Goal: Task Accomplishment & Management: Complete application form

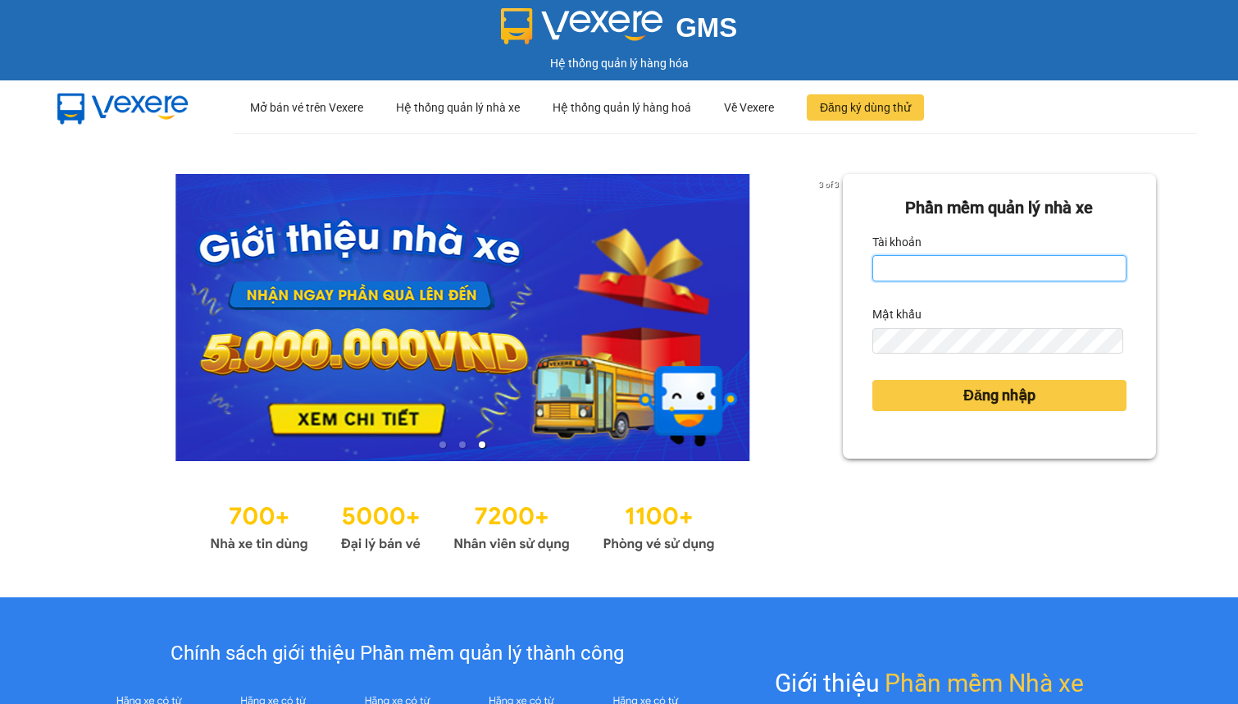
drag, startPoint x: 0, startPoint y: 0, endPoint x: 898, endPoint y: 274, distance: 939.0
click at [898, 275] on input "Tài khoản" at bounding box center [1000, 268] width 254 height 26
type input "linhdl.phuchai"
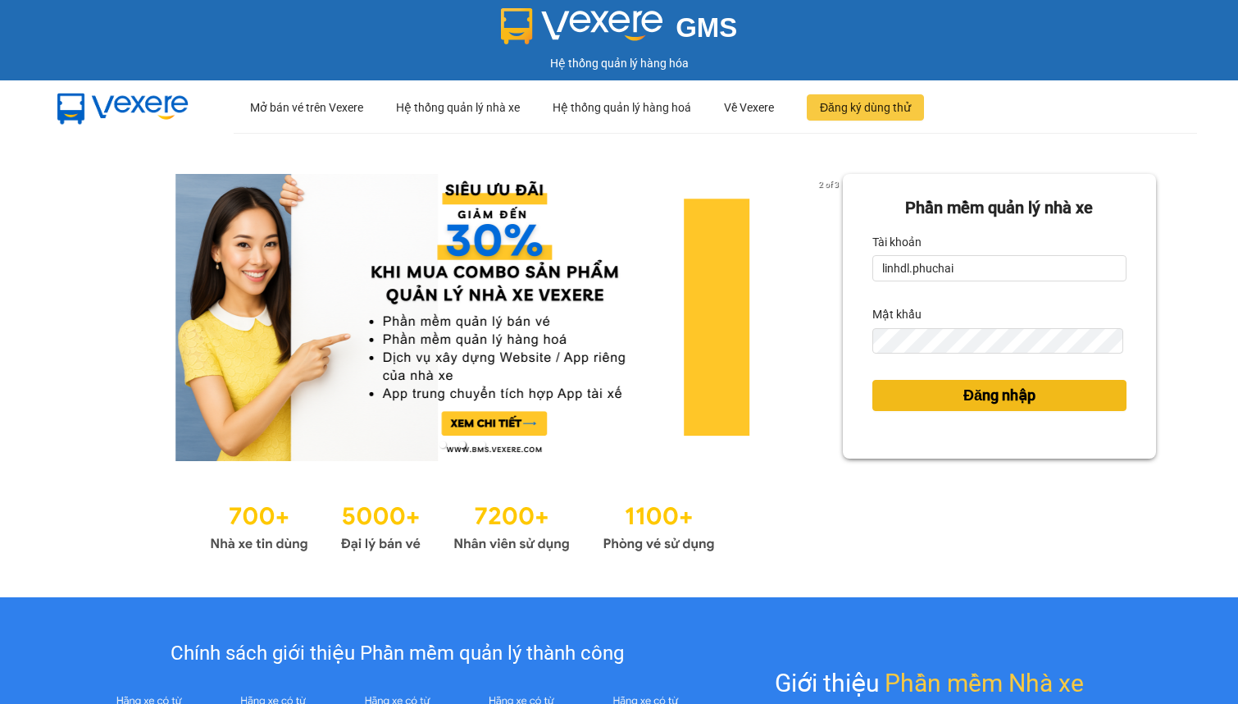
click at [954, 408] on button "Đăng nhập" at bounding box center [1000, 395] width 254 height 31
click at [964, 399] on span "Đăng nhập" at bounding box center [1000, 395] width 72 height 23
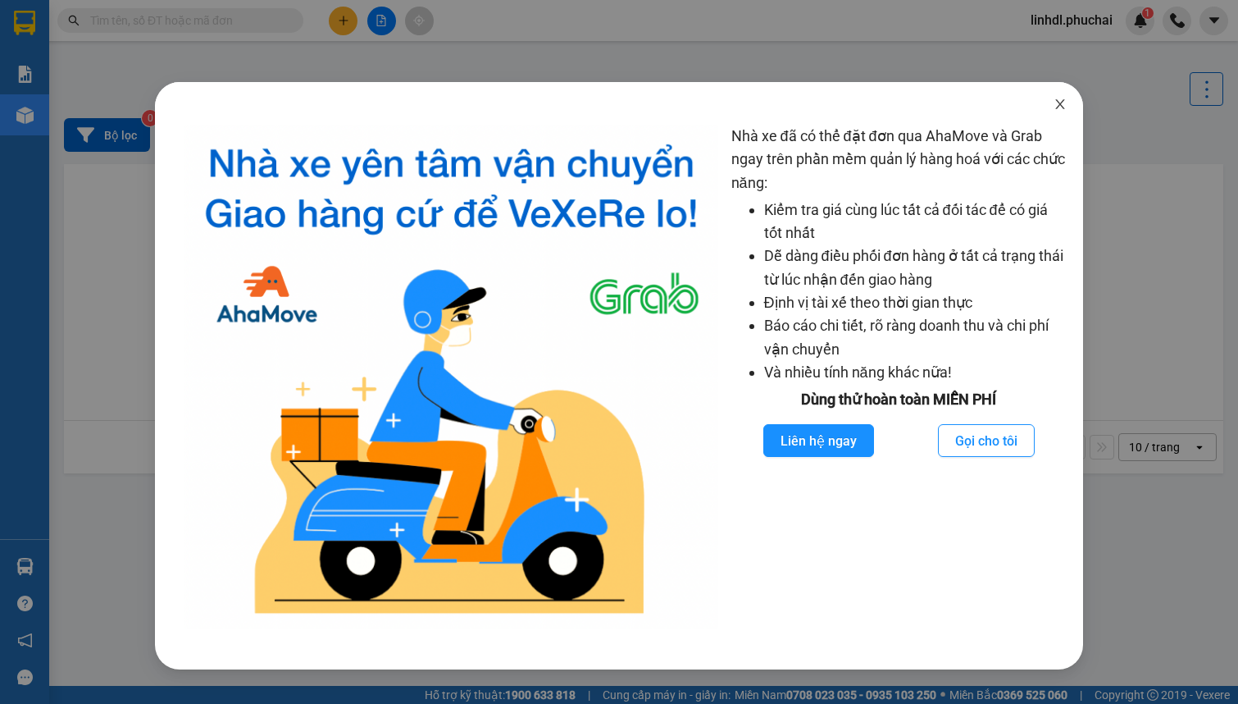
click at [1061, 107] on icon "close" at bounding box center [1060, 104] width 9 height 10
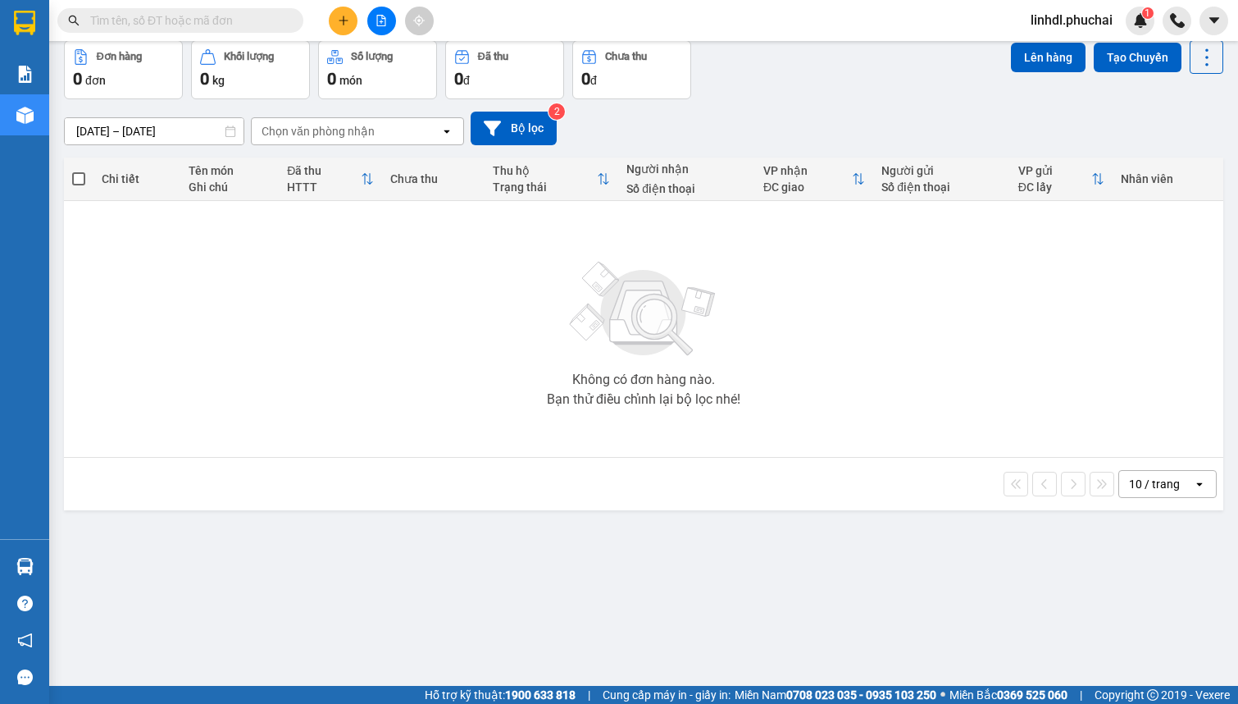
scroll to position [75, 0]
click at [338, 19] on icon "plus" at bounding box center [343, 20] width 11 height 11
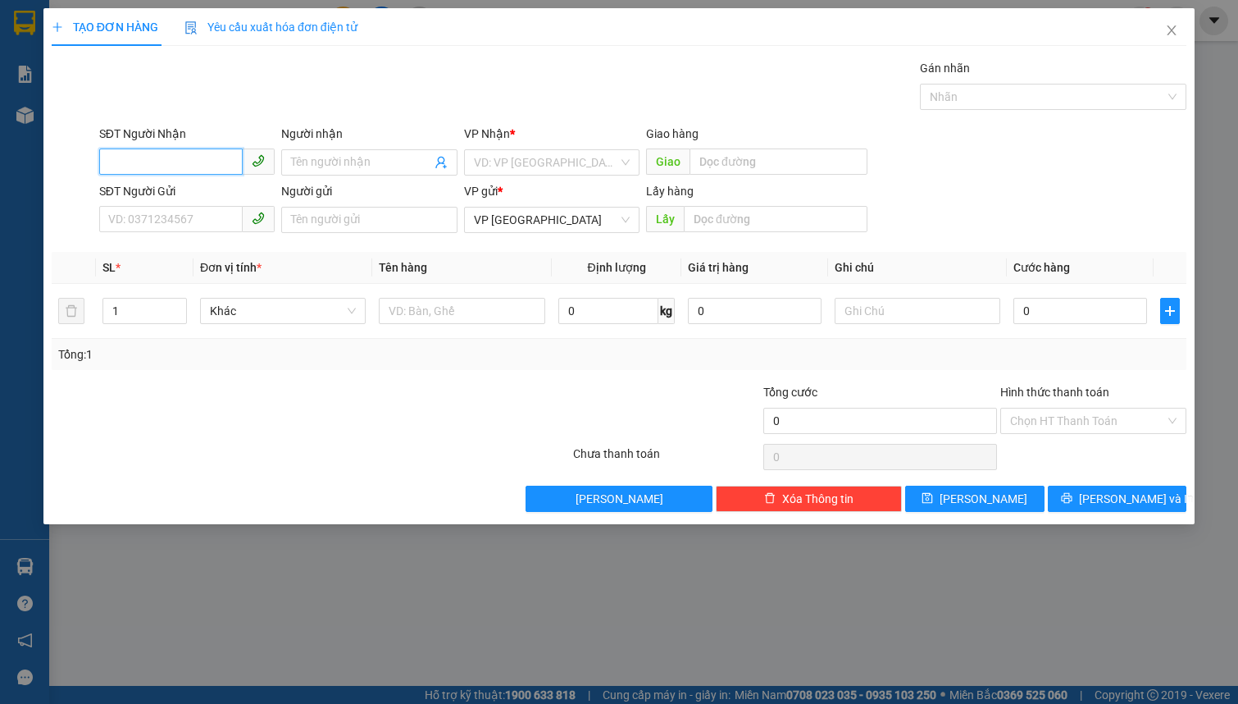
click at [181, 162] on input "SĐT Người Nhận" at bounding box center [171, 161] width 144 height 26
type input "0983476560"
click at [320, 166] on input "Người nhận" at bounding box center [360, 162] width 139 height 18
type input "hồng thương"
click at [533, 169] on input "search" at bounding box center [546, 162] width 144 height 25
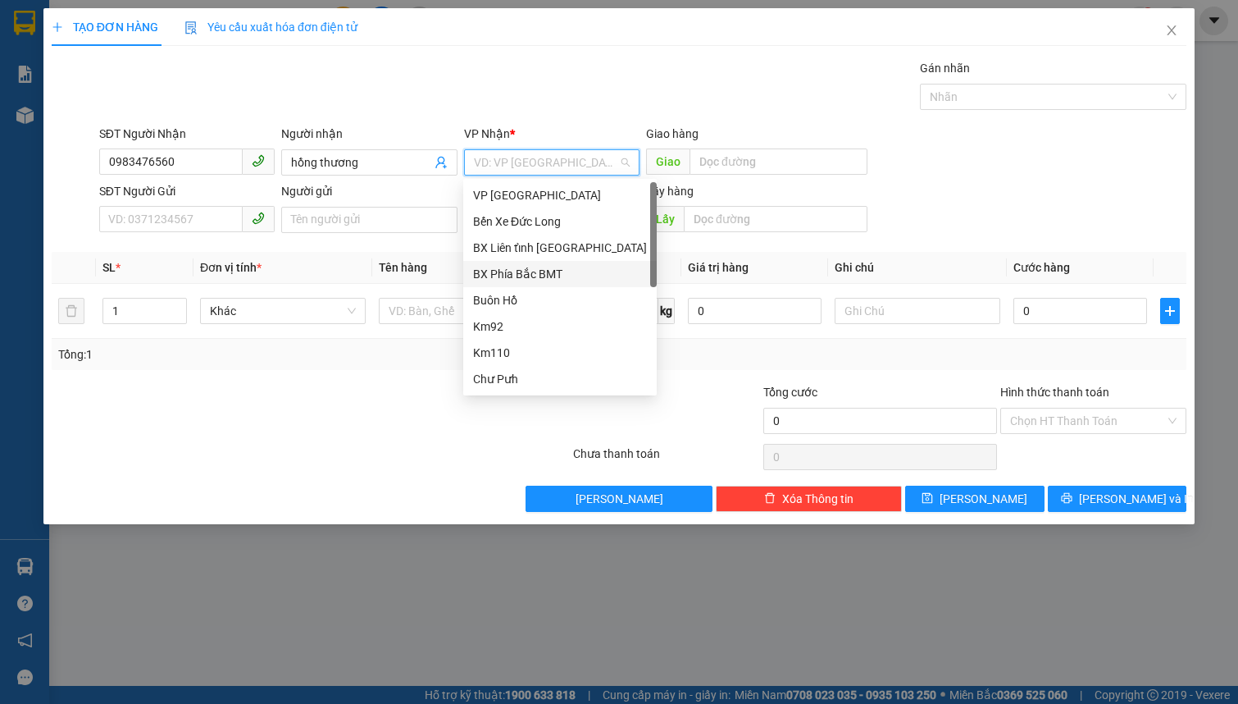
click at [569, 272] on div "BX Phía Bắc BMT" at bounding box center [560, 274] width 174 height 18
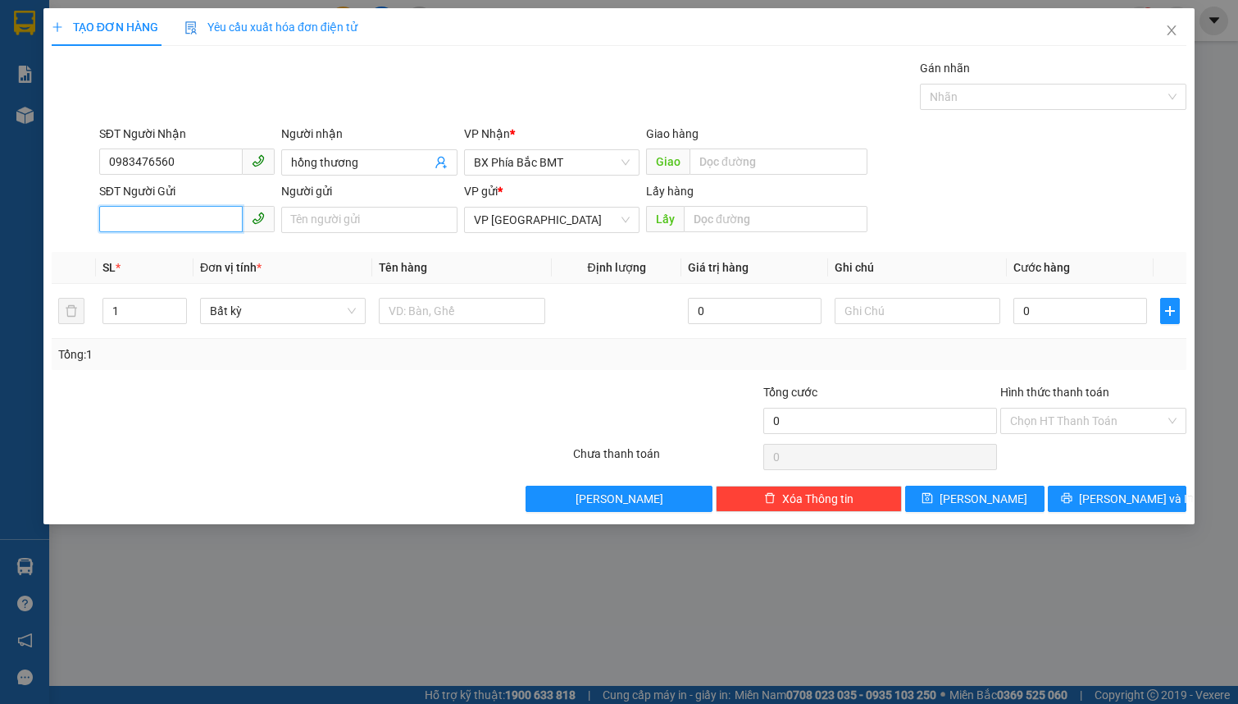
click at [130, 209] on input "SĐT Người Gửi" at bounding box center [171, 219] width 144 height 26
type input "0342607725"
click at [317, 219] on input "Người gửi" at bounding box center [369, 220] width 176 height 26
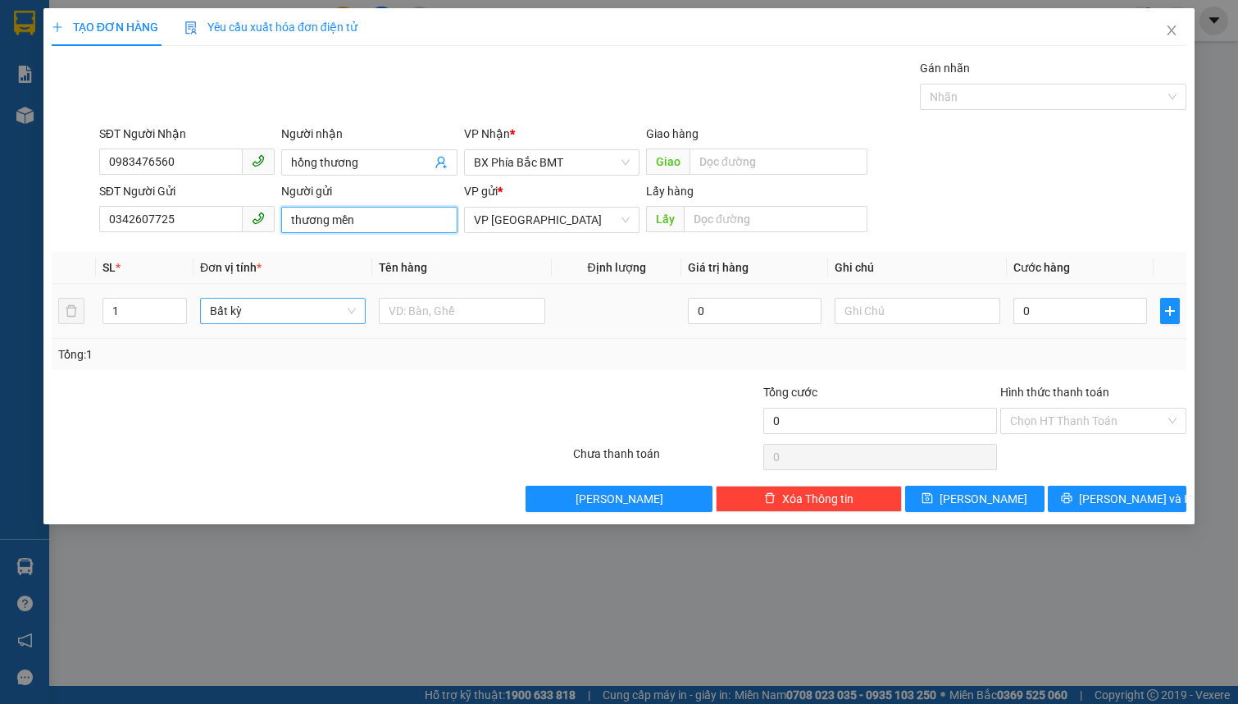
click at [232, 310] on span "Bất kỳ" at bounding box center [283, 311] width 146 height 25
type input "thương mền"
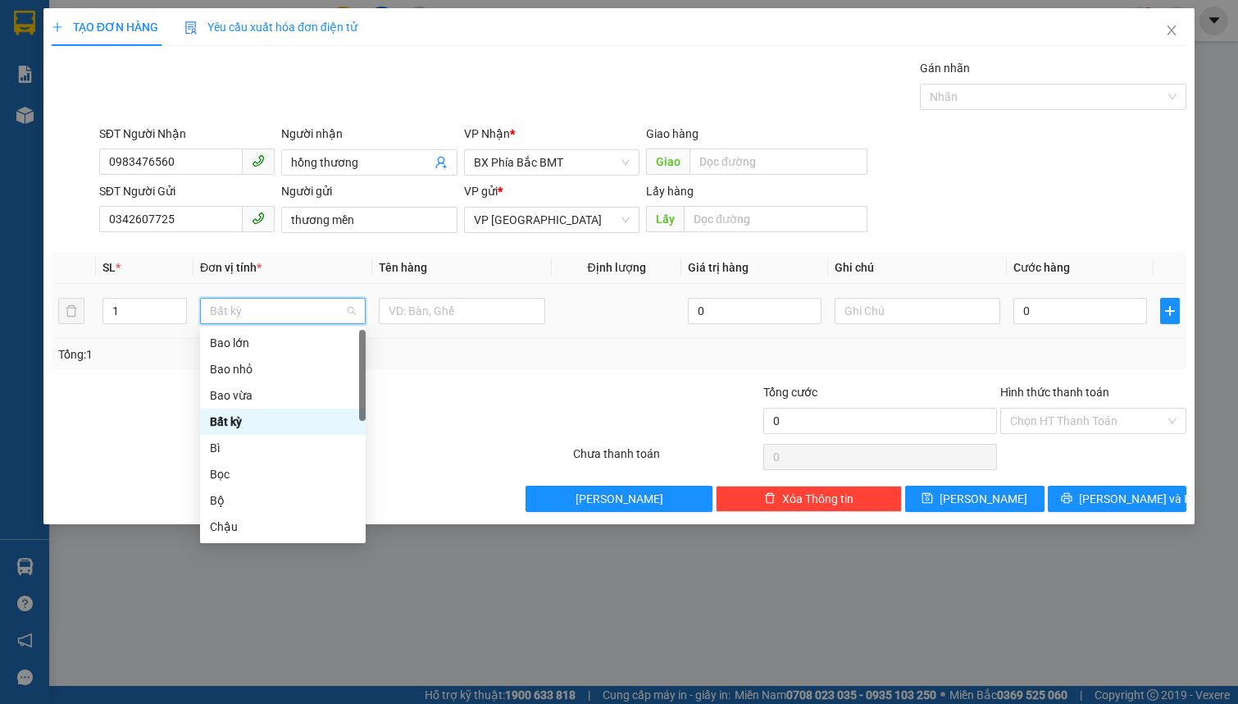
type input "v"
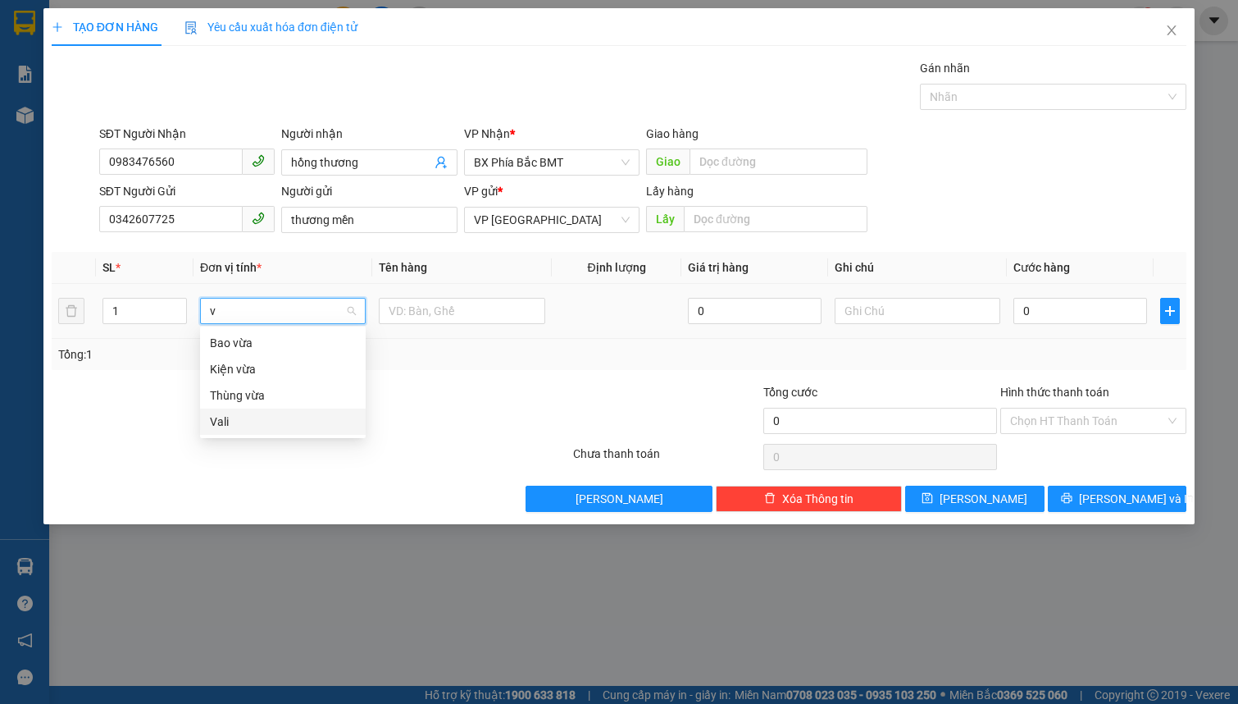
click at [242, 424] on div "Vali" at bounding box center [283, 422] width 146 height 18
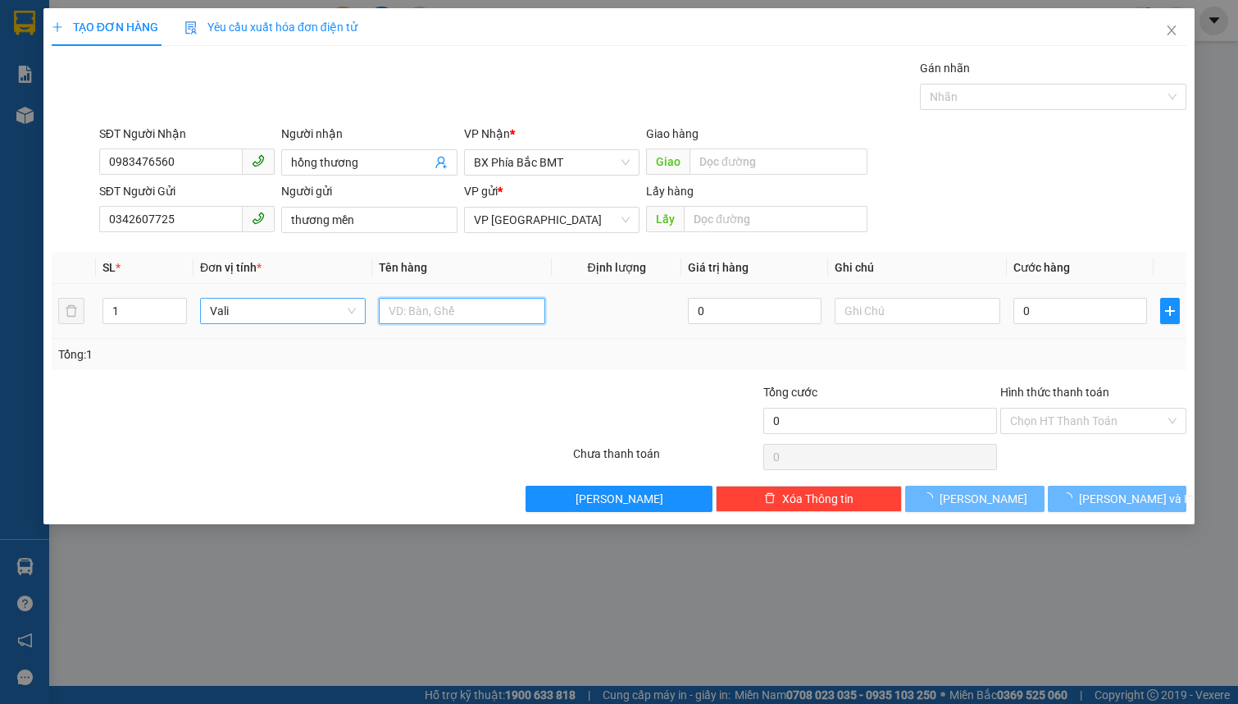
click at [436, 312] on input "text" at bounding box center [462, 311] width 166 height 26
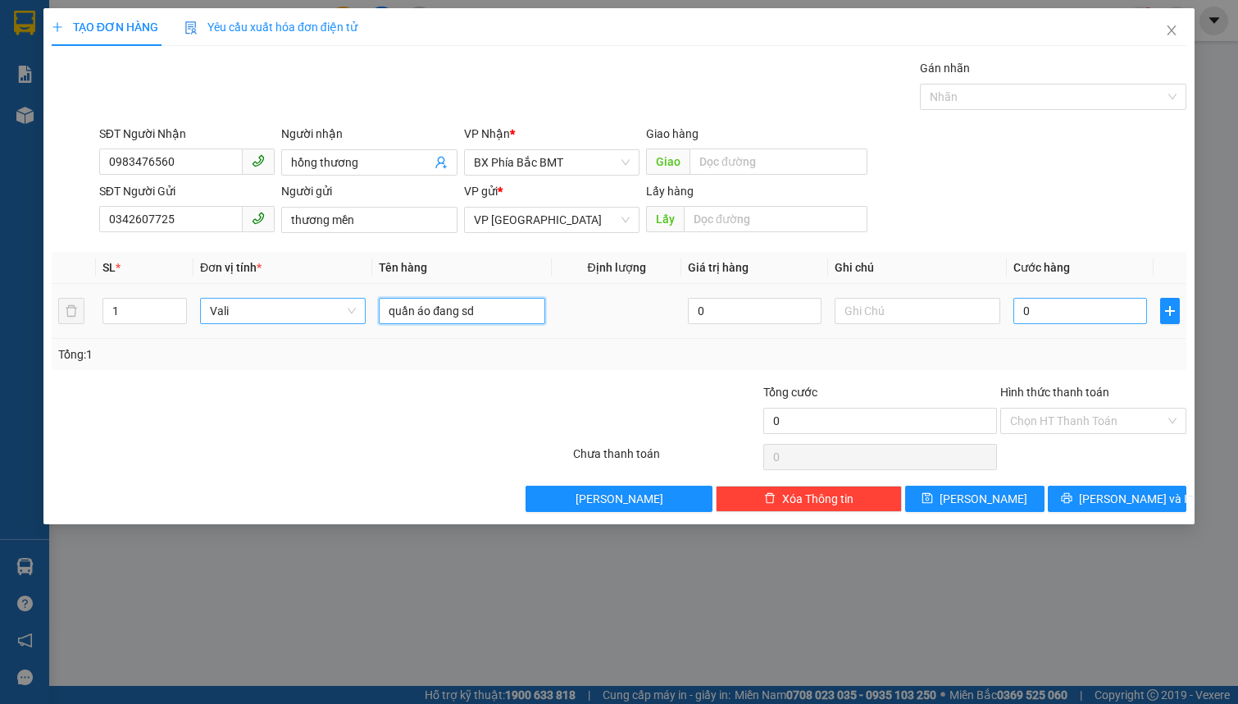
type input "quần áo đang sd"
click at [1047, 316] on input "0" at bounding box center [1081, 311] width 134 height 26
type input "7"
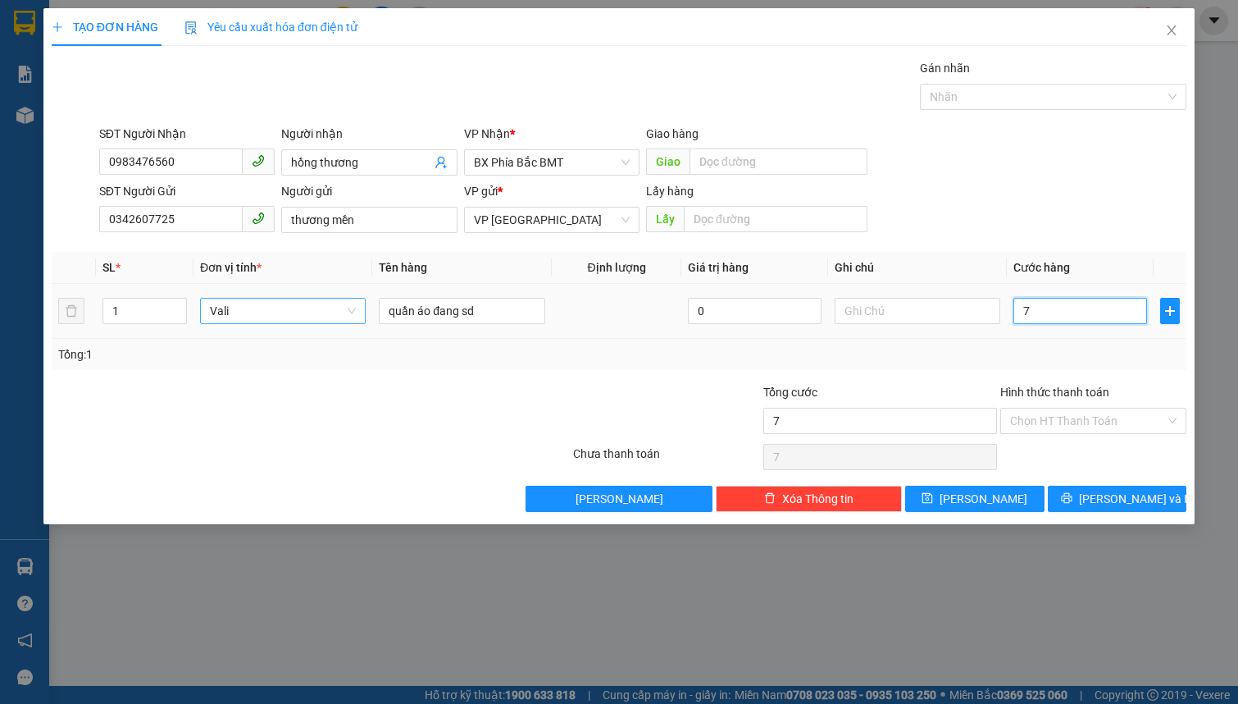
type input "70"
type input "700"
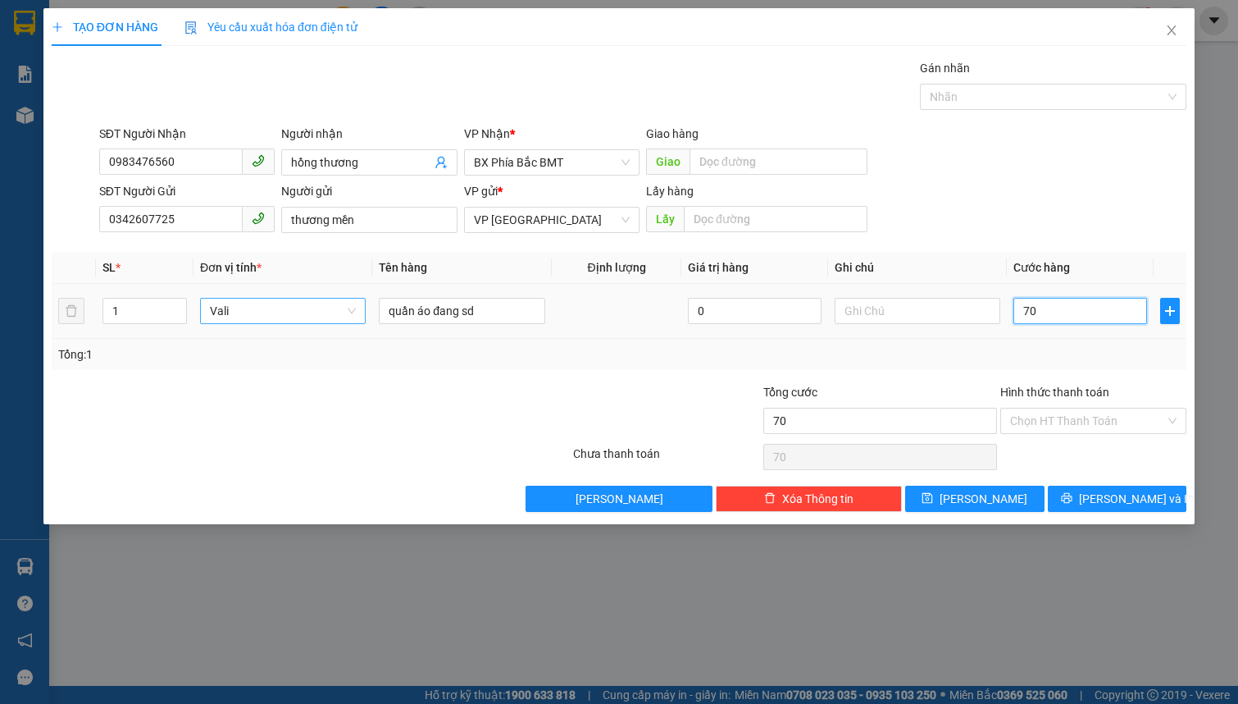
type input "700"
type input "7.000"
type input "70.000"
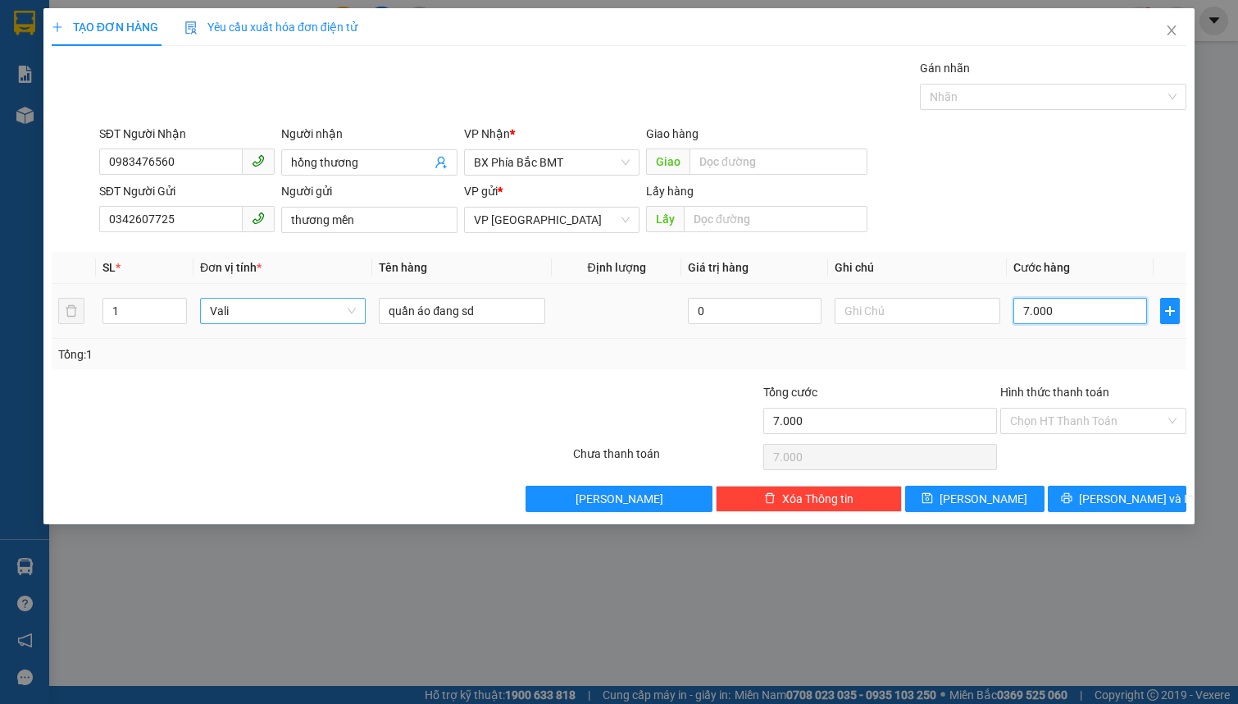
type input "70.000"
click at [1078, 496] on button "[PERSON_NAME] và In" at bounding box center [1117, 499] width 139 height 26
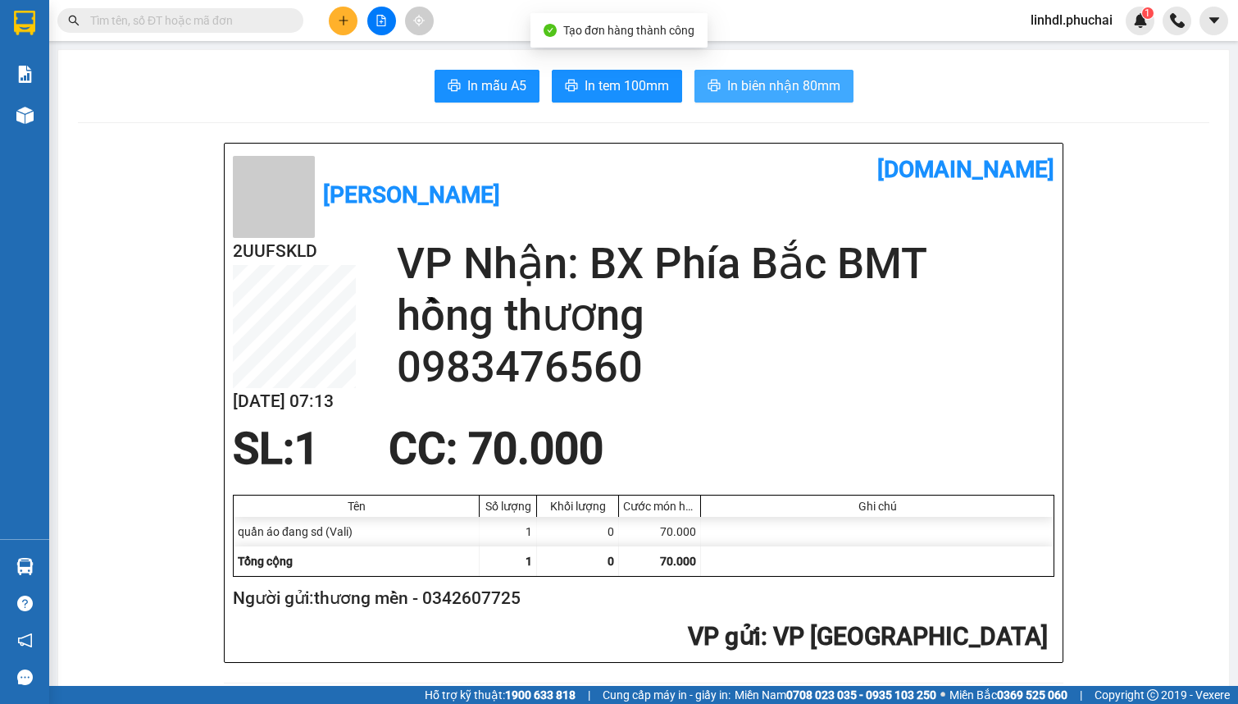
click at [741, 83] on span "In biên nhận 80mm" at bounding box center [784, 85] width 113 height 21
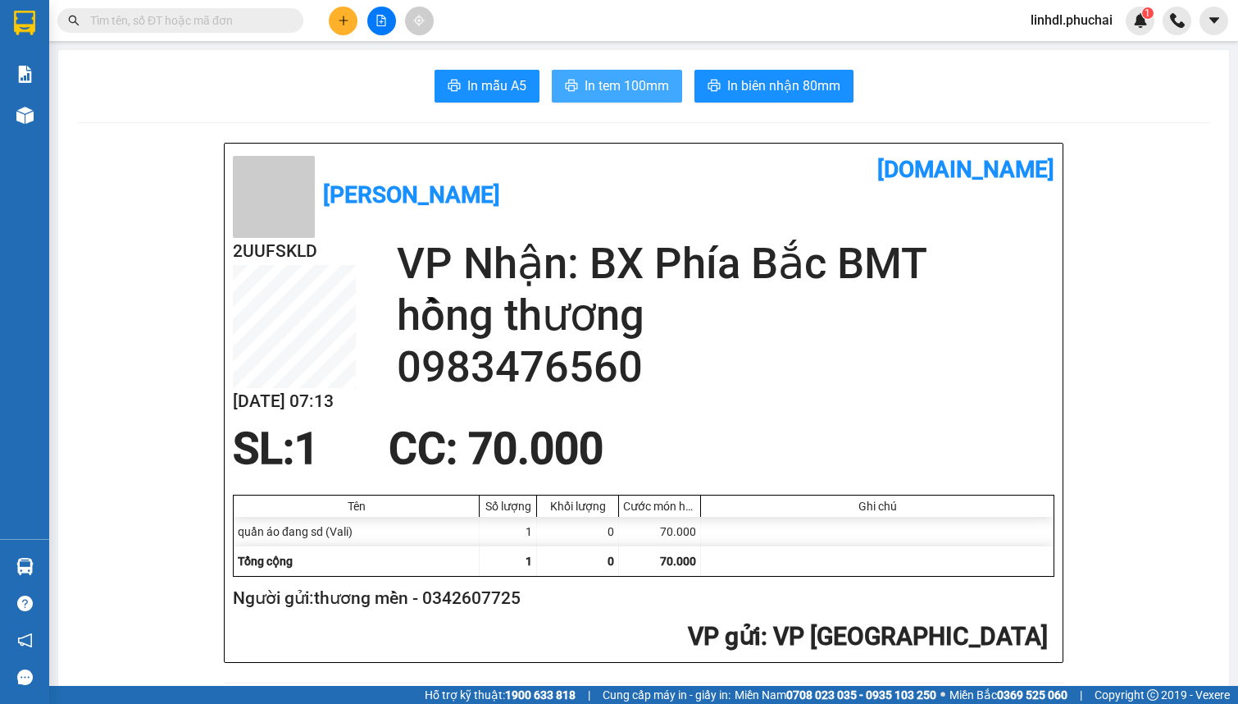
click at [585, 87] on span "In tem 100mm" at bounding box center [627, 85] width 84 height 21
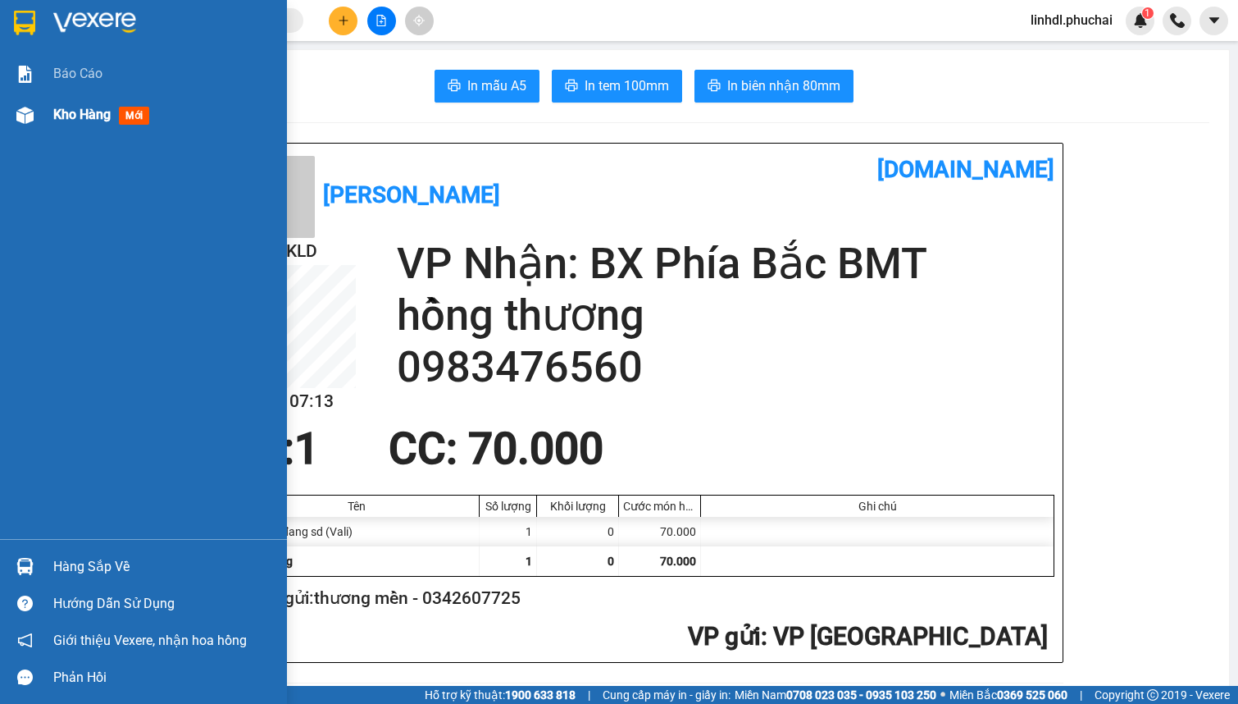
click at [65, 114] on span "Kho hàng" at bounding box center [81, 115] width 57 height 16
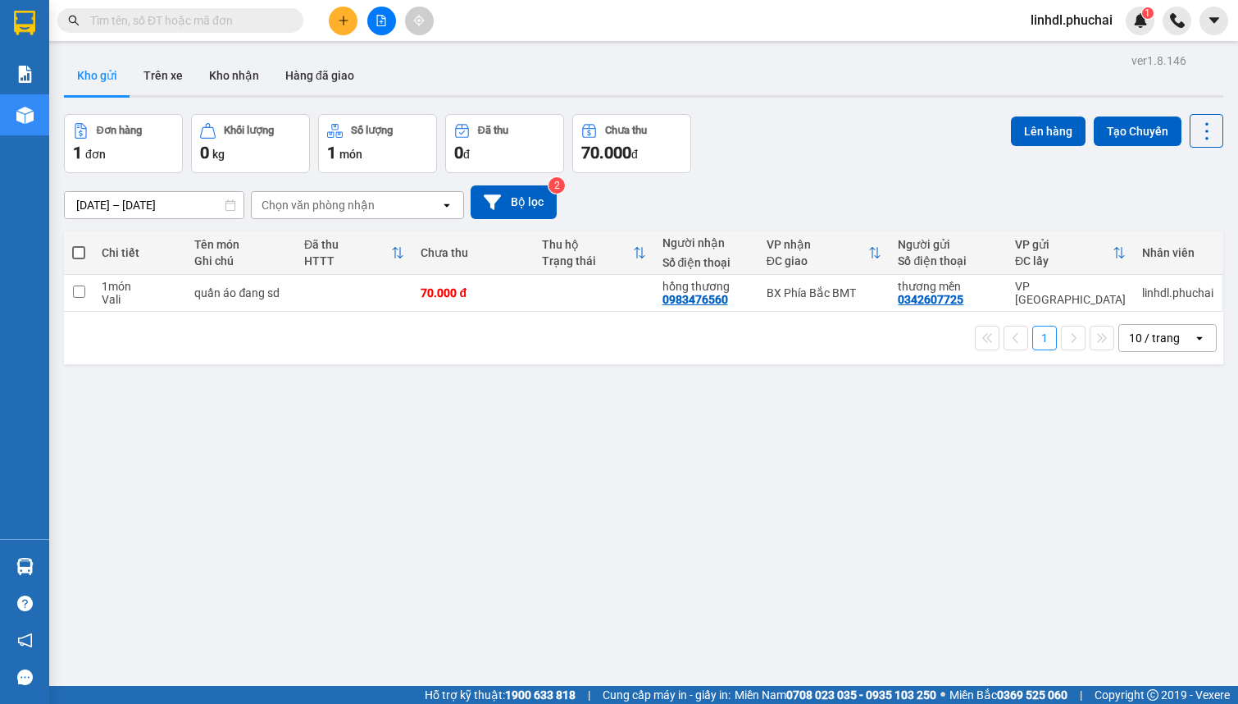
click at [339, 25] on icon "plus" at bounding box center [343, 20] width 11 height 11
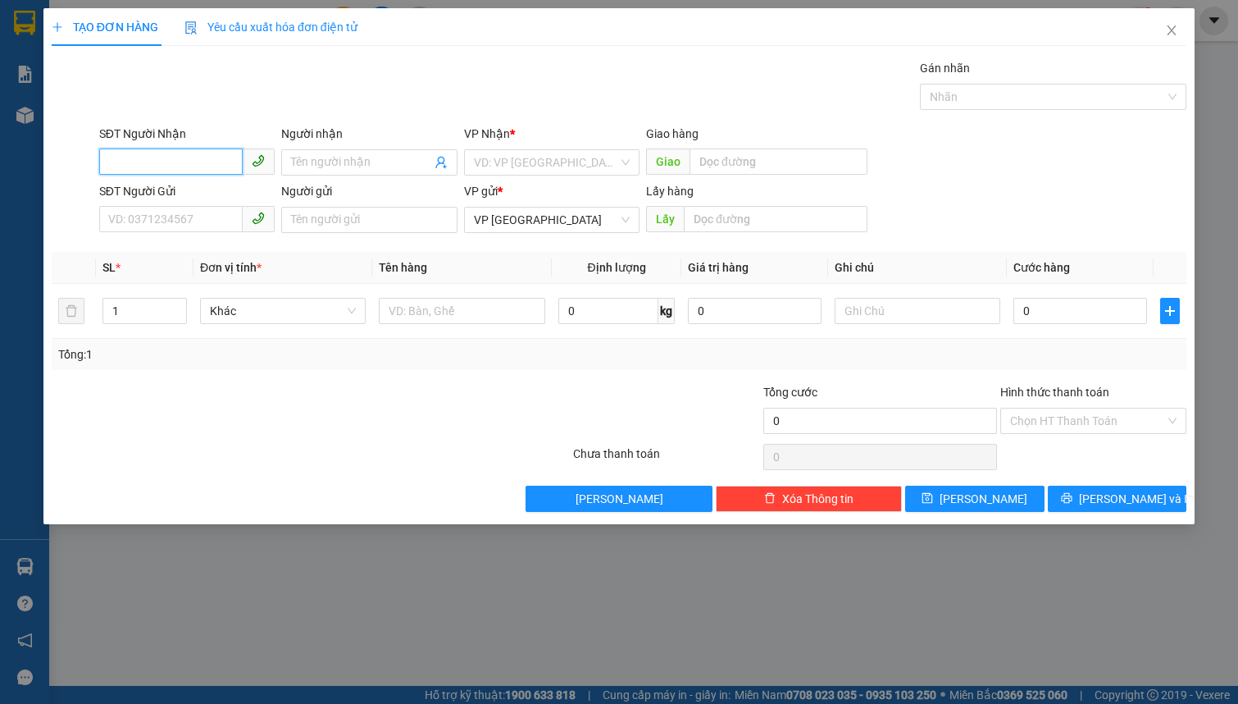
click at [230, 164] on input "SĐT Người Nhận" at bounding box center [171, 161] width 144 height 26
type input "0916001185"
click at [180, 188] on div "0916001185 - THÔNG" at bounding box center [187, 195] width 156 height 18
type input "THÔNG"
type input "40.000"
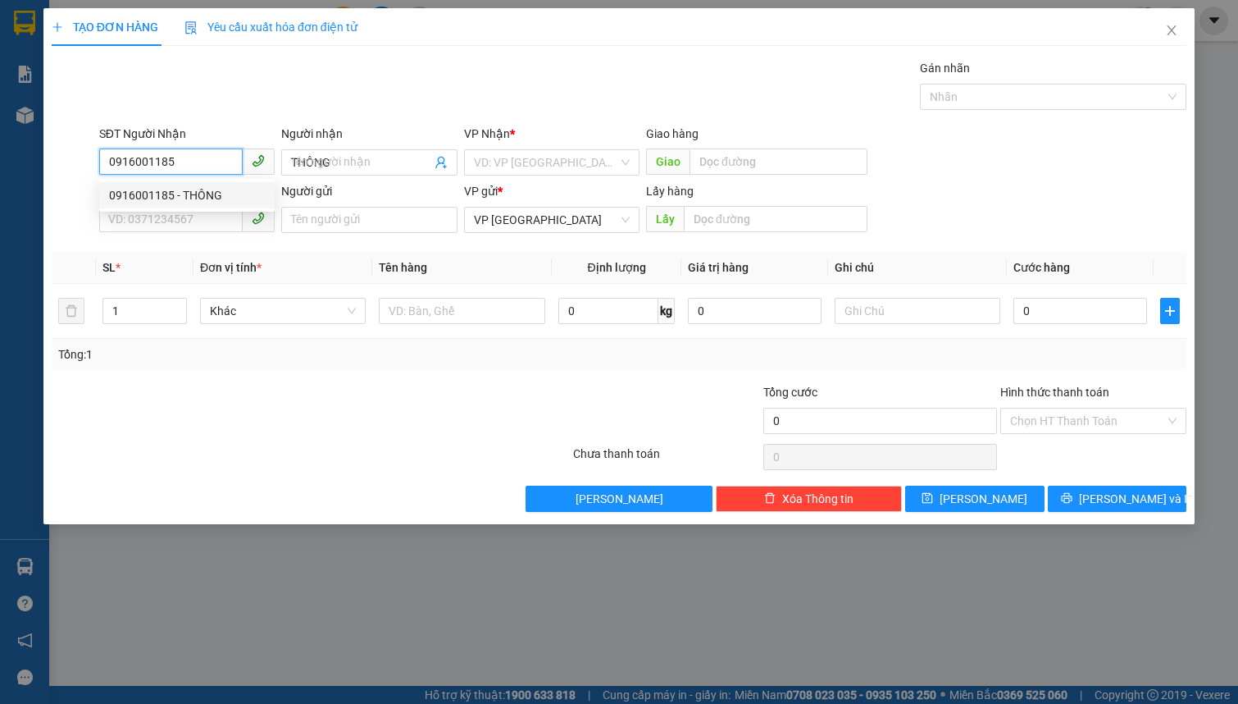
type input "40.000"
type input "0916001185"
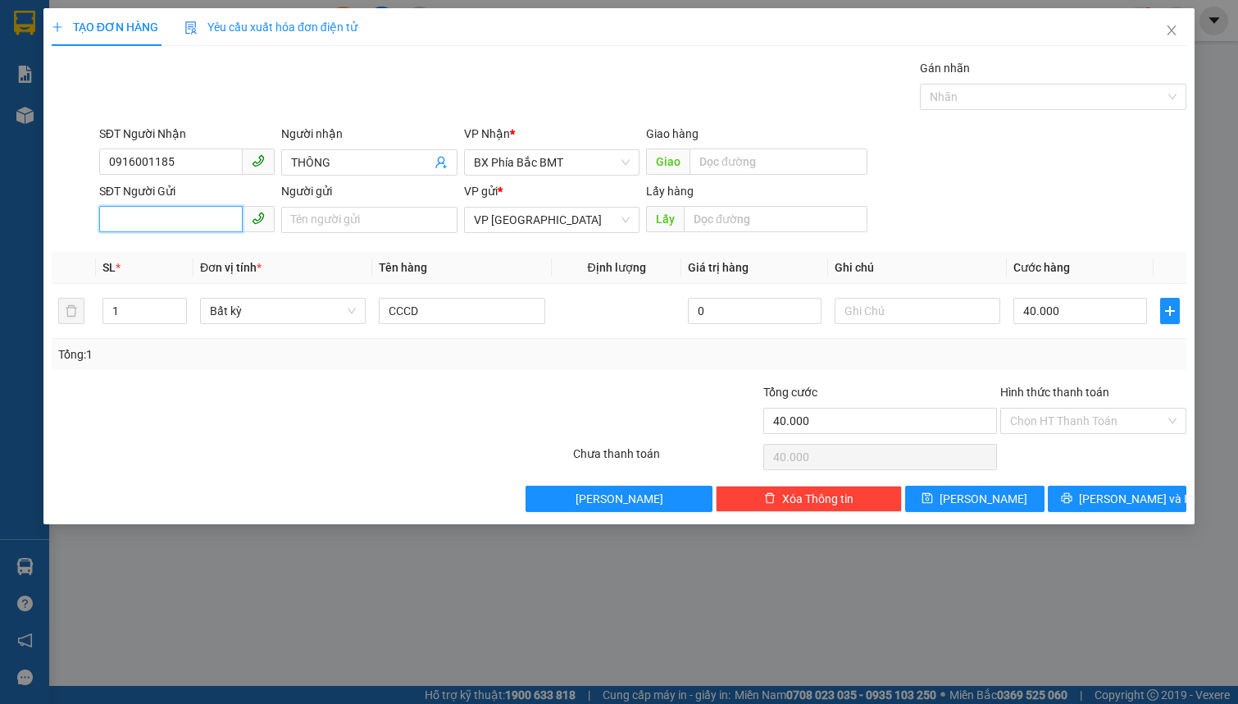
click at [180, 212] on input "SĐT Người Gửi" at bounding box center [171, 219] width 144 height 26
click at [194, 253] on div "0937020746 - VŨ" at bounding box center [187, 253] width 156 height 18
type input "0937020746"
type input "VŨ"
click at [272, 319] on span "Bất kỳ" at bounding box center [283, 311] width 146 height 25
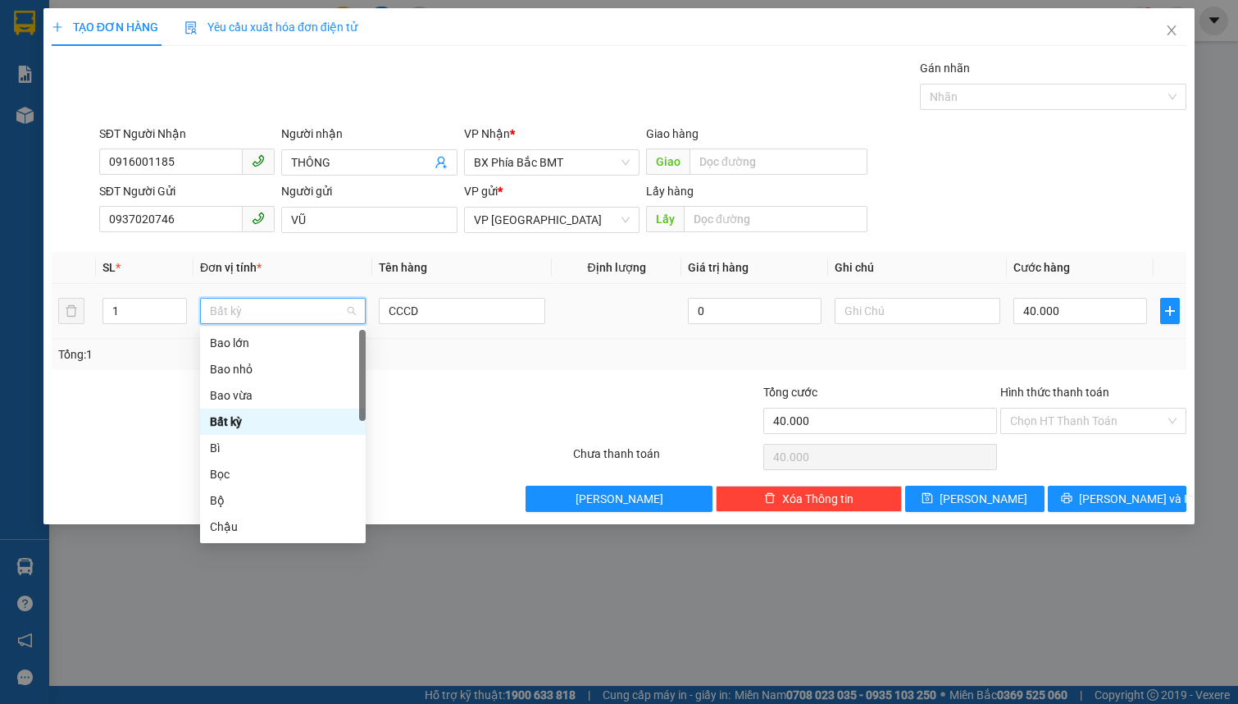
type input "h"
click at [290, 392] on div "Hộp" at bounding box center [283, 395] width 146 height 18
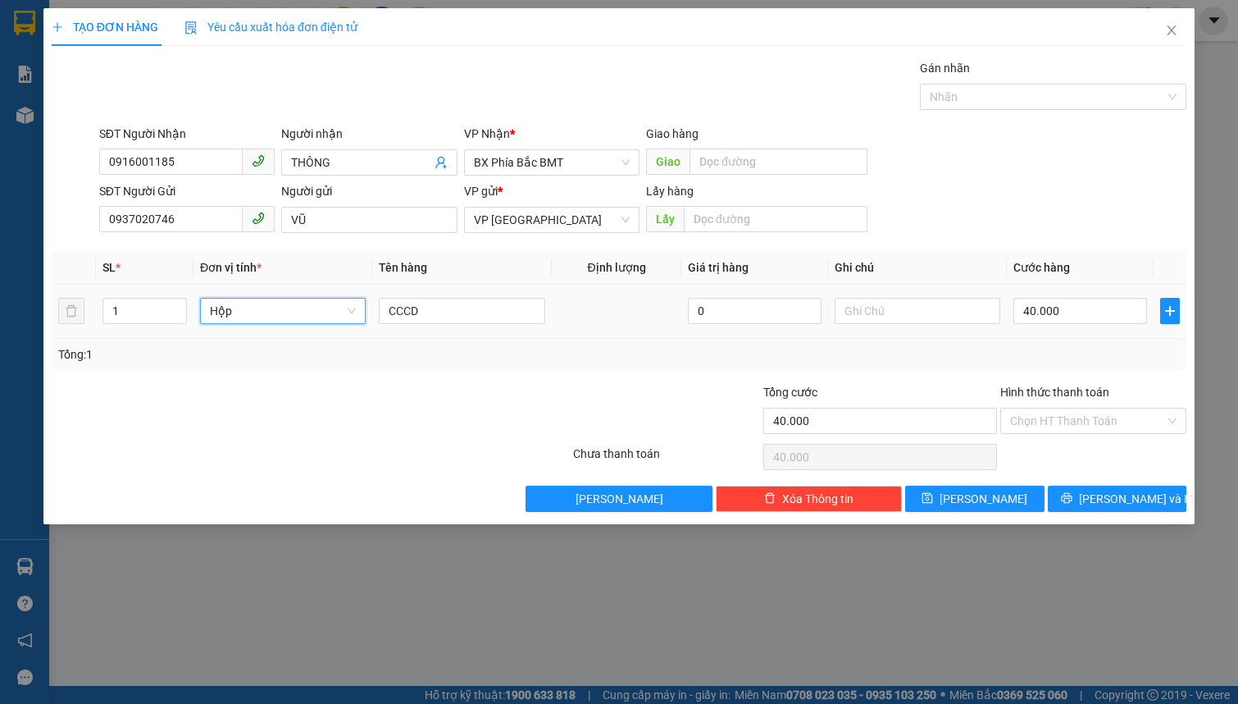
type input "0"
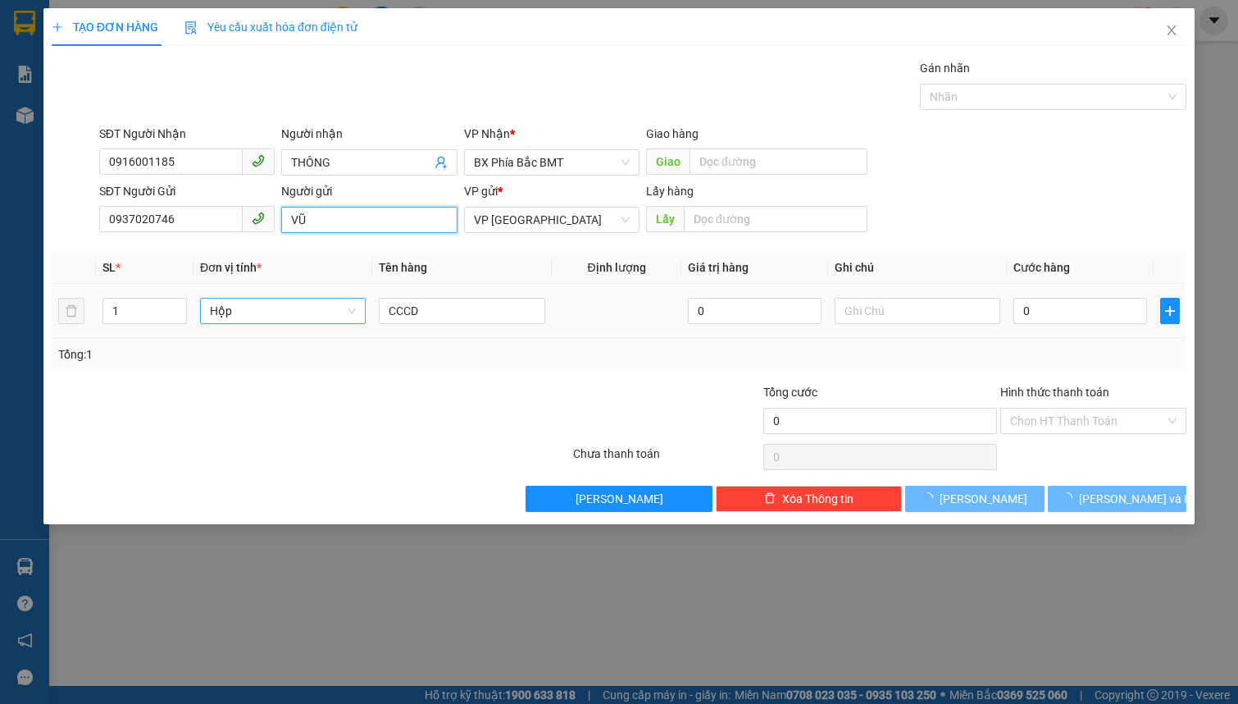
click at [329, 215] on input "VŨ" at bounding box center [369, 220] width 176 height 26
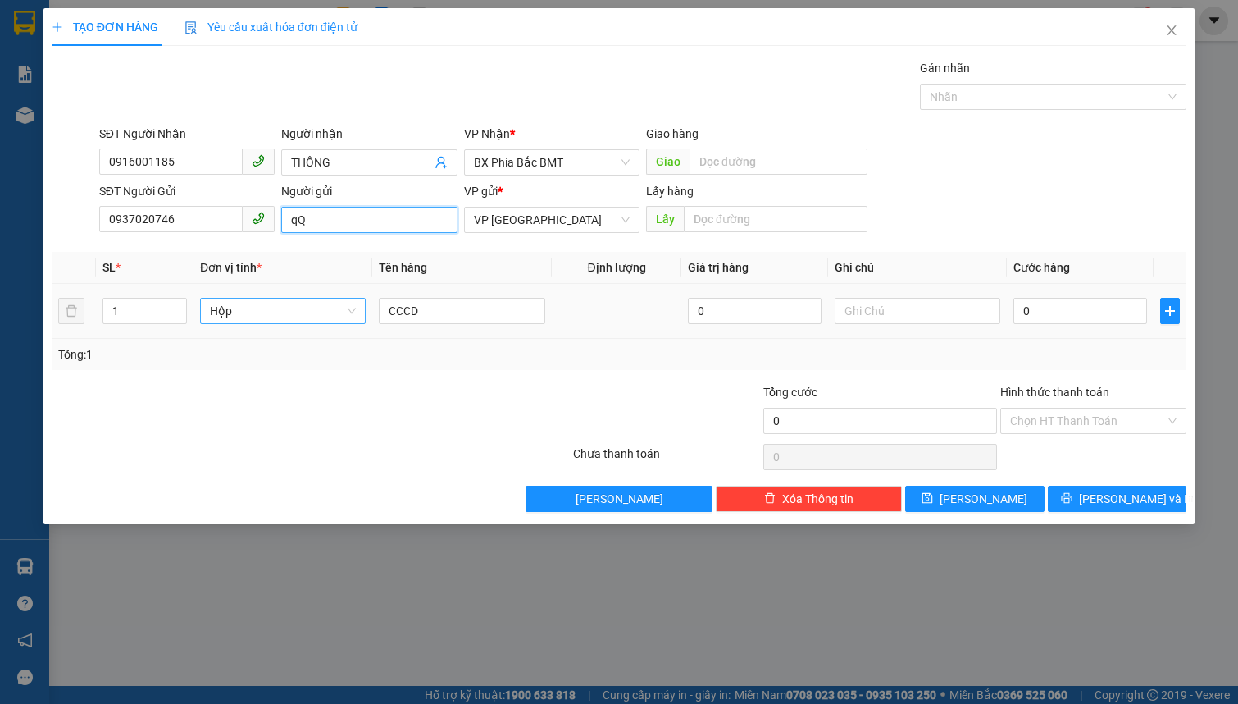
type input "q"
type input "[PERSON_NAME] 63/6 [PERSON_NAME]"
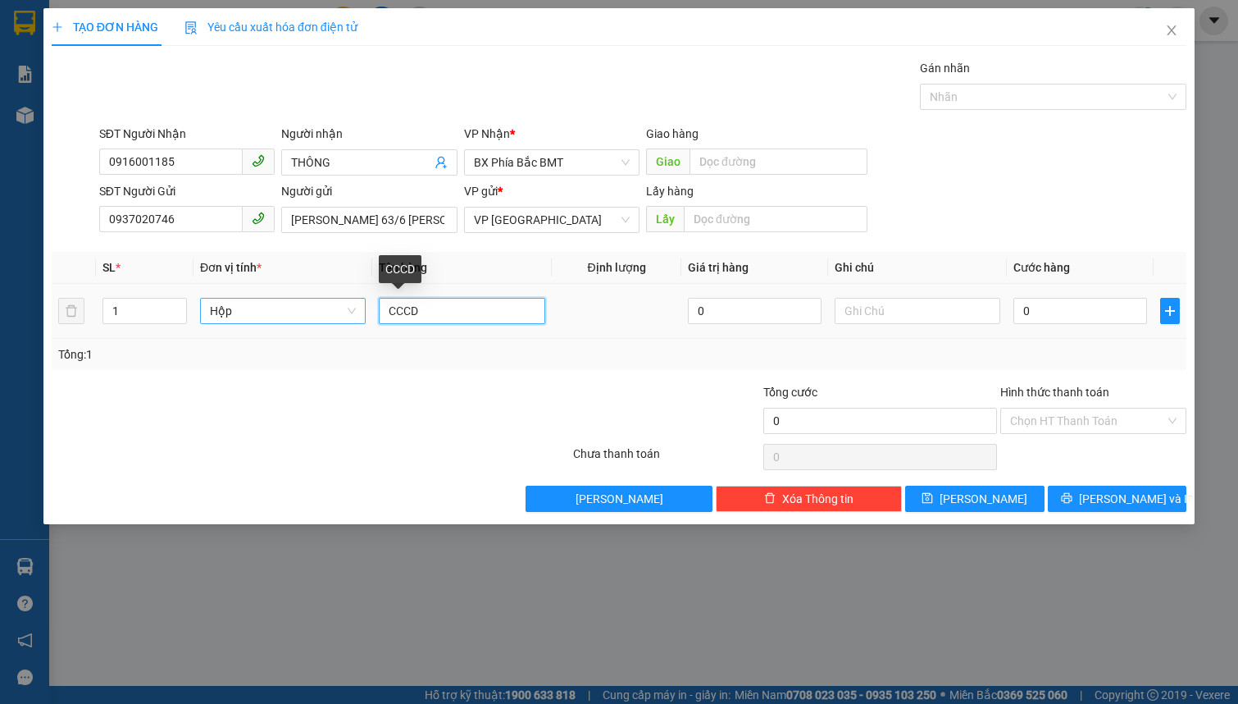
click at [417, 312] on input "CCCD" at bounding box center [462, 311] width 166 height 26
type input "D"
type input "ĐỒ CHƠI E BÉ"
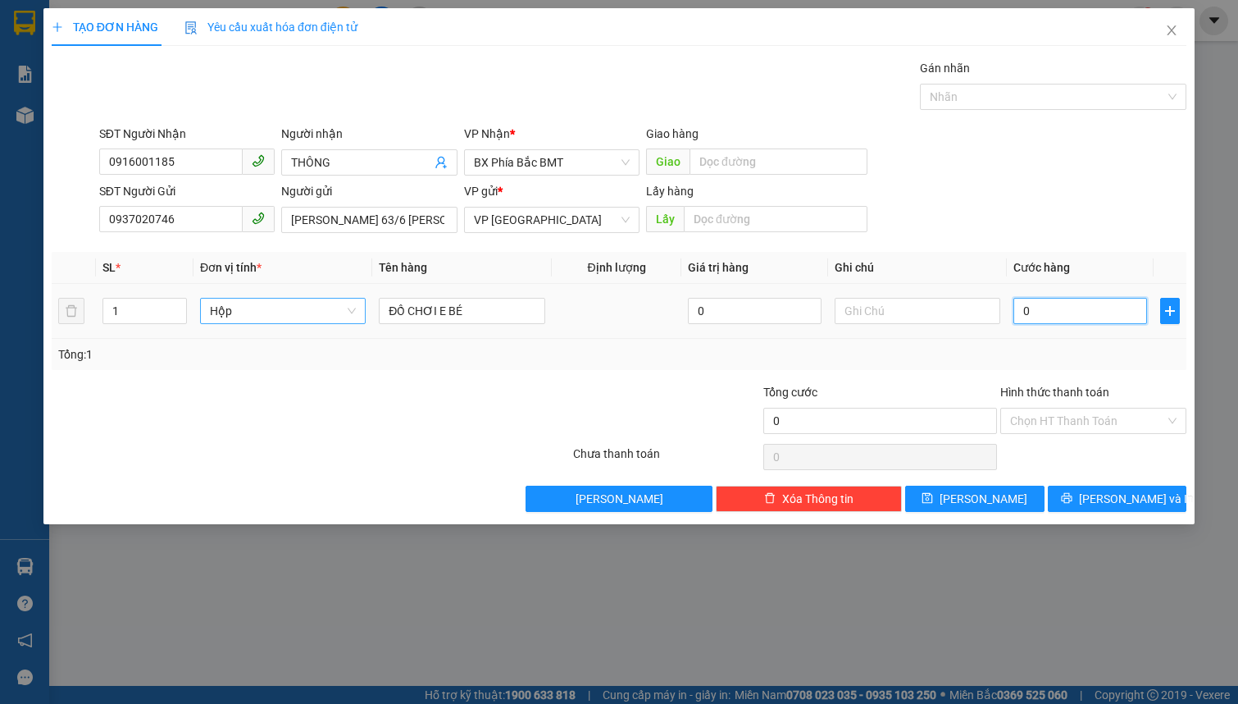
click at [1081, 322] on input "0" at bounding box center [1081, 311] width 134 height 26
click at [395, 222] on input "[PERSON_NAME] 63/6 [PERSON_NAME]" at bounding box center [369, 220] width 176 height 26
type input "QUỐC VŨ 63/6 CAO THẮNG 066064002941"
click at [1082, 314] on input "0" at bounding box center [1081, 311] width 134 height 26
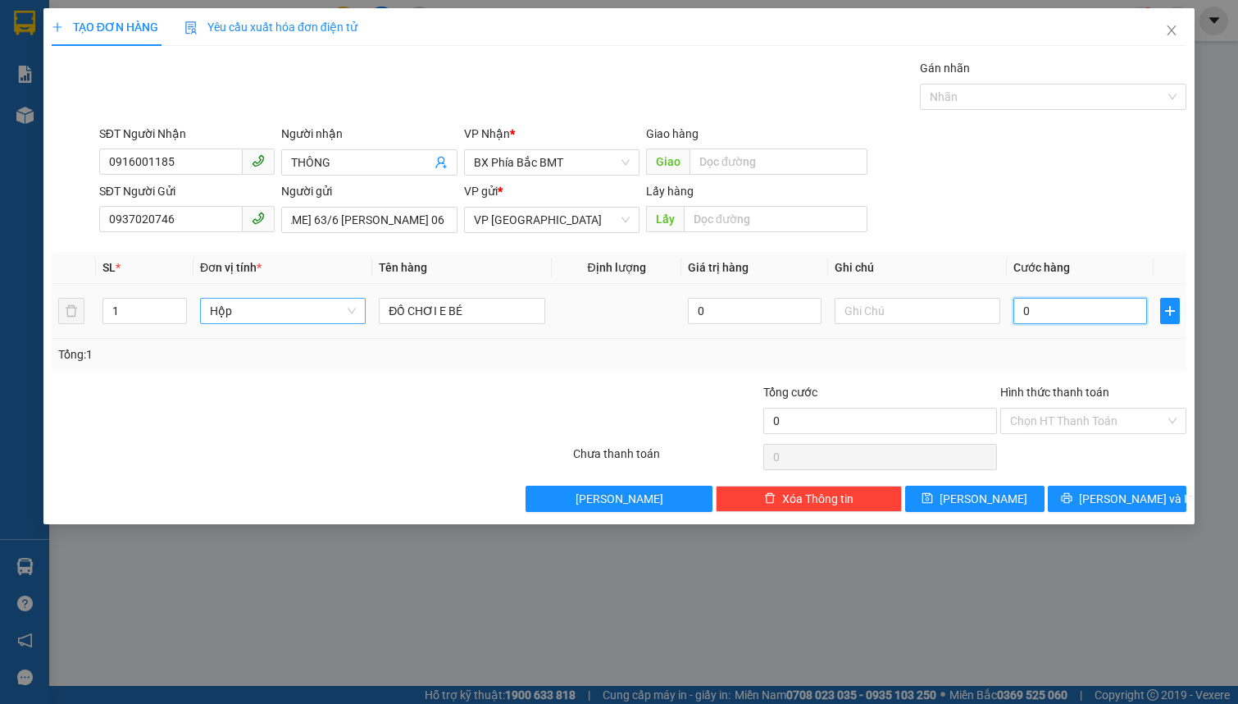
scroll to position [0, 0]
type input "4"
type input "40"
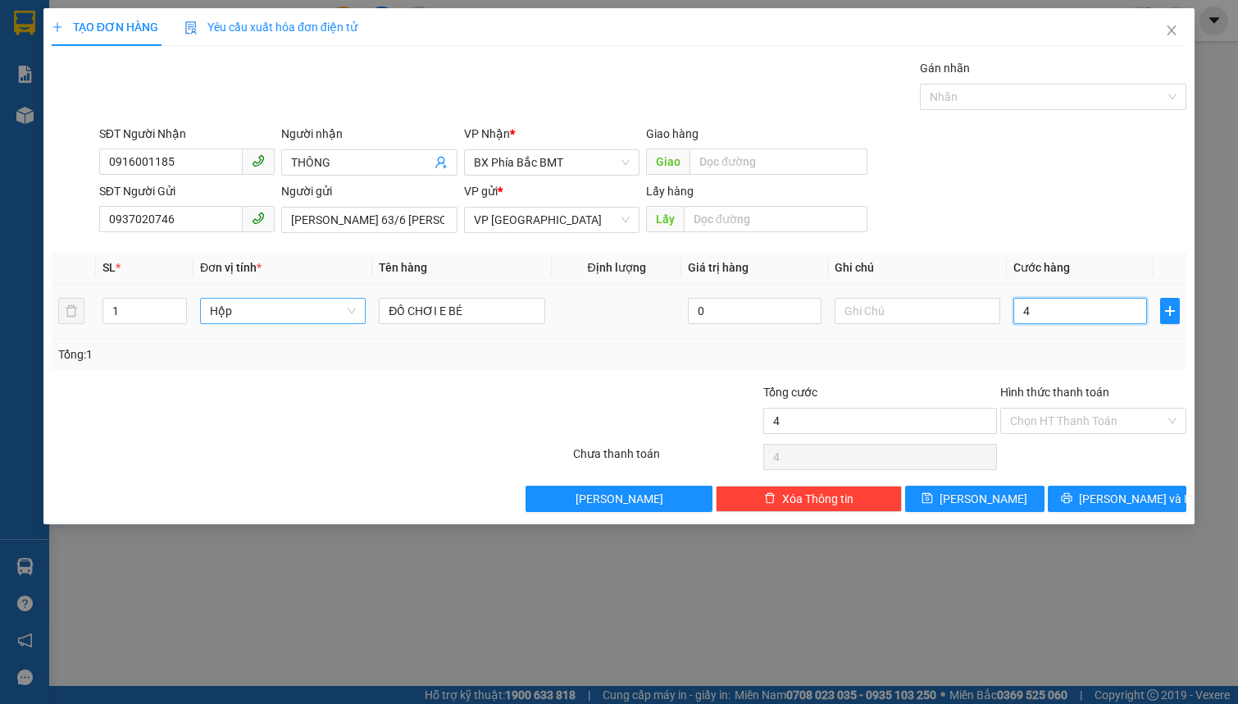
type input "40"
type input "400"
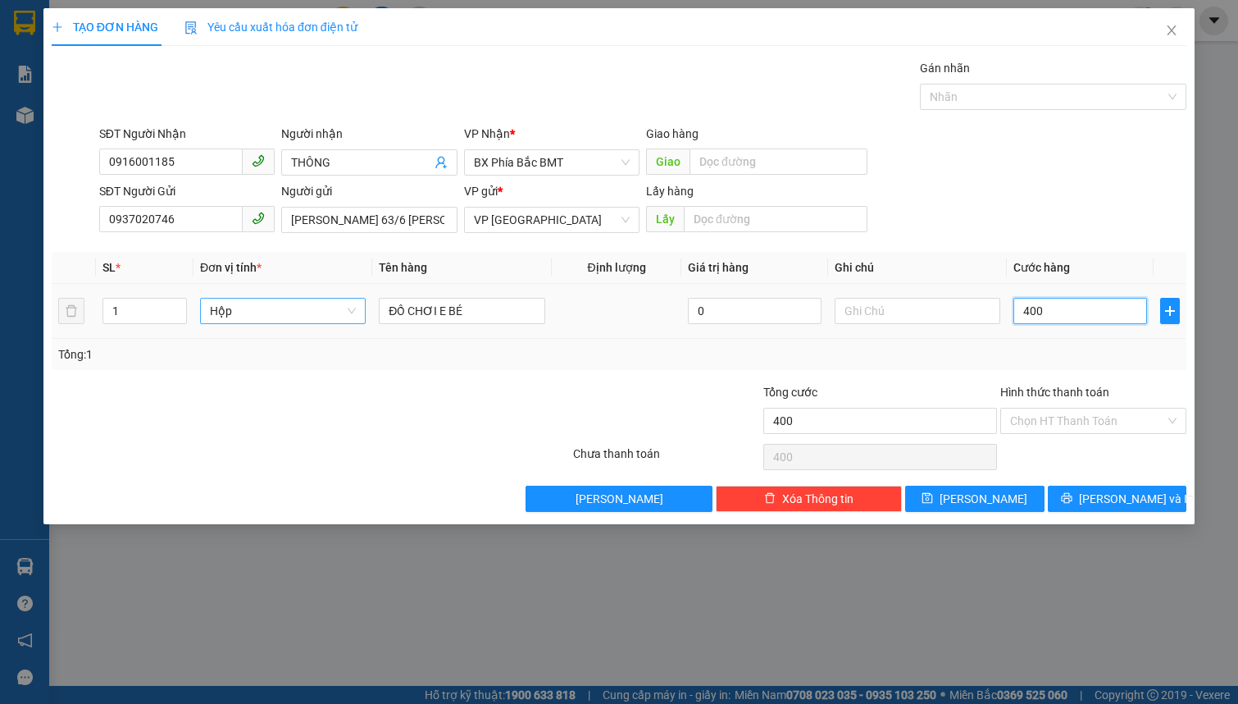
type input "4.000"
type input "40.000"
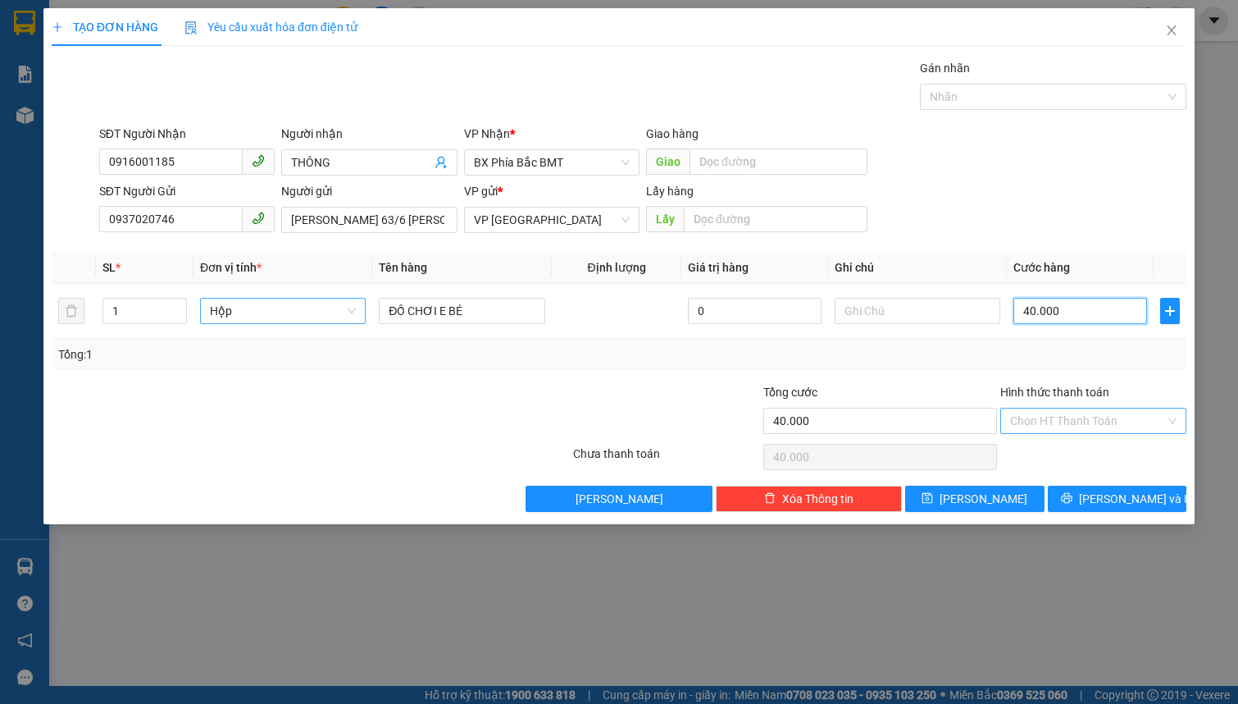
type input "40.000"
click at [1108, 418] on input "Hình thức thanh toán" at bounding box center [1087, 420] width 155 height 25
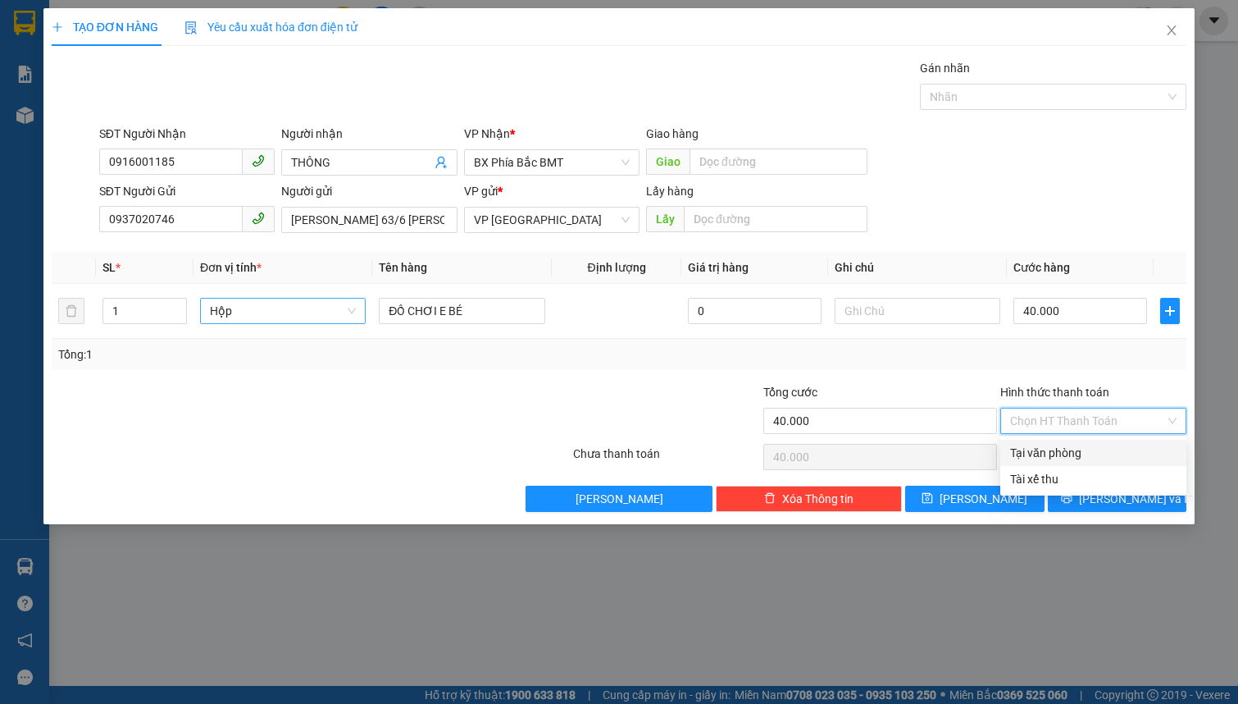
click at [1108, 451] on div "Tại văn phòng" at bounding box center [1093, 453] width 166 height 18
type input "0"
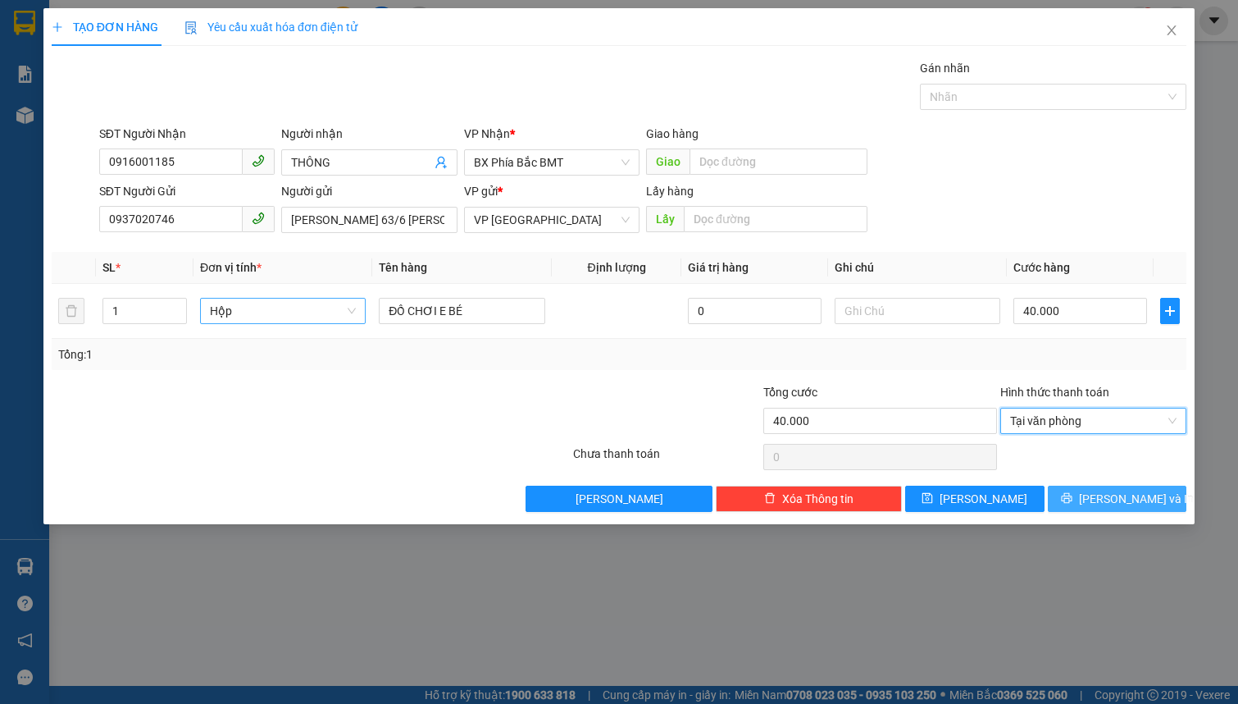
click at [1111, 490] on span "[PERSON_NAME] và In" at bounding box center [1136, 499] width 115 height 18
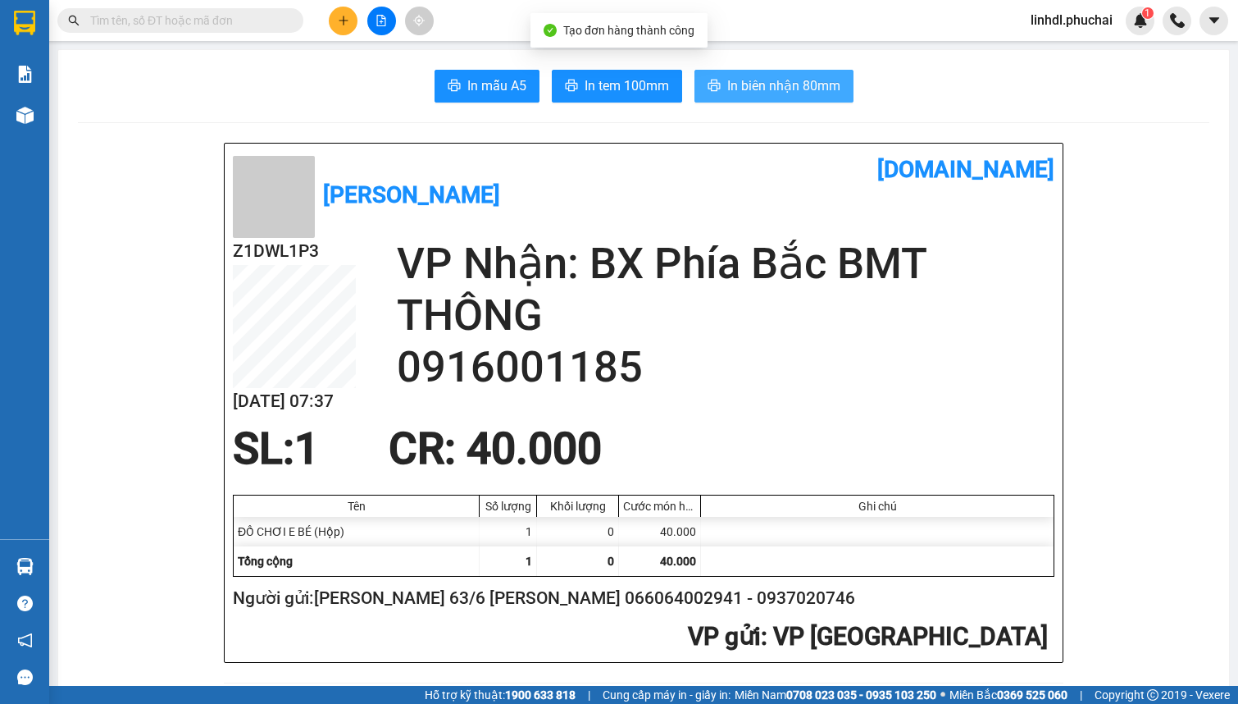
click at [744, 89] on span "In biên nhận 80mm" at bounding box center [784, 85] width 113 height 21
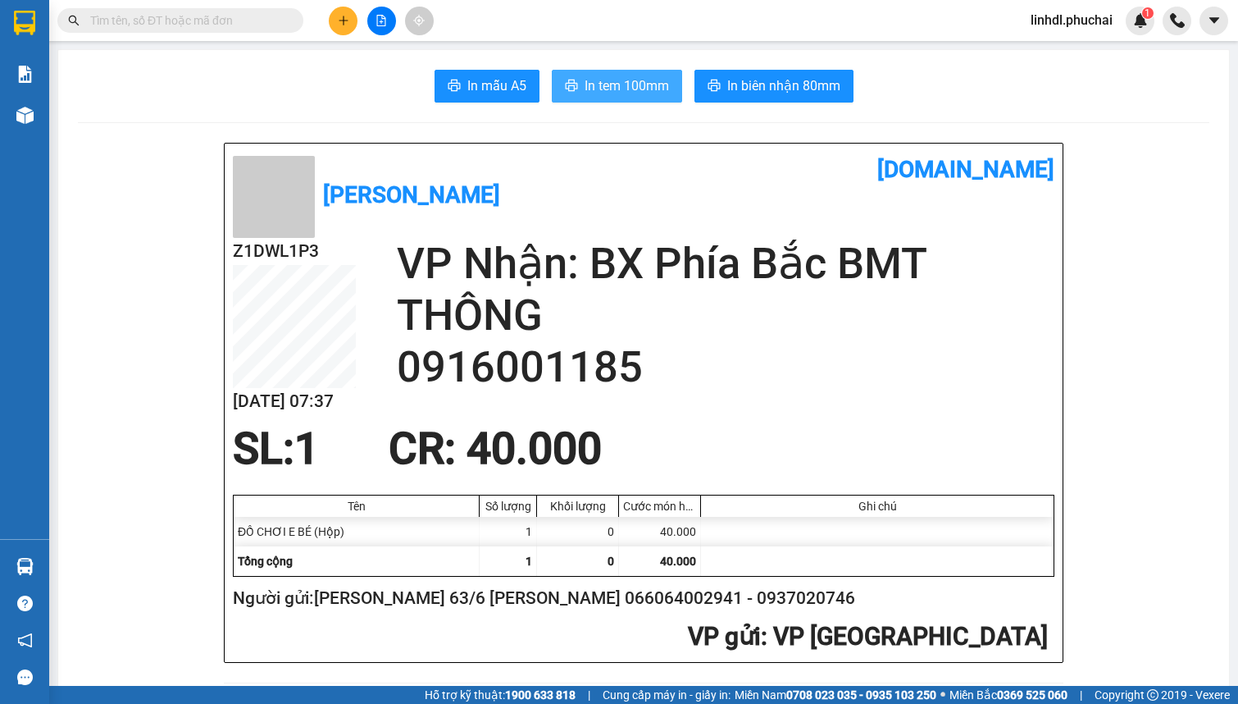
click at [591, 83] on span "In tem 100mm" at bounding box center [627, 85] width 84 height 21
click at [383, 20] on icon "file-add" at bounding box center [381, 20] width 11 height 11
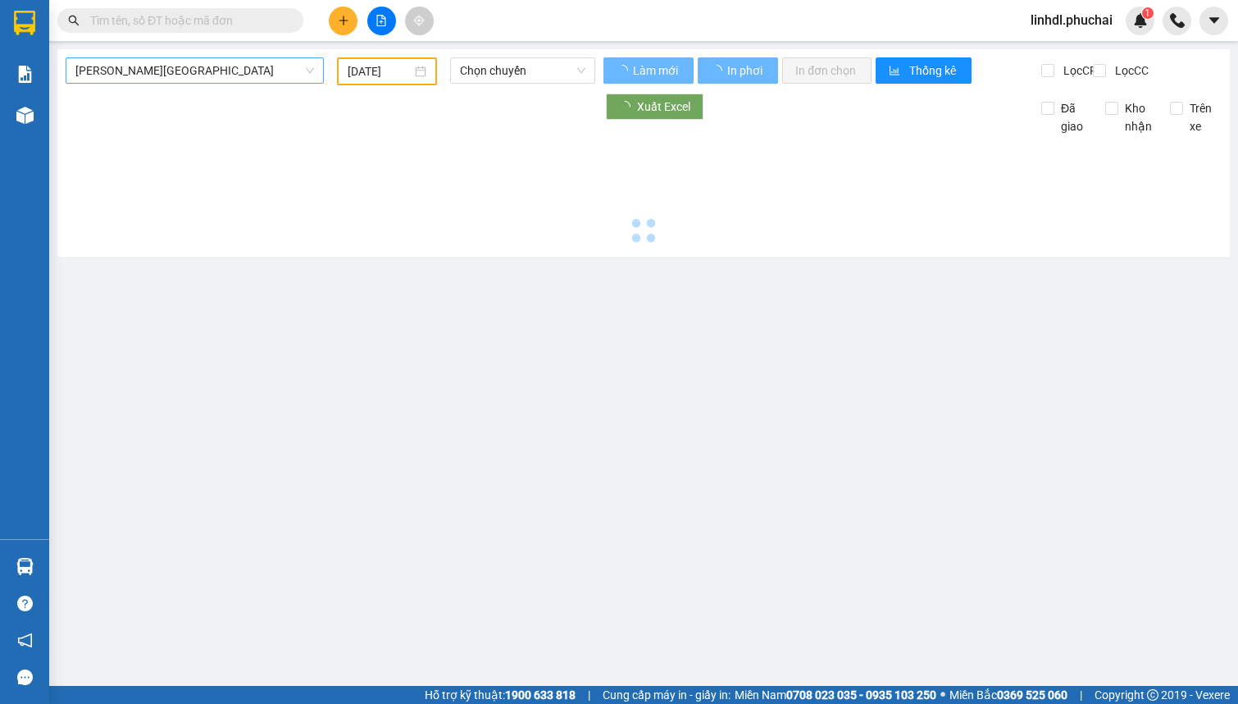
type input "13/10/2025"
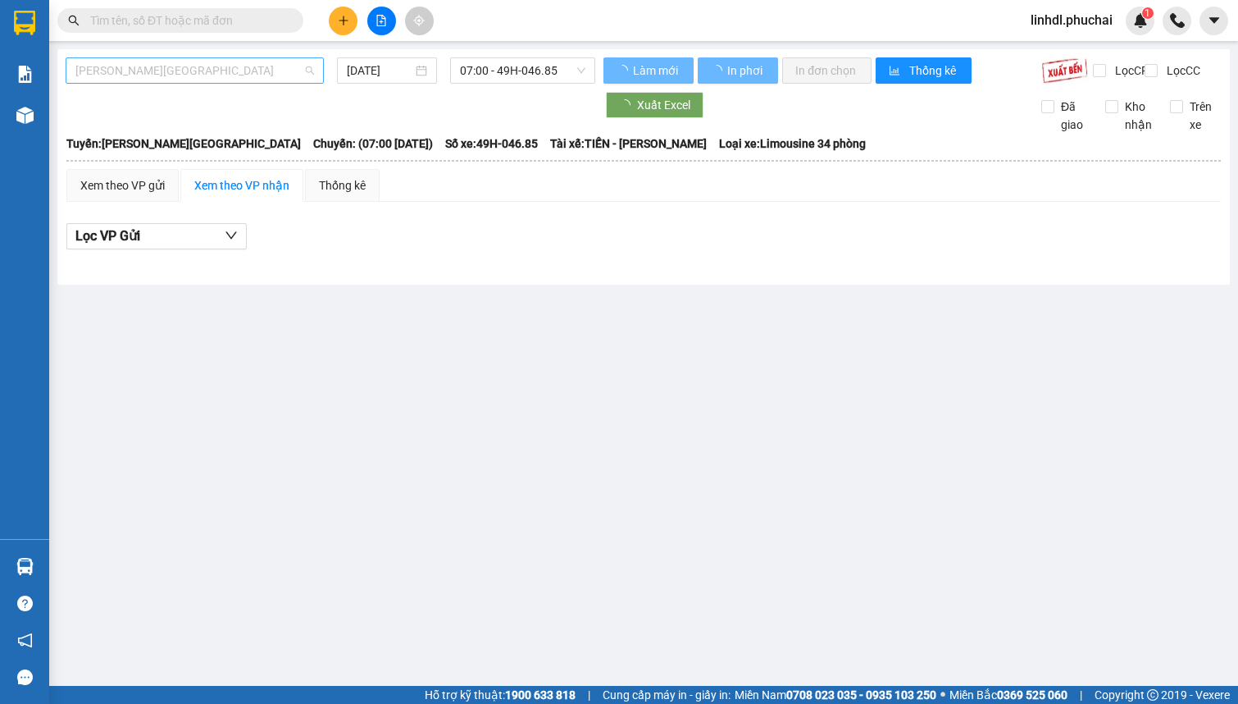
click at [221, 76] on span "Gia Lai - Đà Lạt" at bounding box center [194, 70] width 239 height 25
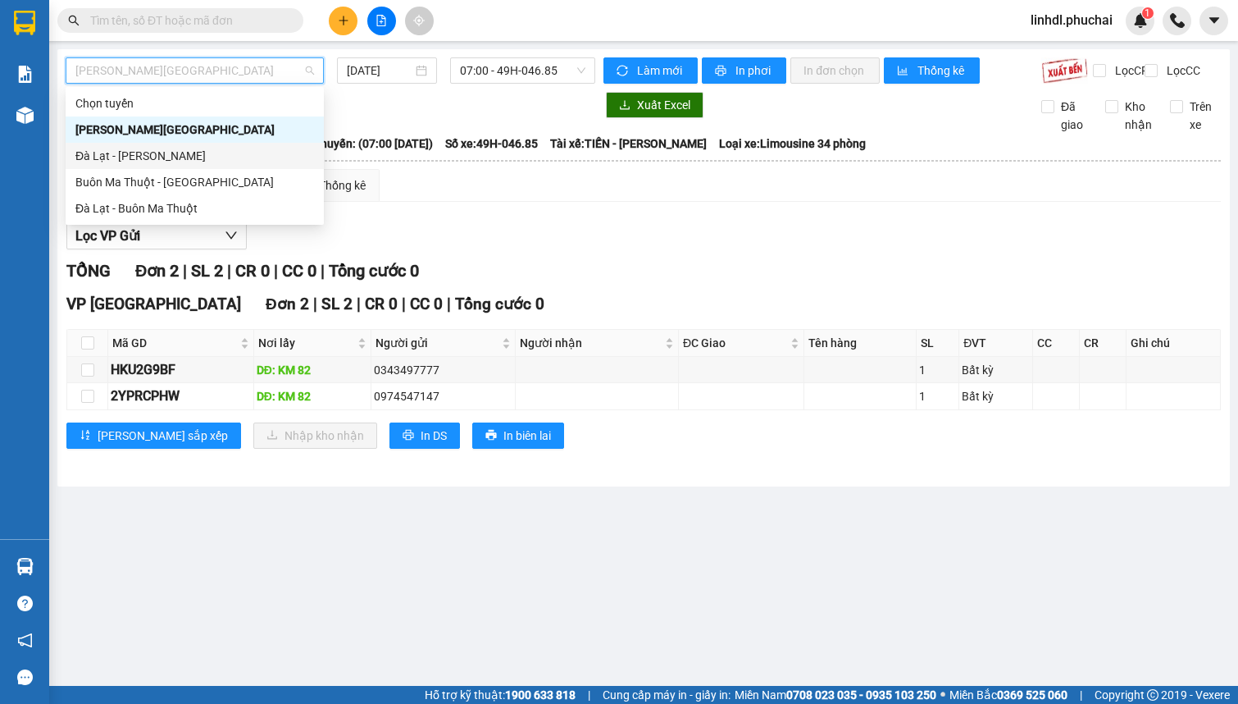
click at [124, 156] on div "Đà Lạt - [PERSON_NAME]" at bounding box center [194, 156] width 239 height 18
type input "13/10/2025"
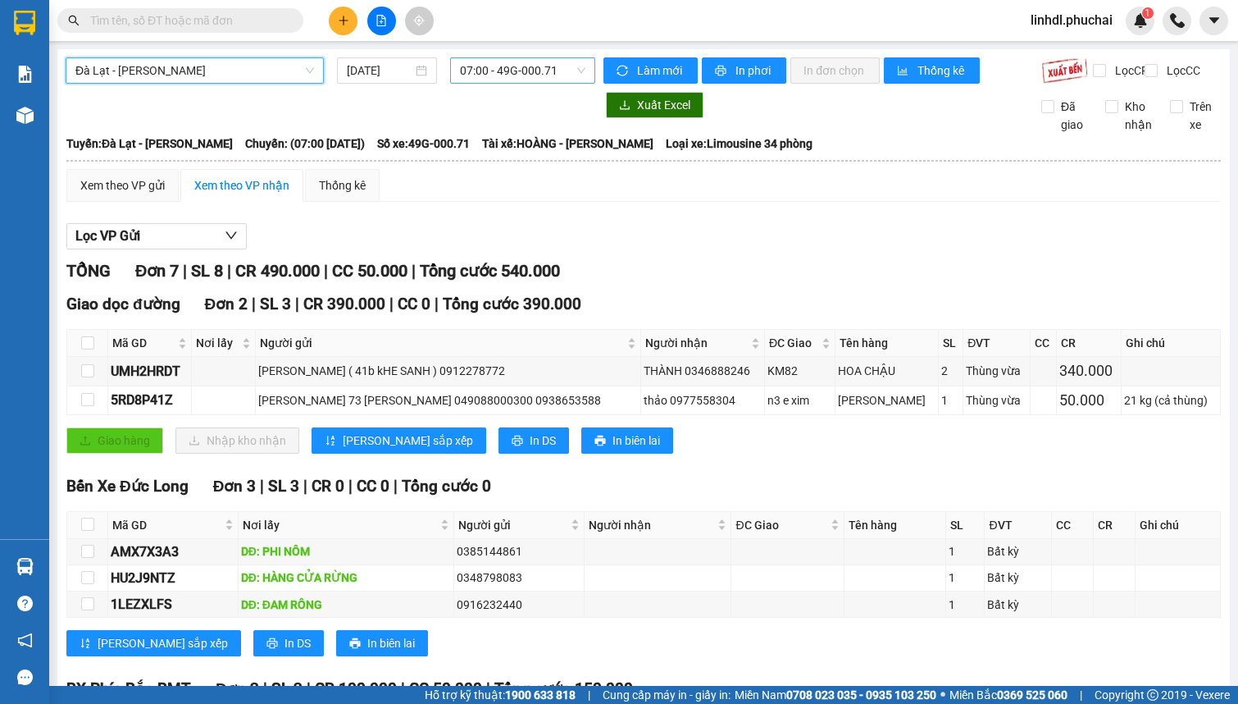
click at [549, 74] on span "07:00 - 49G-000.71" at bounding box center [522, 70] width 125 height 25
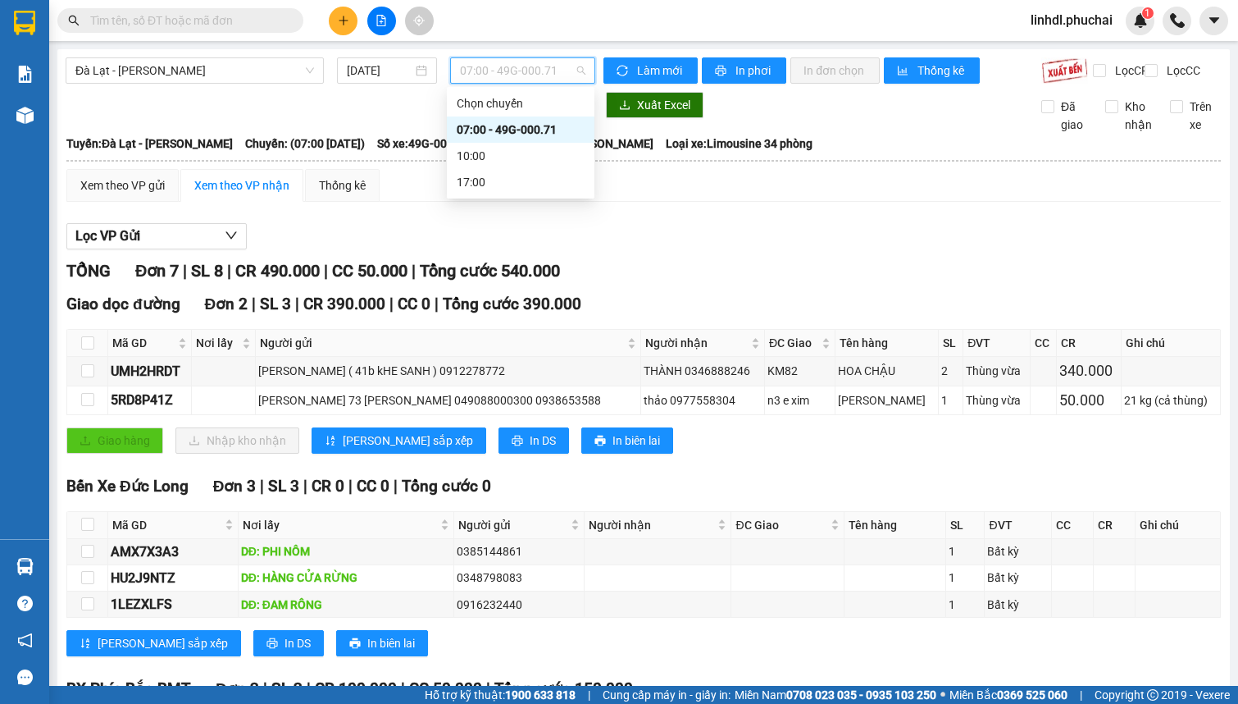
click at [520, 123] on div "07:00 - 49G-000.71" at bounding box center [521, 130] width 128 height 18
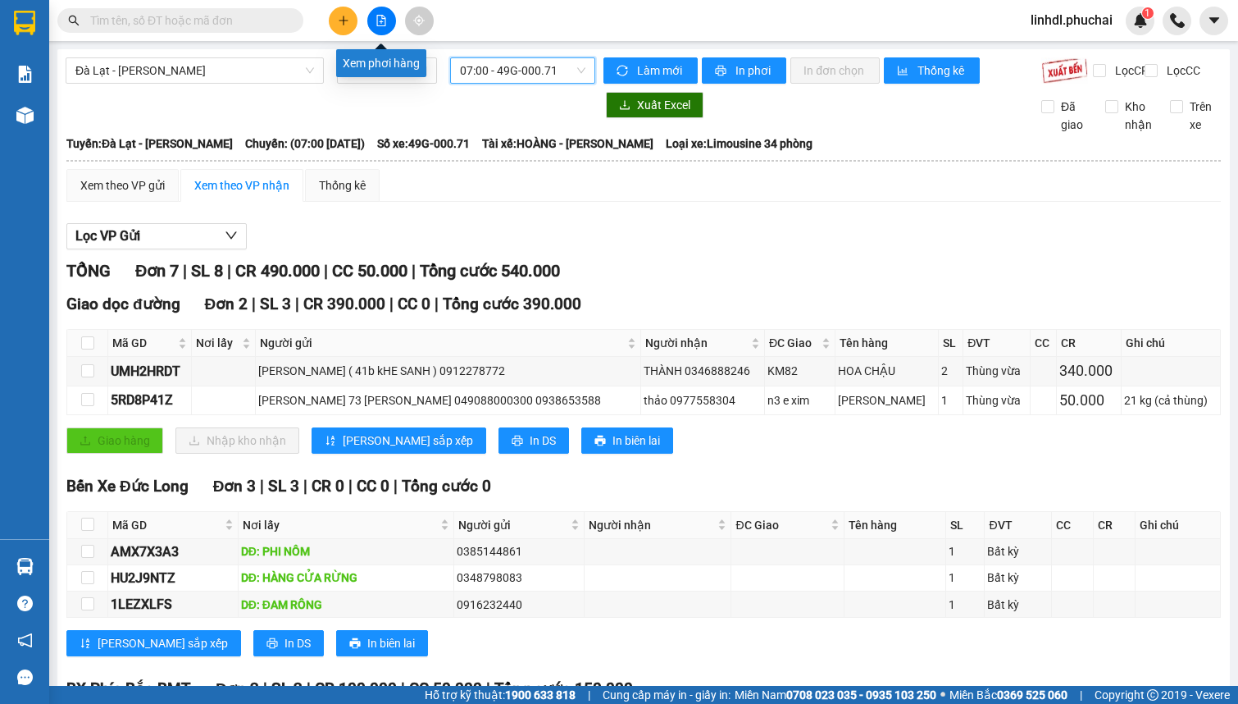
click at [347, 22] on icon "plus" at bounding box center [343, 20] width 11 height 11
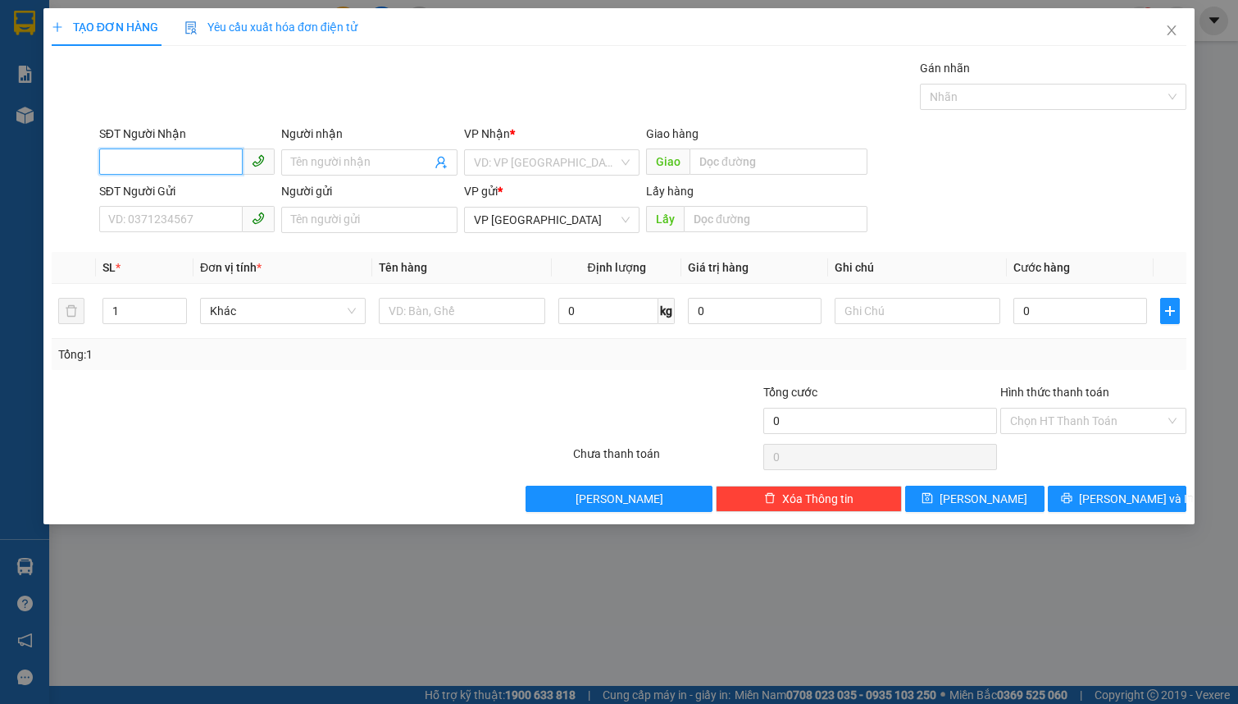
click at [193, 161] on input "SĐT Người Nhận" at bounding box center [171, 161] width 144 height 26
type input "0978887331"
click at [194, 194] on div "0978887331 - HÙNG" at bounding box center [187, 195] width 156 height 18
type input "HÙNG"
type input "KM67"
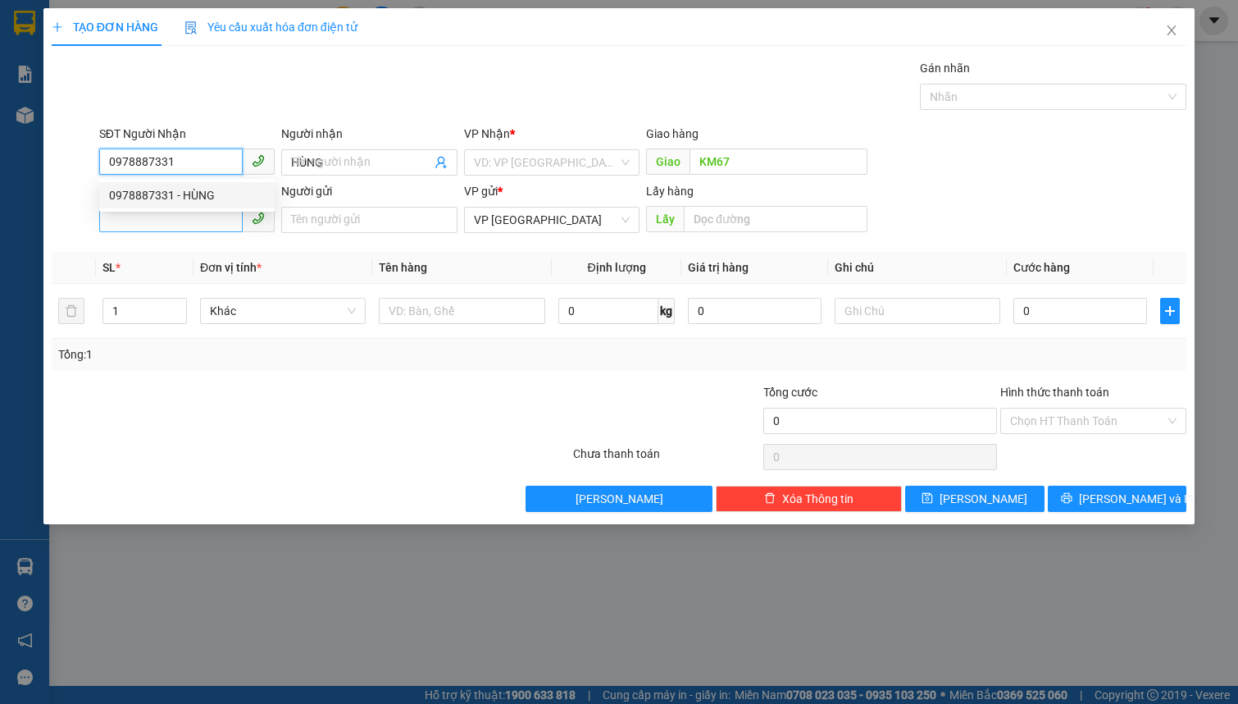
type input "0978887331"
type input "70.000"
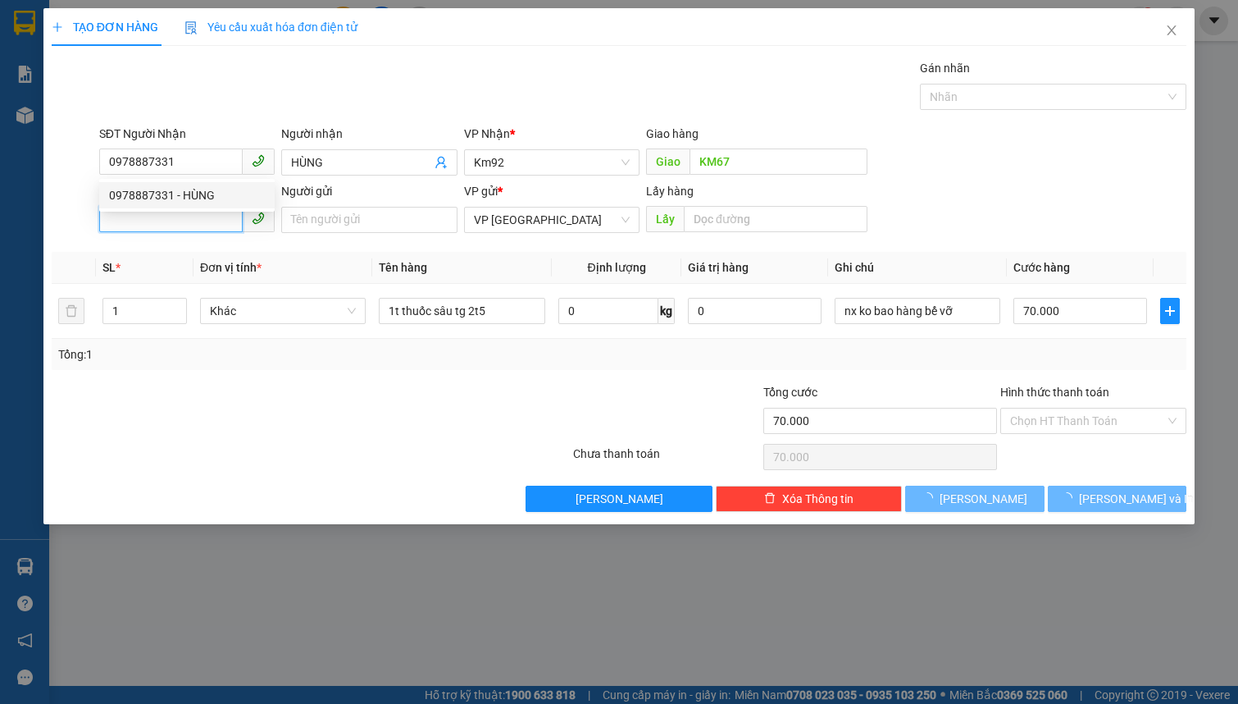
click at [172, 221] on input "SĐT Người Gửi" at bounding box center [171, 219] width 144 height 26
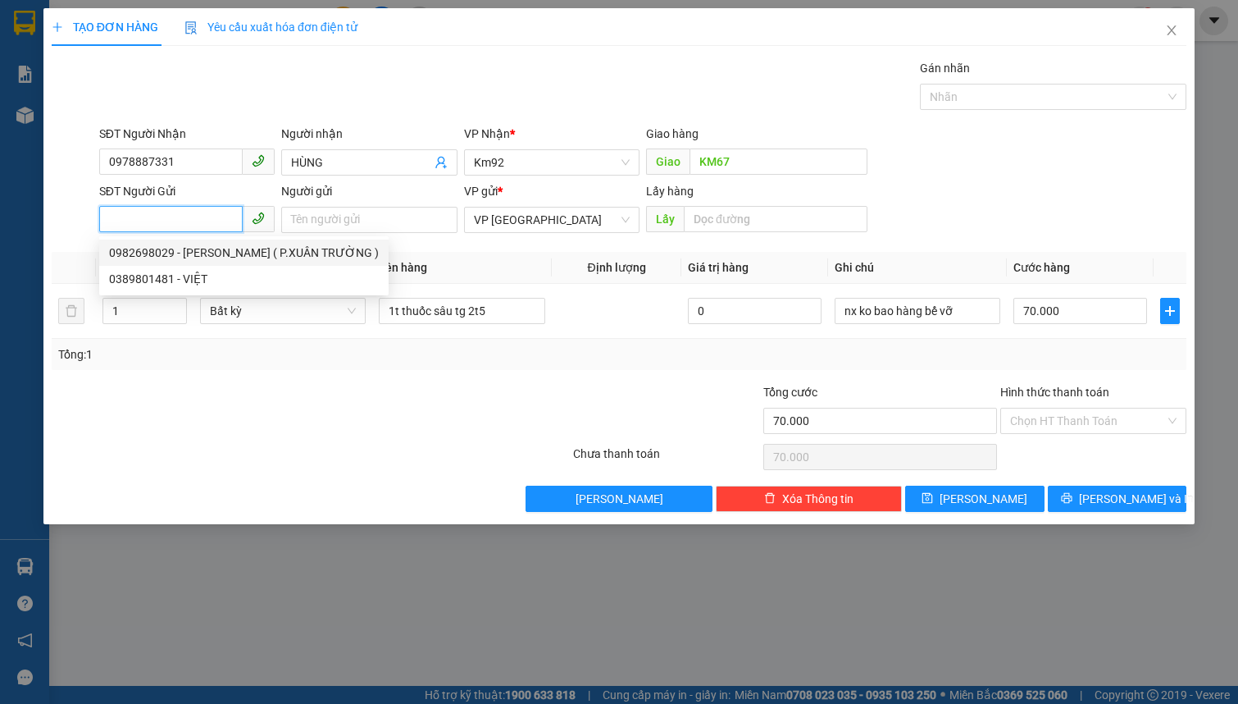
click at [226, 250] on div "0982698029 - NG VĂN HÀ ( P.XUÂN TRƯỜNG )" at bounding box center [244, 253] width 270 height 18
type input "0982698029"
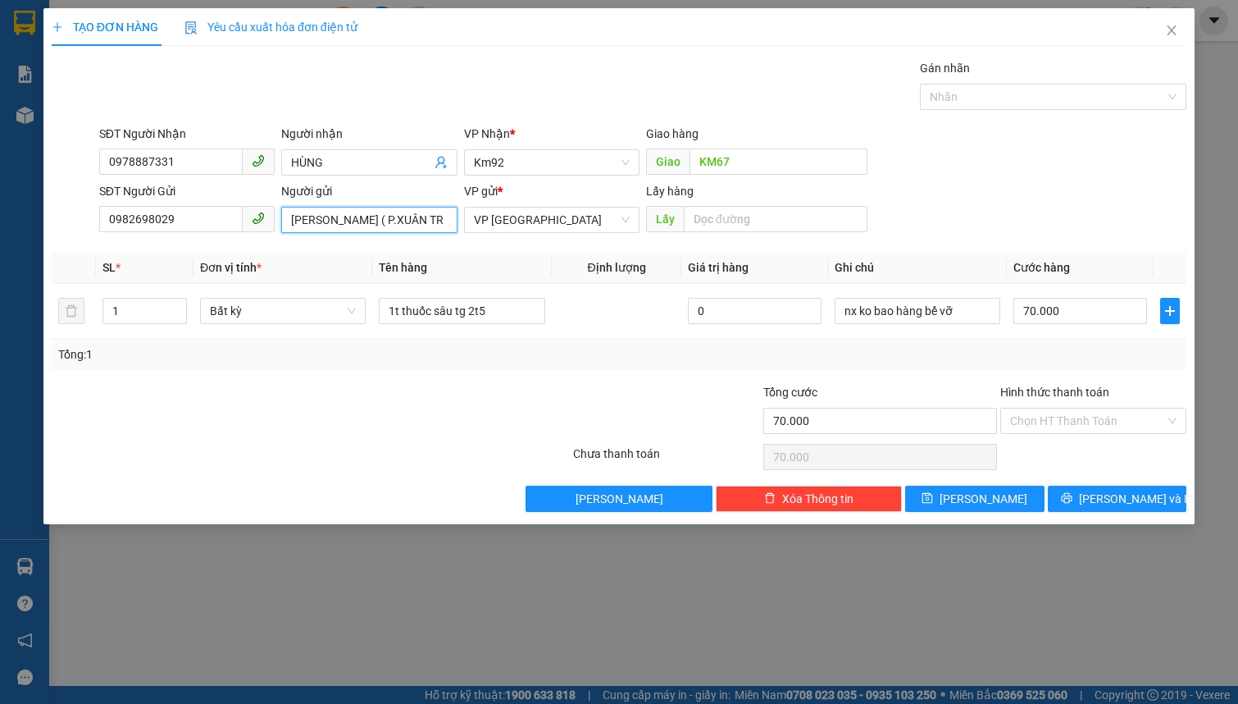
click at [397, 221] on input "[PERSON_NAME] ( P.XUÂN TRƯỜNG )" at bounding box center [369, 220] width 176 height 26
click at [254, 315] on span "Bất kỳ" at bounding box center [283, 311] width 146 height 25
type input "[PERSON_NAME] ( P.XUÂN TRƯỜNG )"
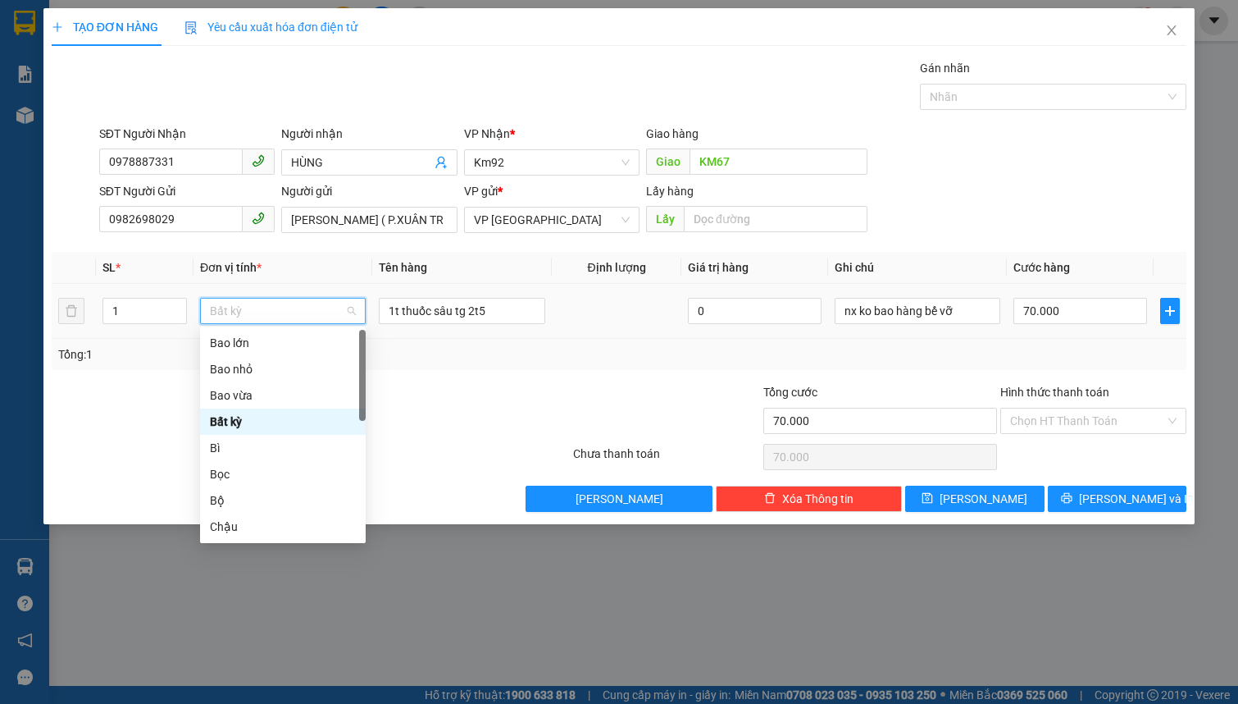
type input "T"
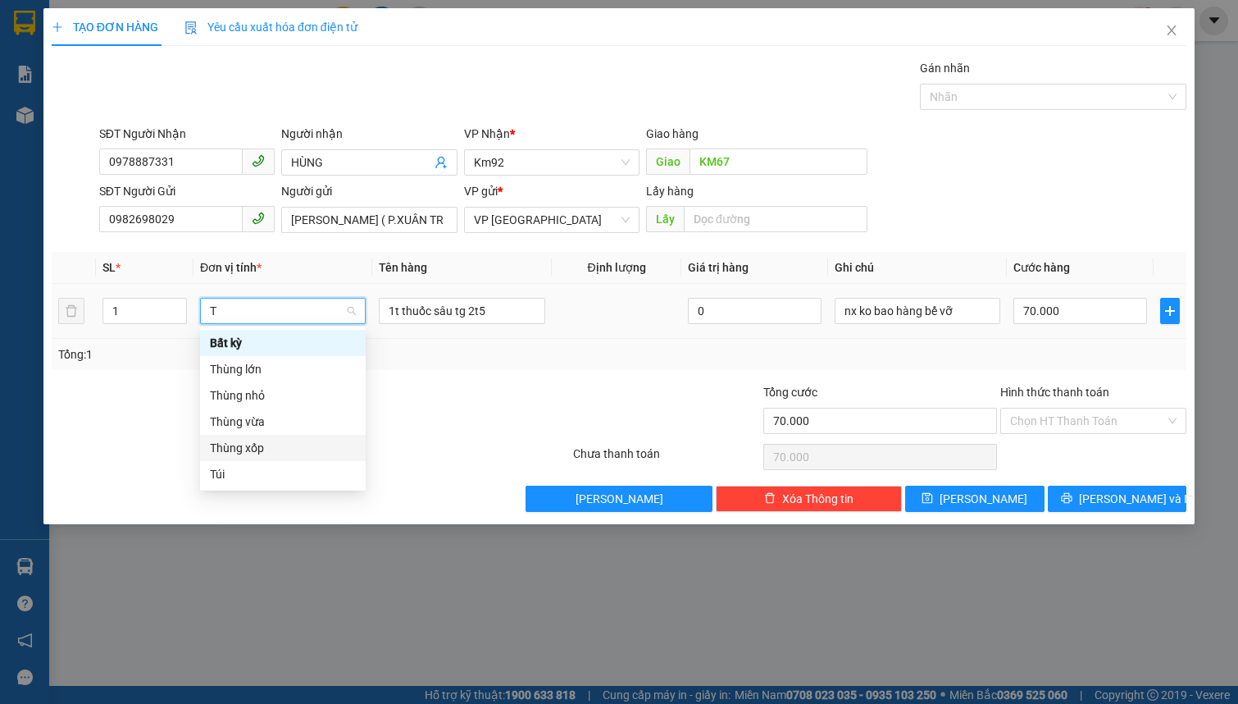
click at [260, 440] on div "Thùng xốp" at bounding box center [283, 448] width 146 height 18
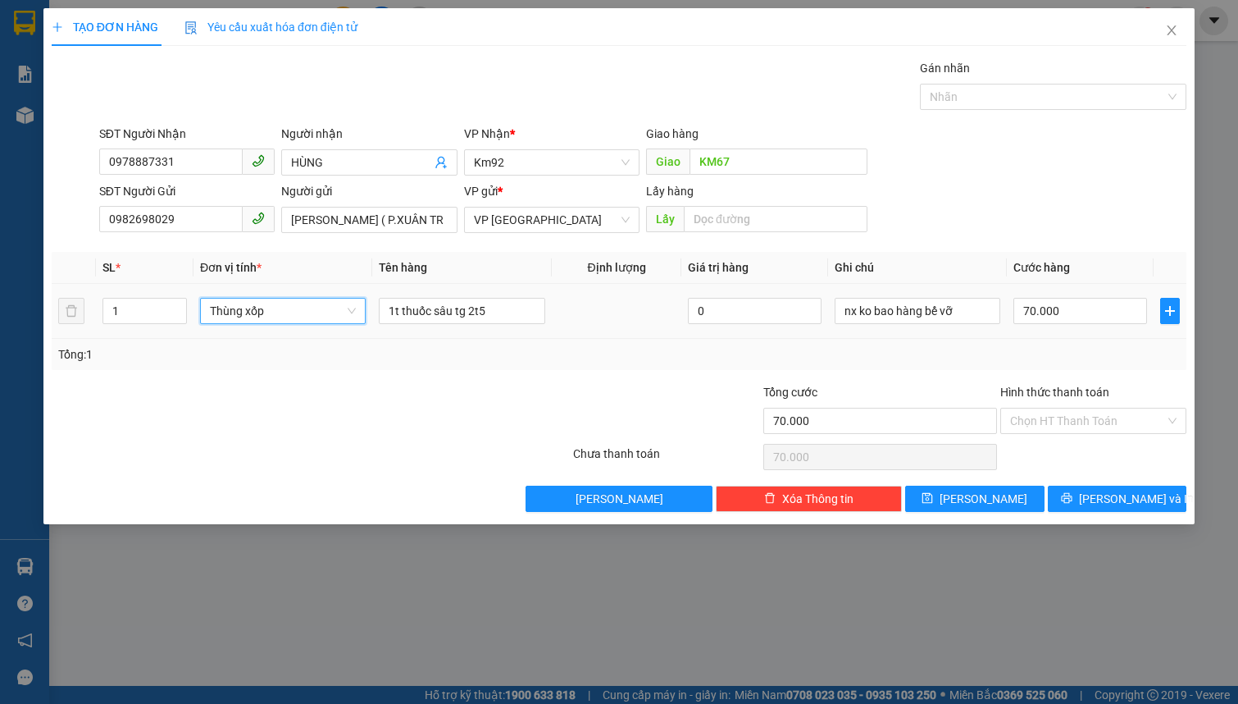
click at [295, 314] on span "Thùng xốp" at bounding box center [283, 311] width 146 height 25
type input "R"
type input "T"
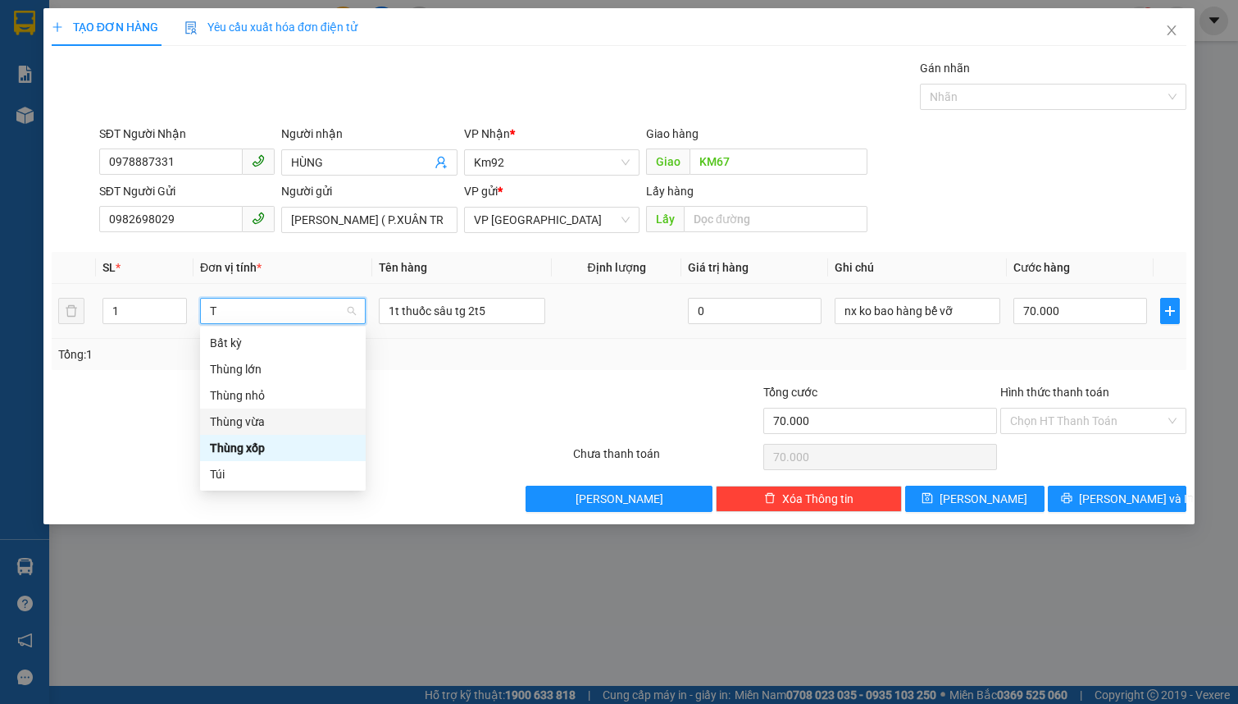
click at [240, 425] on div "Thùng vừa" at bounding box center [283, 422] width 146 height 18
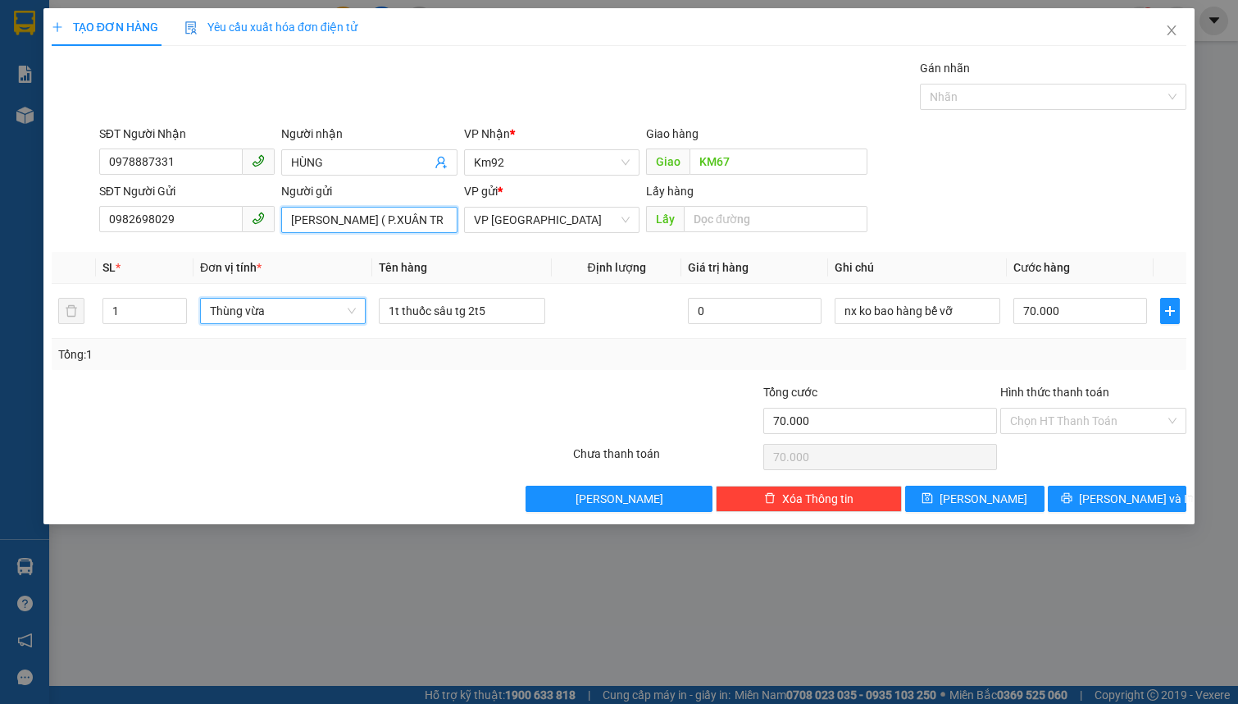
click at [287, 224] on input "[PERSON_NAME] ( P.XUÂN TRƯỜNG )" at bounding box center [369, 220] width 176 height 26
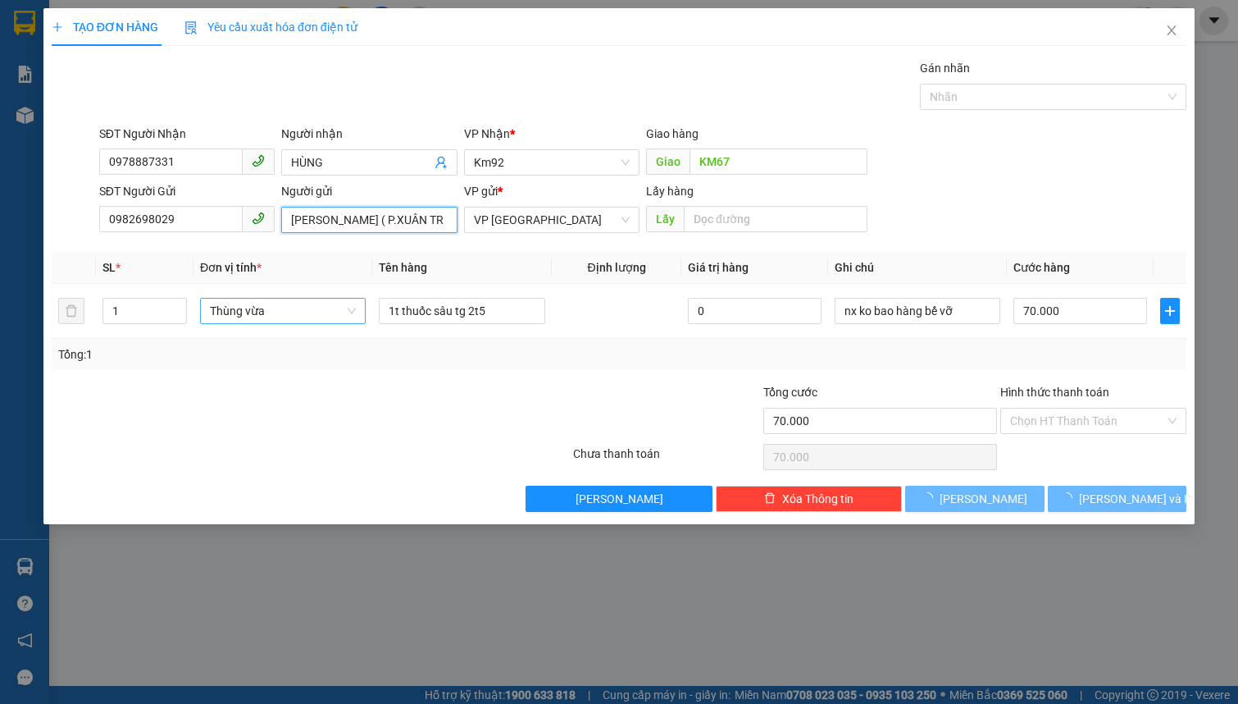
type input "0"
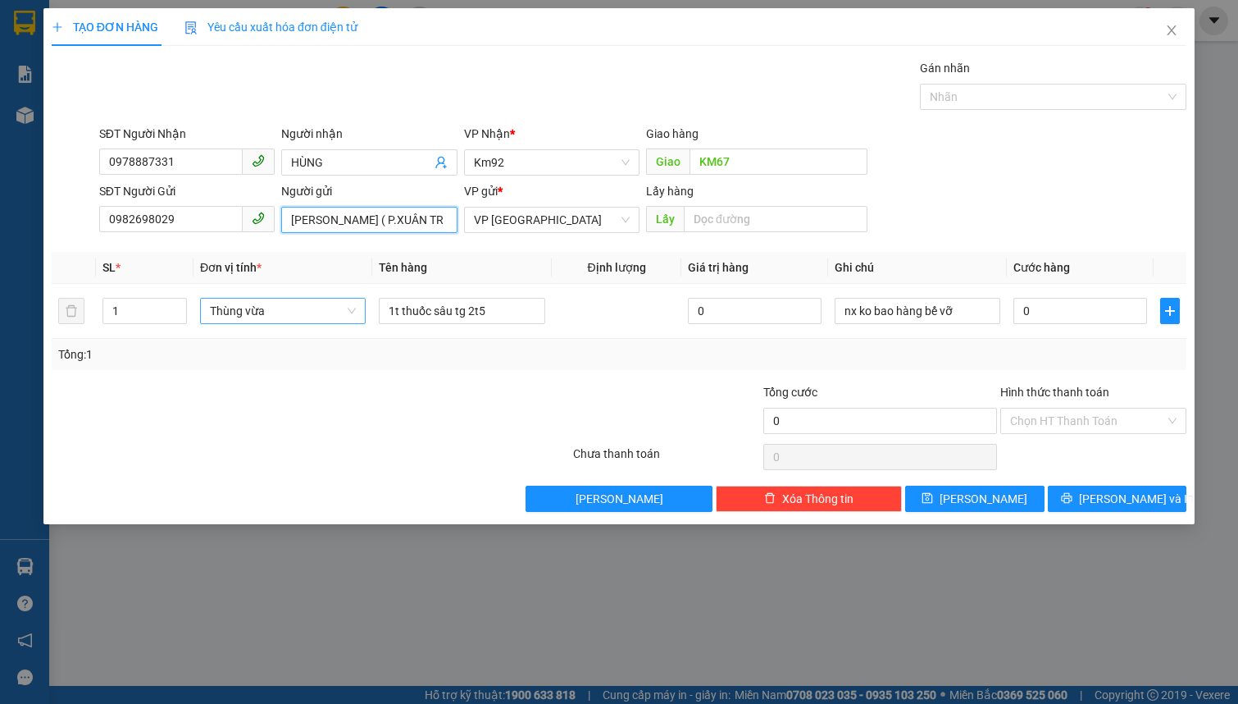
type input "NG VĂN HÀ ( P.XUÂN TRƯỜNG ) 033096007784"
drag, startPoint x: 500, startPoint y: 312, endPoint x: 495, endPoint y: 276, distance: 36.5
click at [500, 313] on input "1t thuốc sâu tg 2t5" at bounding box center [462, 311] width 166 height 26
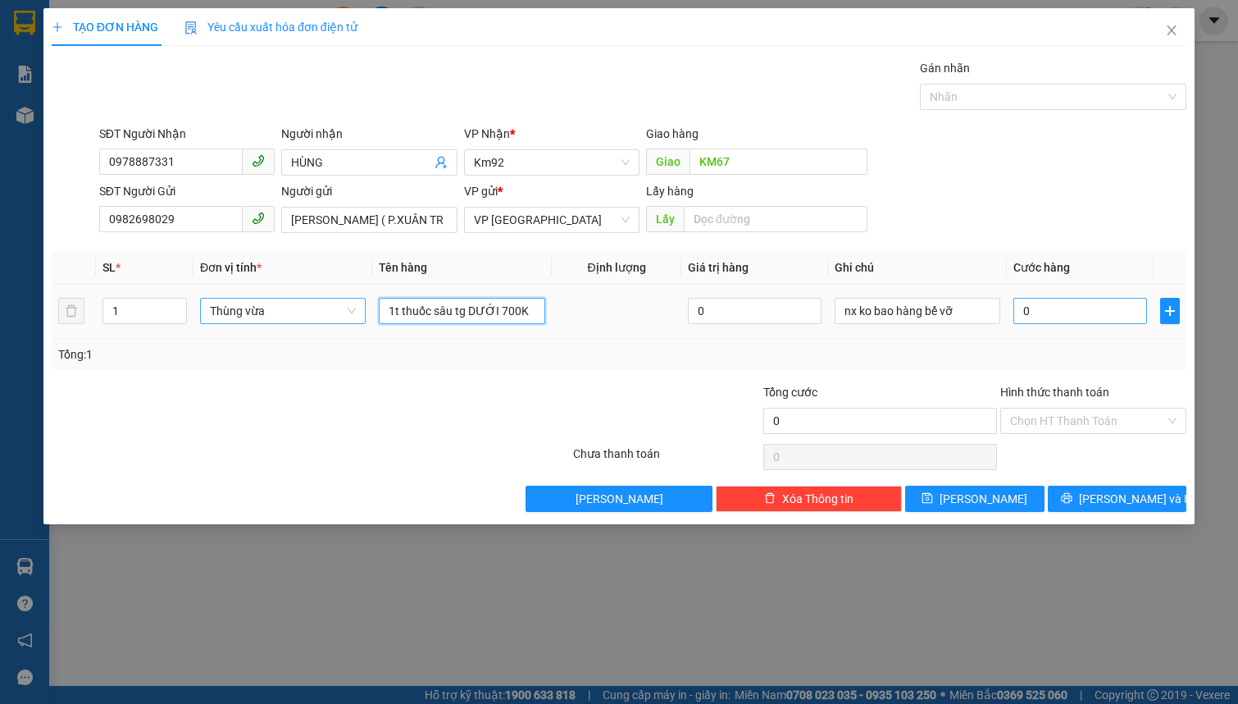
type input "1t thuốc sâu tg DƯỚI 700K"
click at [1037, 310] on input "0" at bounding box center [1081, 311] width 134 height 26
type input "5"
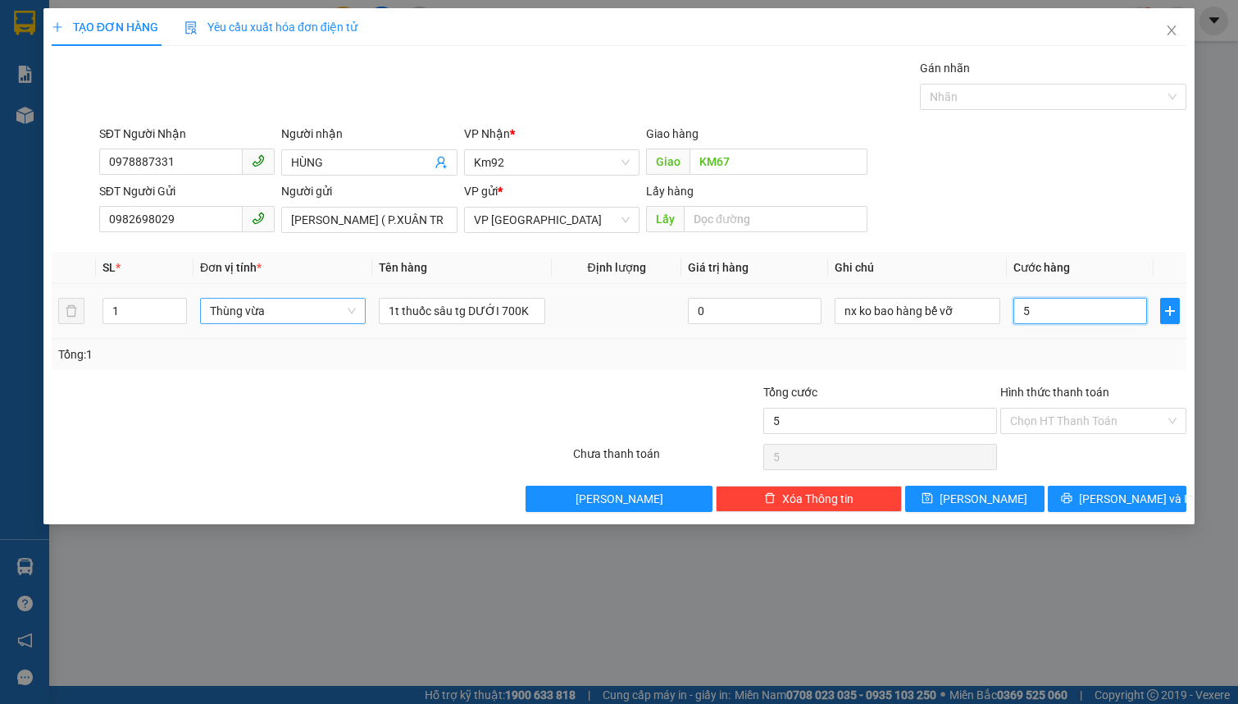
type input "50"
type input "500"
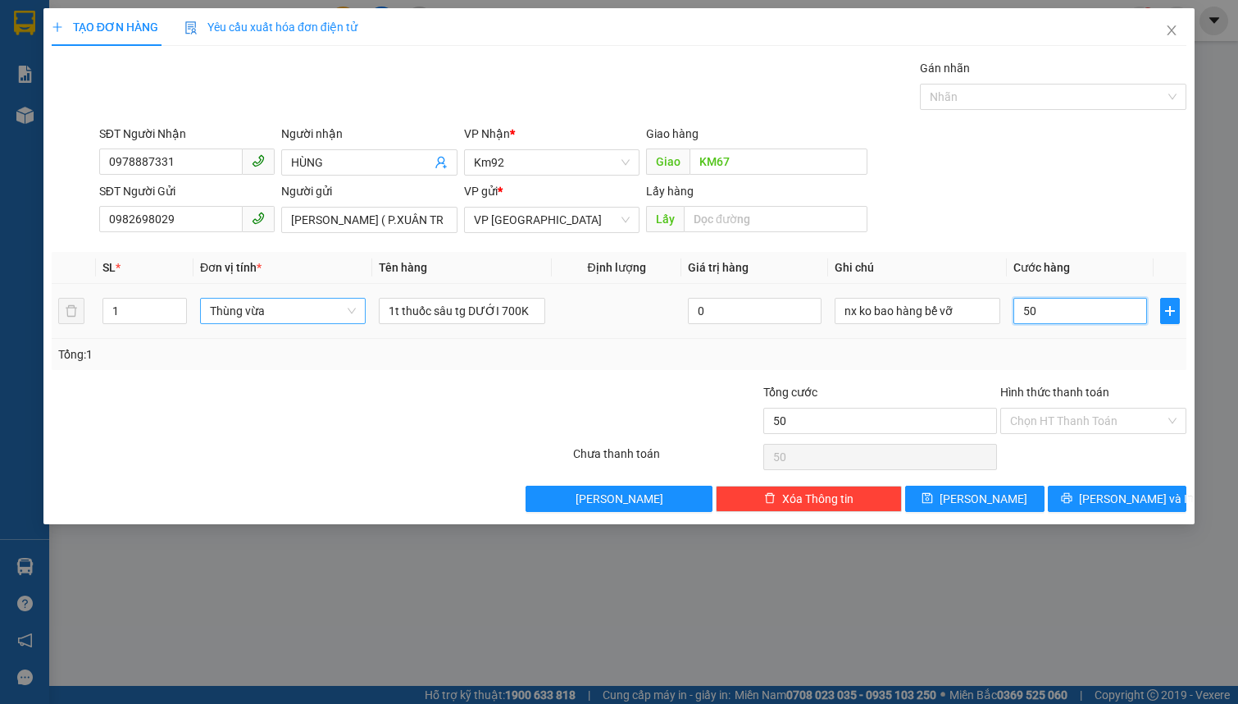
type input "500"
type input "5.000"
type input "50.000"
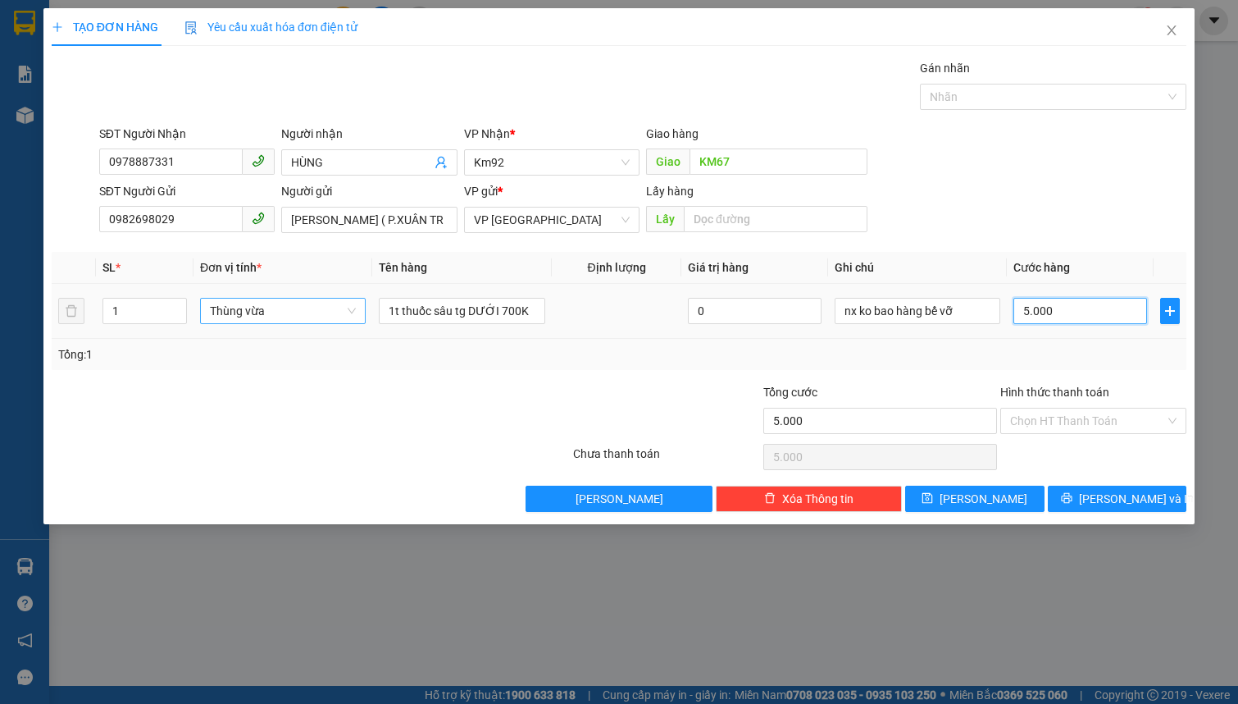
type input "50.000"
click at [1112, 490] on span "[PERSON_NAME] và In" at bounding box center [1136, 499] width 115 height 18
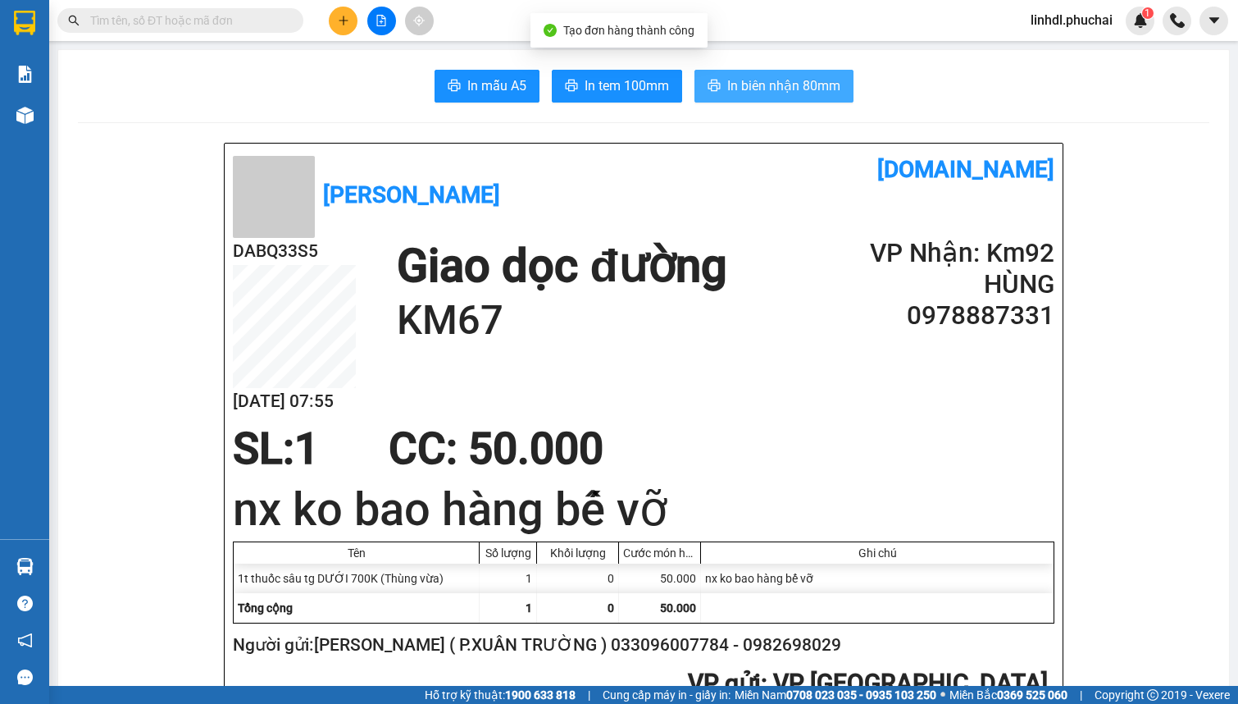
click at [750, 80] on span "In biên nhận 80mm" at bounding box center [784, 85] width 113 height 21
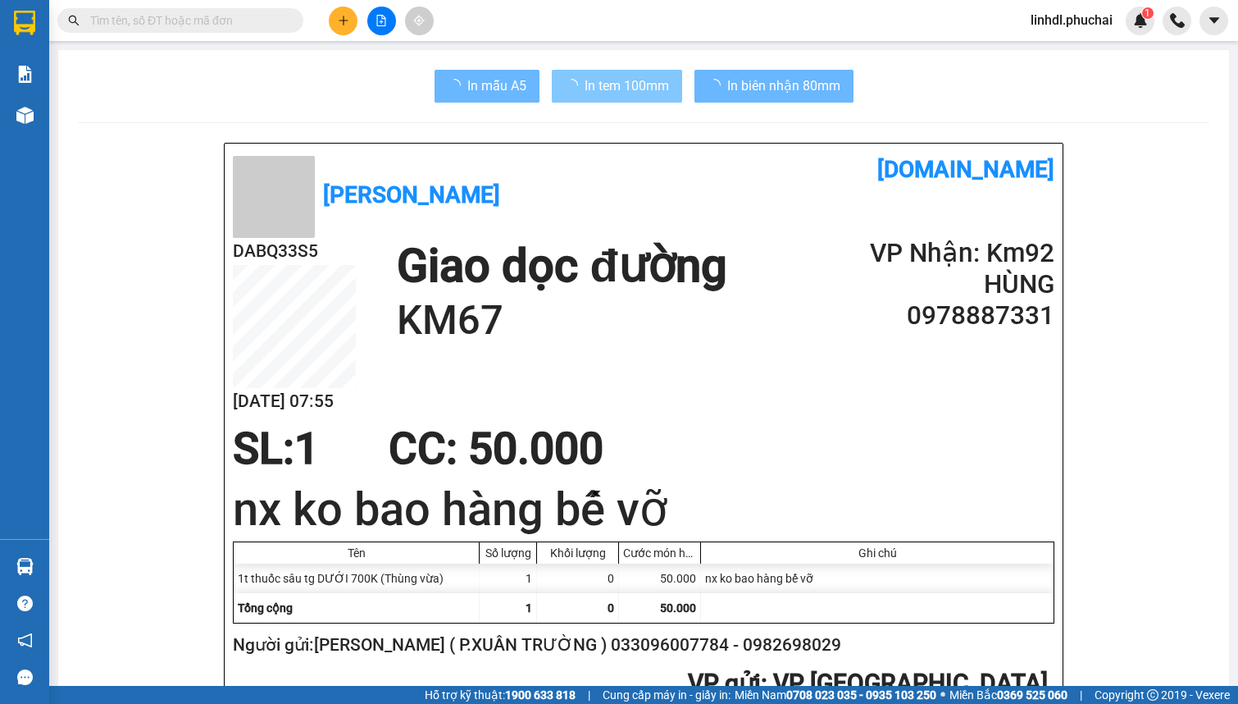
click at [649, 93] on span "In tem 100mm" at bounding box center [627, 85] width 84 height 21
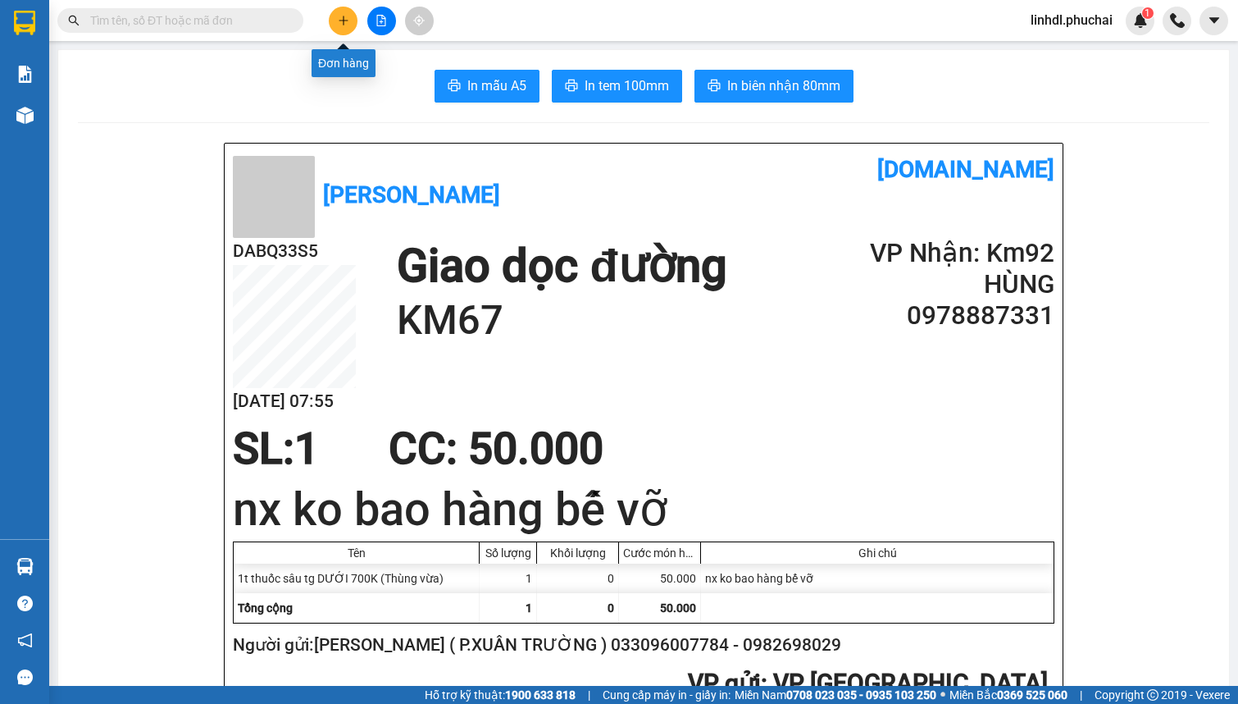
click at [335, 20] on button at bounding box center [343, 21] width 29 height 29
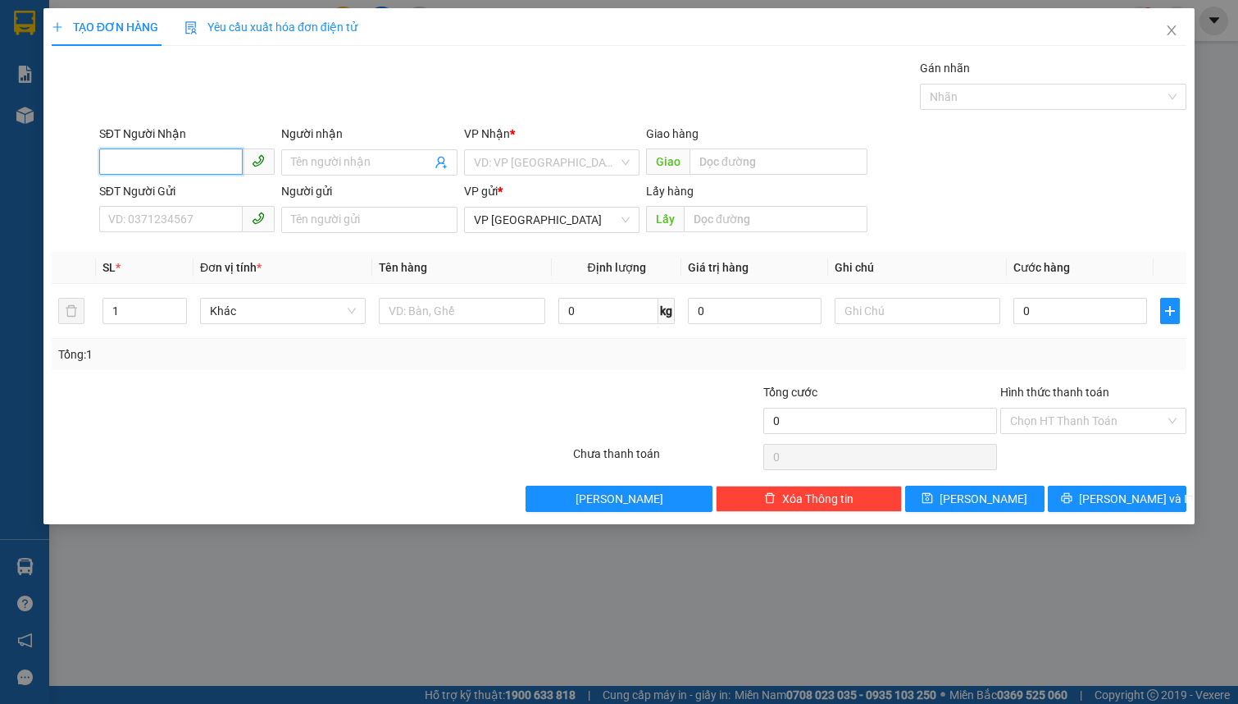
click at [162, 167] on input "SĐT Người Nhận" at bounding box center [171, 161] width 144 height 26
click at [1188, 27] on span "Close" at bounding box center [1172, 31] width 46 height 46
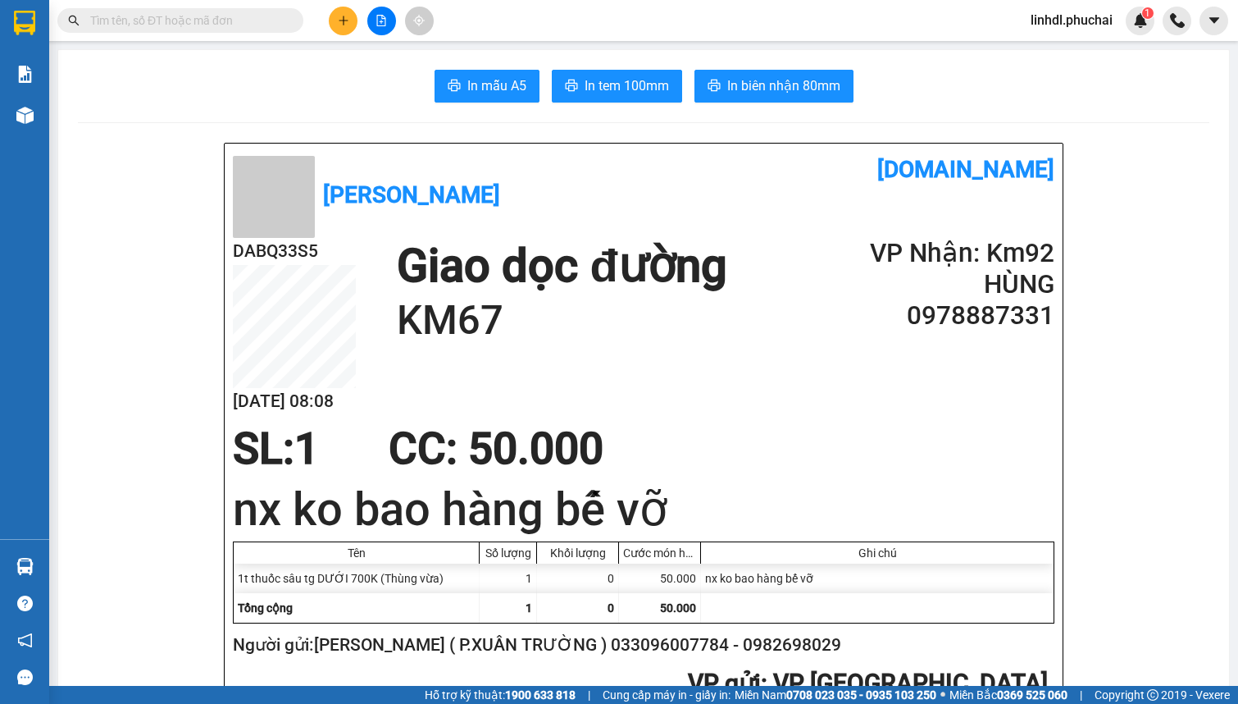
click at [238, 16] on input "text" at bounding box center [187, 20] width 194 height 18
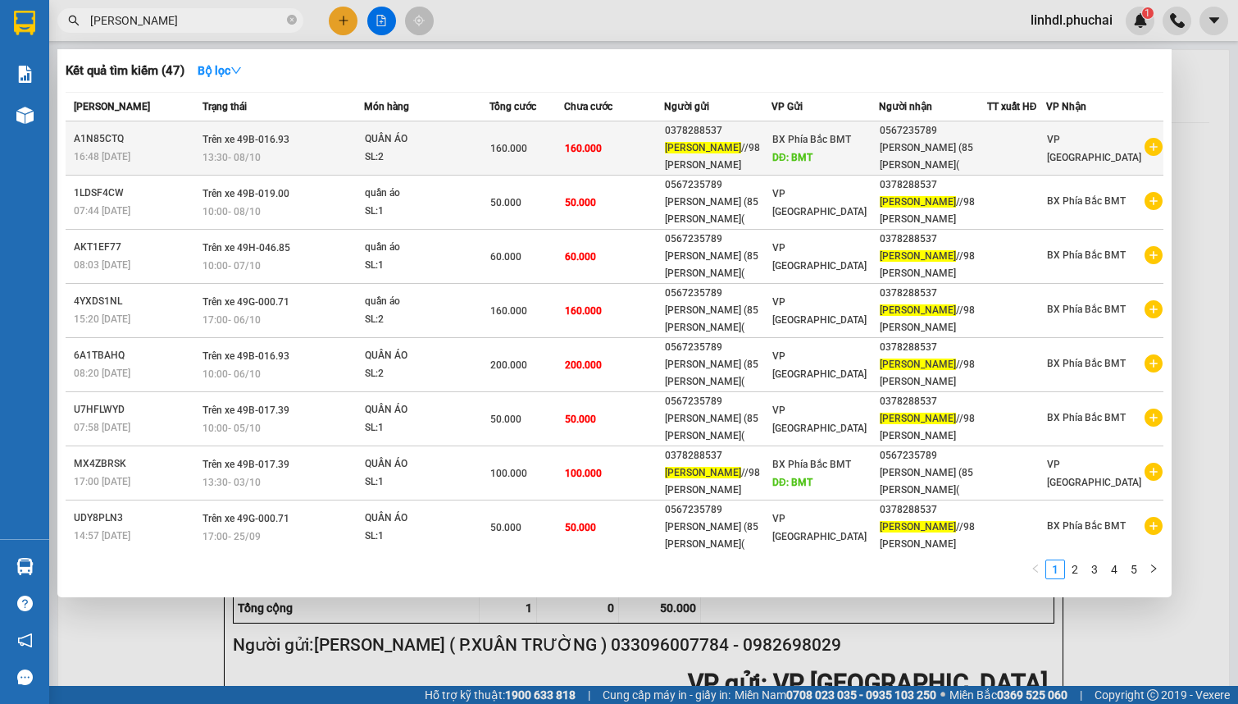
type input "LIN NGUYỄN"
click at [475, 136] on div "QUẦN ÁO" at bounding box center [426, 139] width 123 height 18
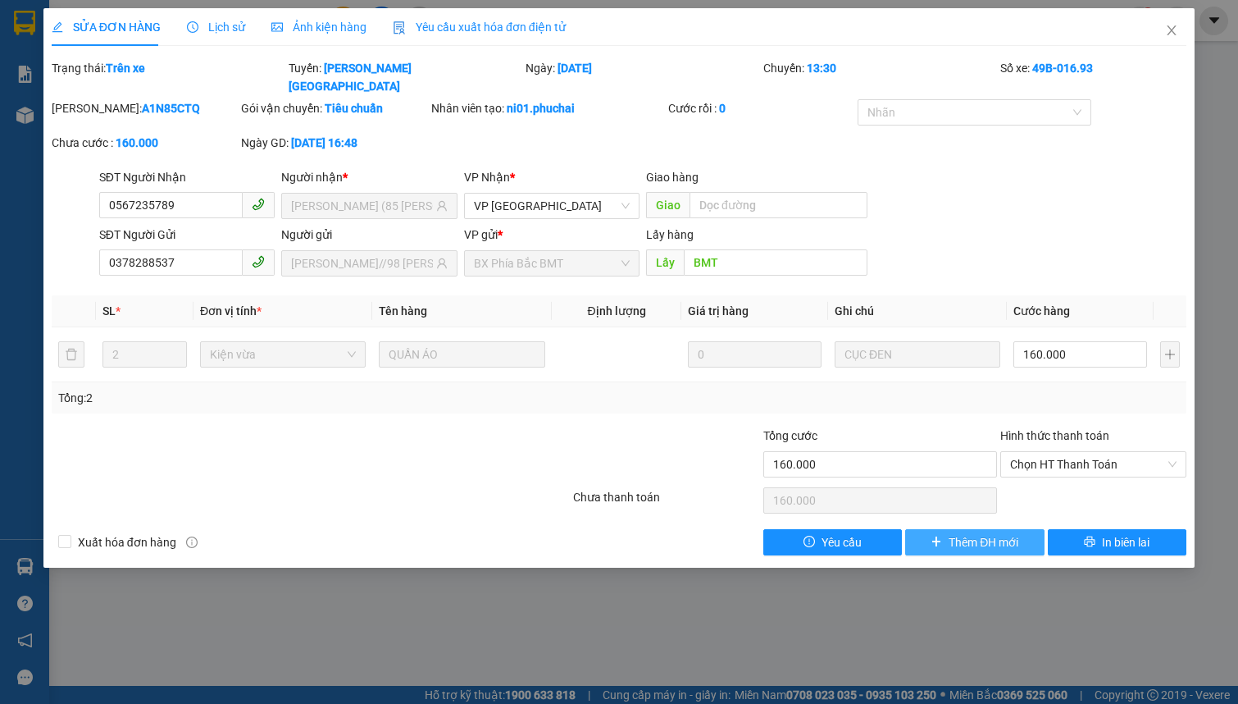
click at [969, 533] on span "Thêm ĐH mới" at bounding box center [984, 542] width 70 height 18
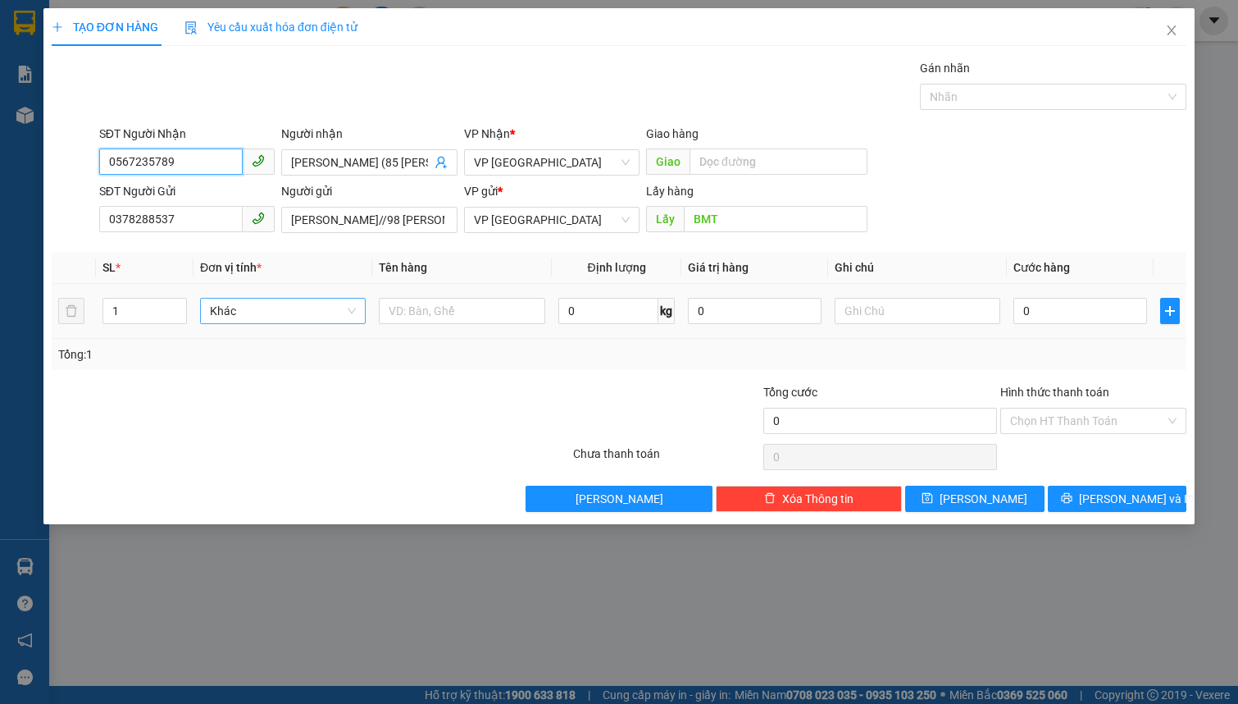
click at [250, 314] on span "Khác" at bounding box center [283, 311] width 146 height 25
type input "C"
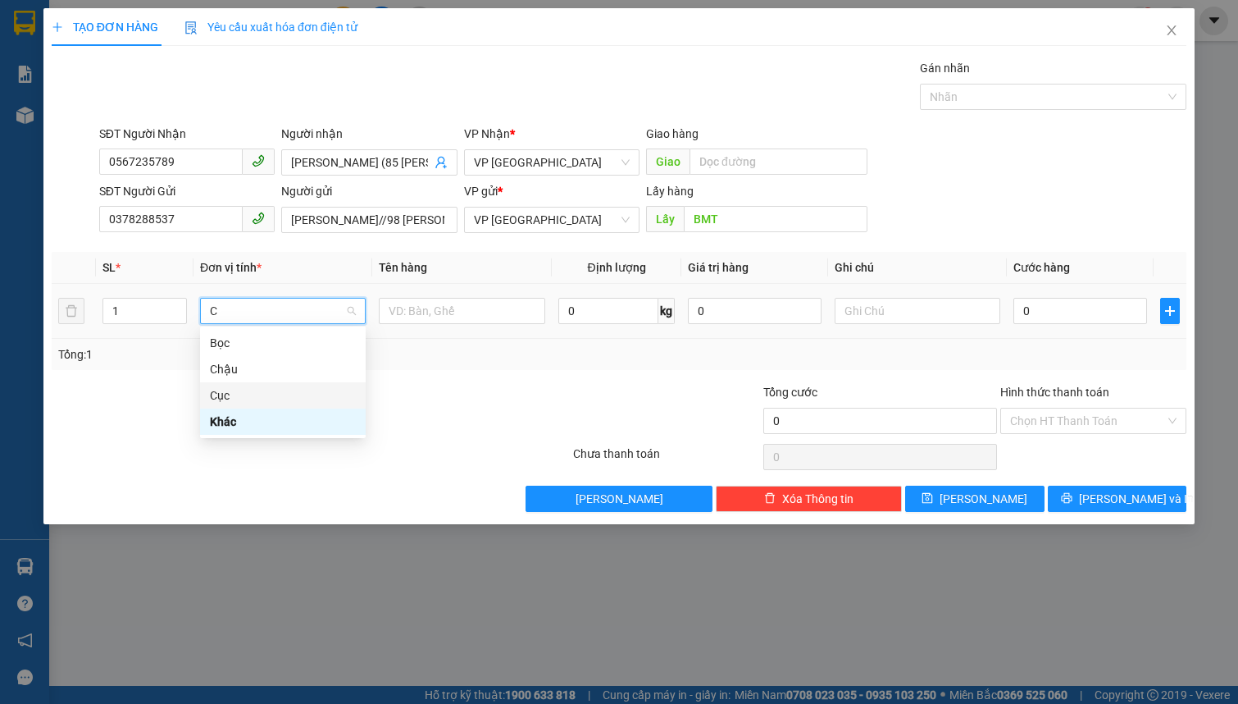
click at [271, 391] on div "Cục" at bounding box center [283, 395] width 146 height 18
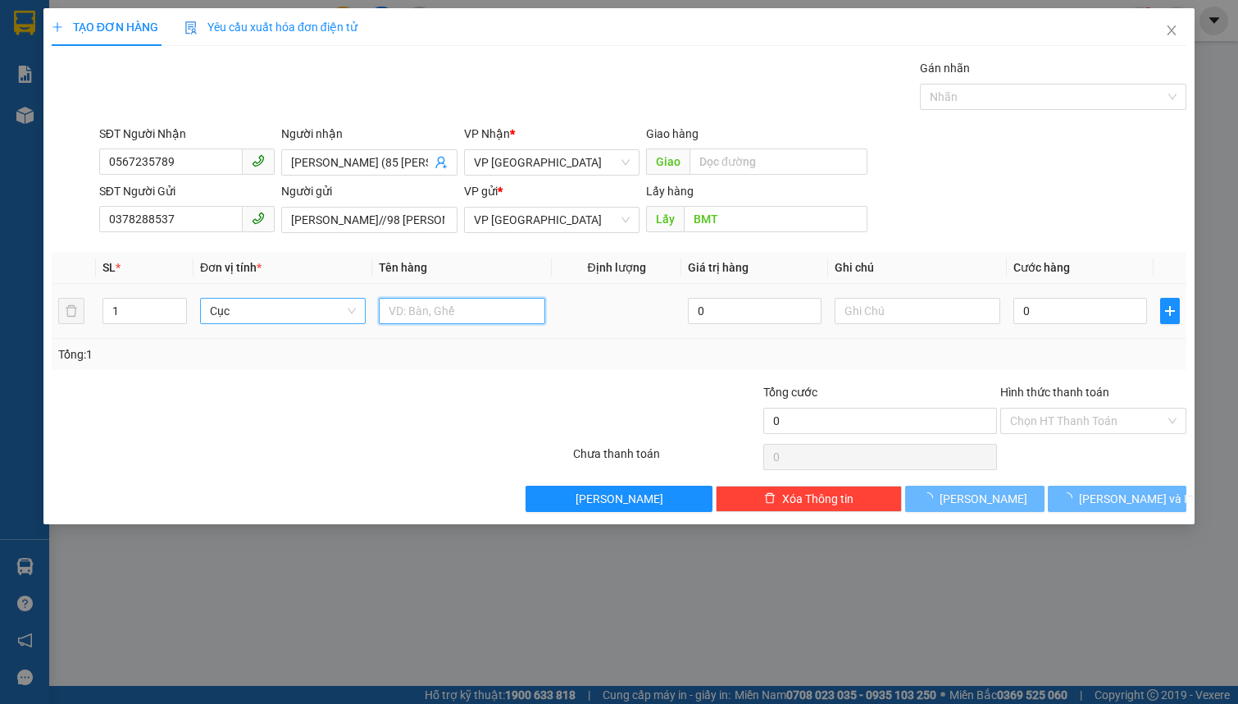
click at [408, 312] on input "text" at bounding box center [462, 311] width 166 height 26
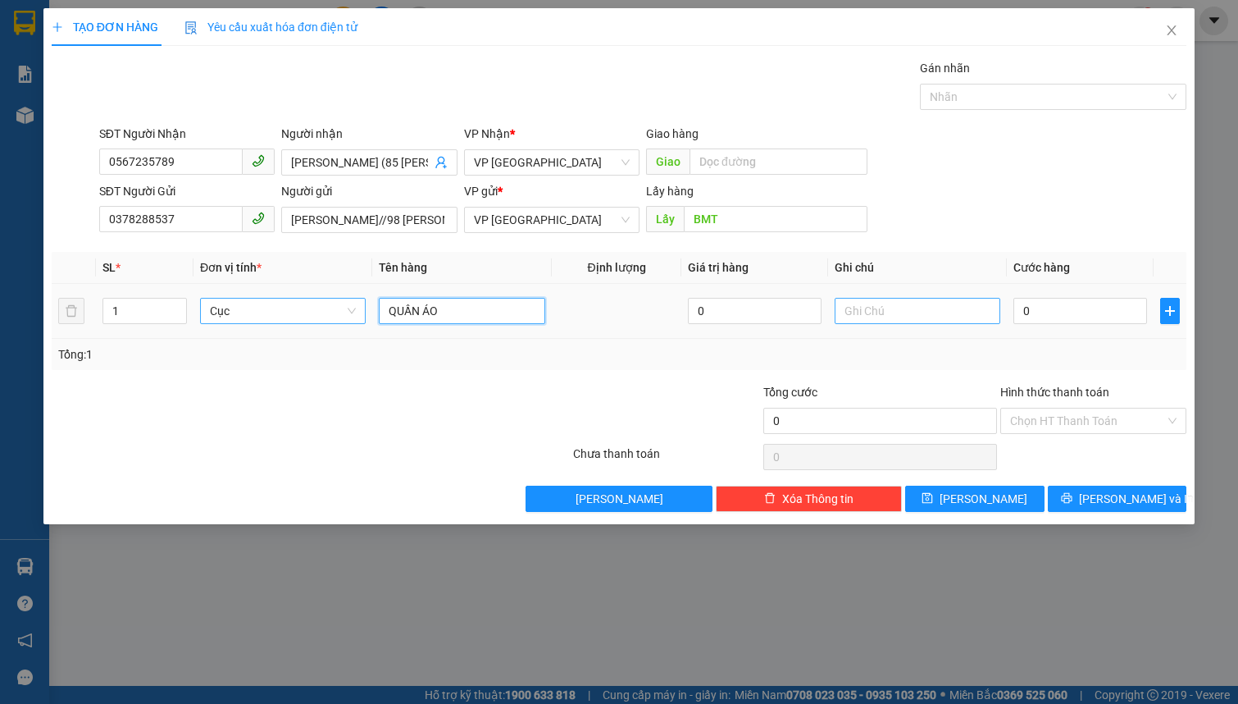
type input "QUẦN ÁO"
click at [931, 307] on input "text" at bounding box center [918, 311] width 166 height 26
type input "CỤC ĐEN"
type input "8"
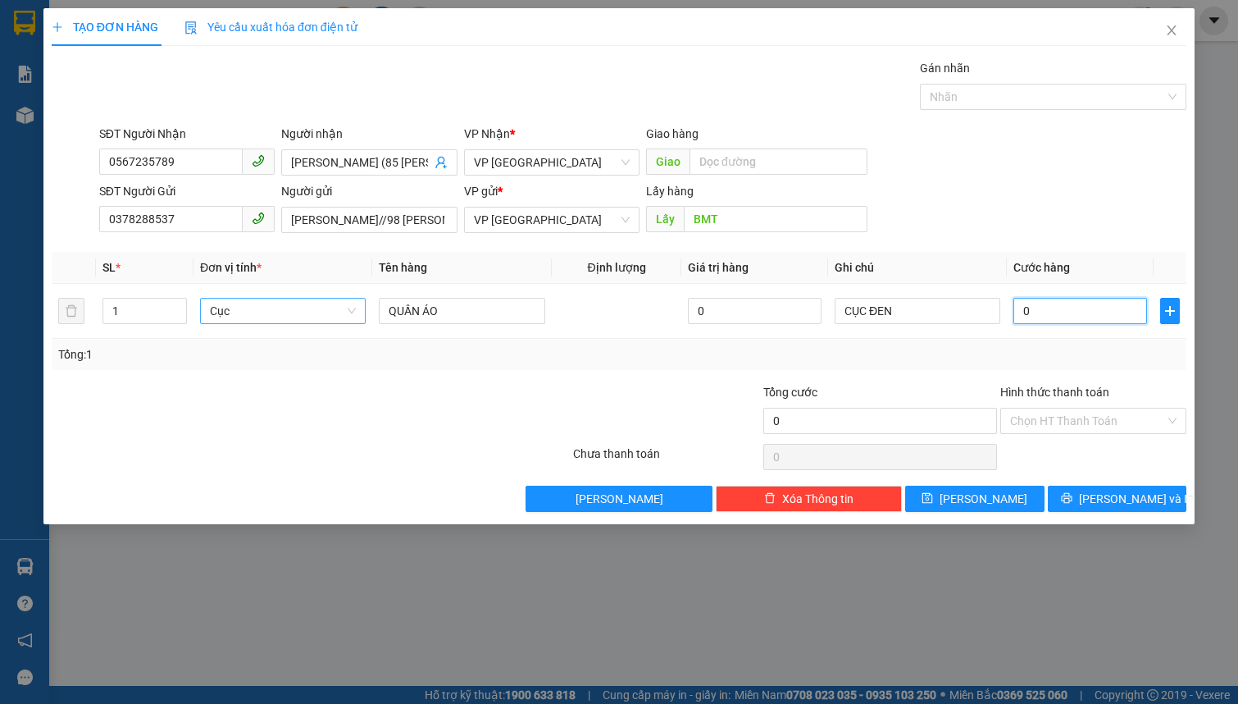
type input "8"
type input "0"
type input "01"
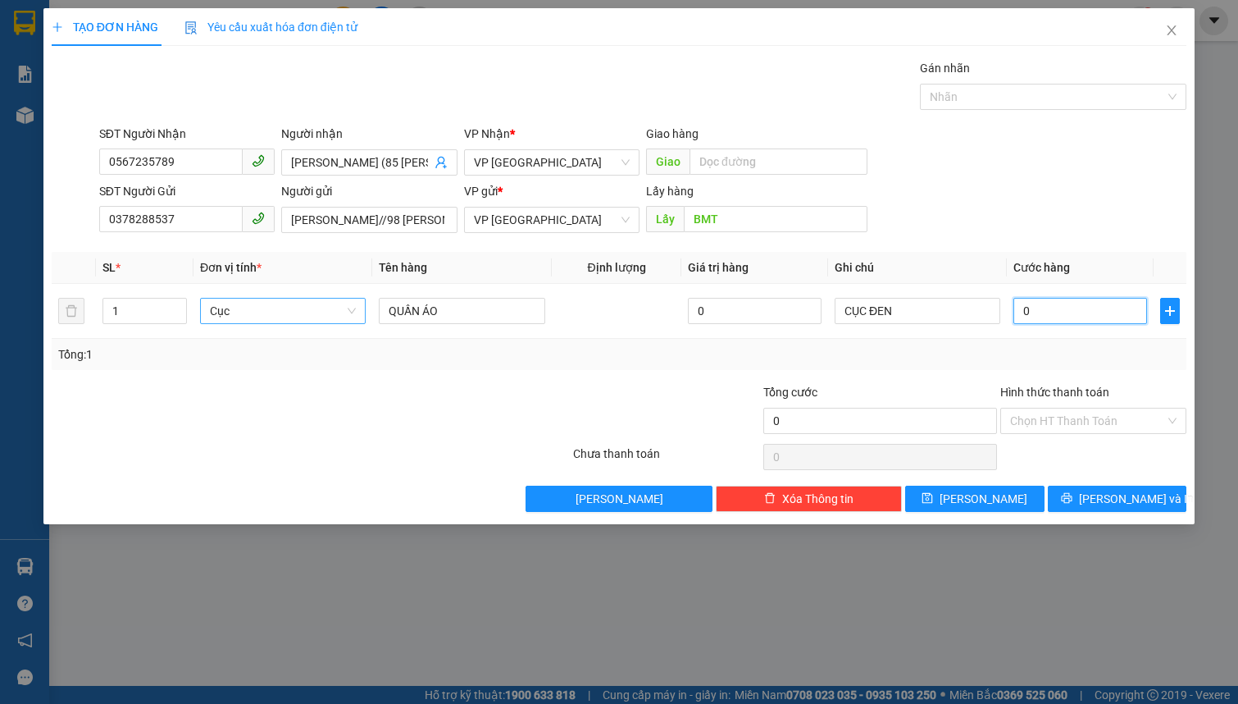
type input "1"
click at [1131, 498] on span "[PERSON_NAME] và In" at bounding box center [1136, 499] width 115 height 18
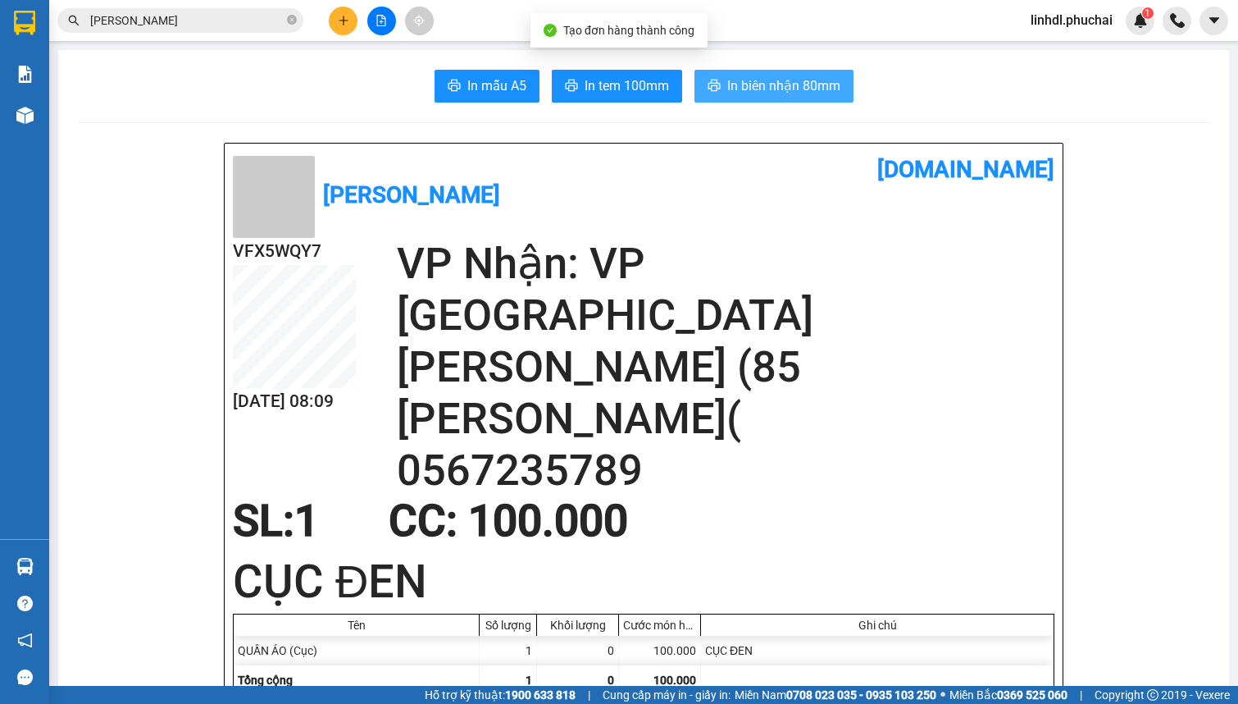
click at [794, 91] on span "In biên nhận 80mm" at bounding box center [784, 85] width 113 height 21
click at [814, 79] on span "In biên nhận 80mm" at bounding box center [784, 85] width 113 height 21
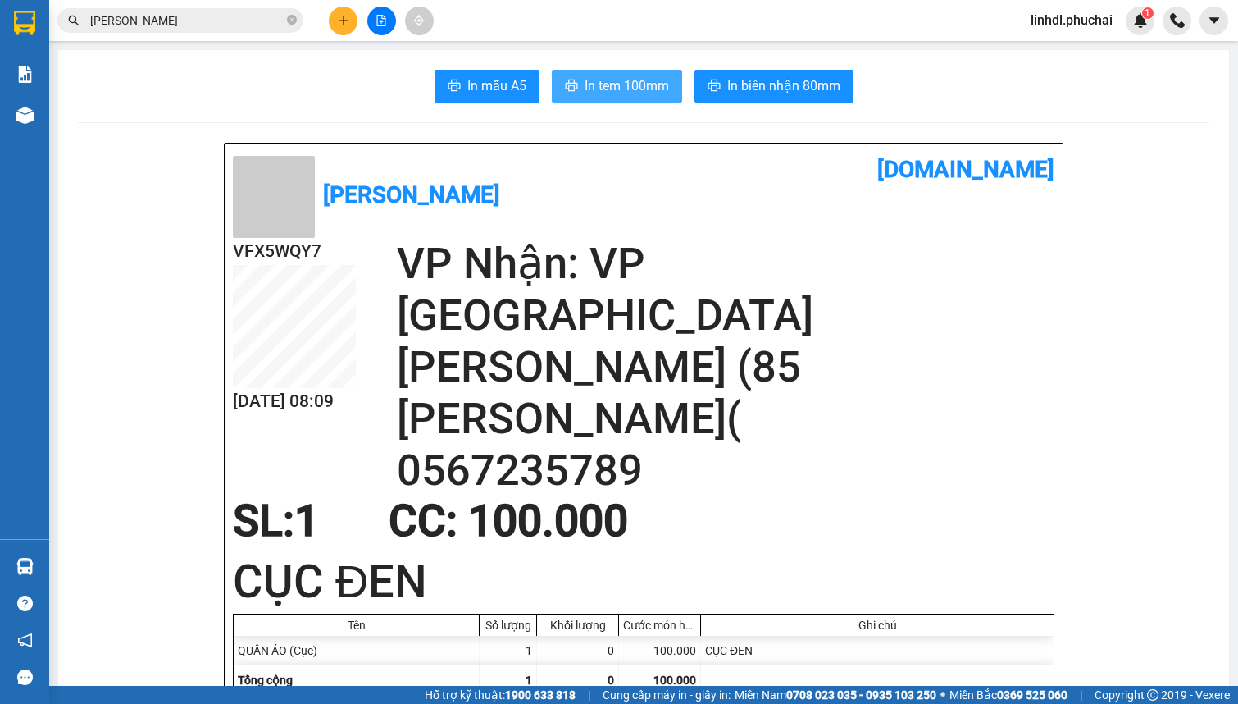
click at [638, 88] on span "In tem 100mm" at bounding box center [627, 85] width 84 height 21
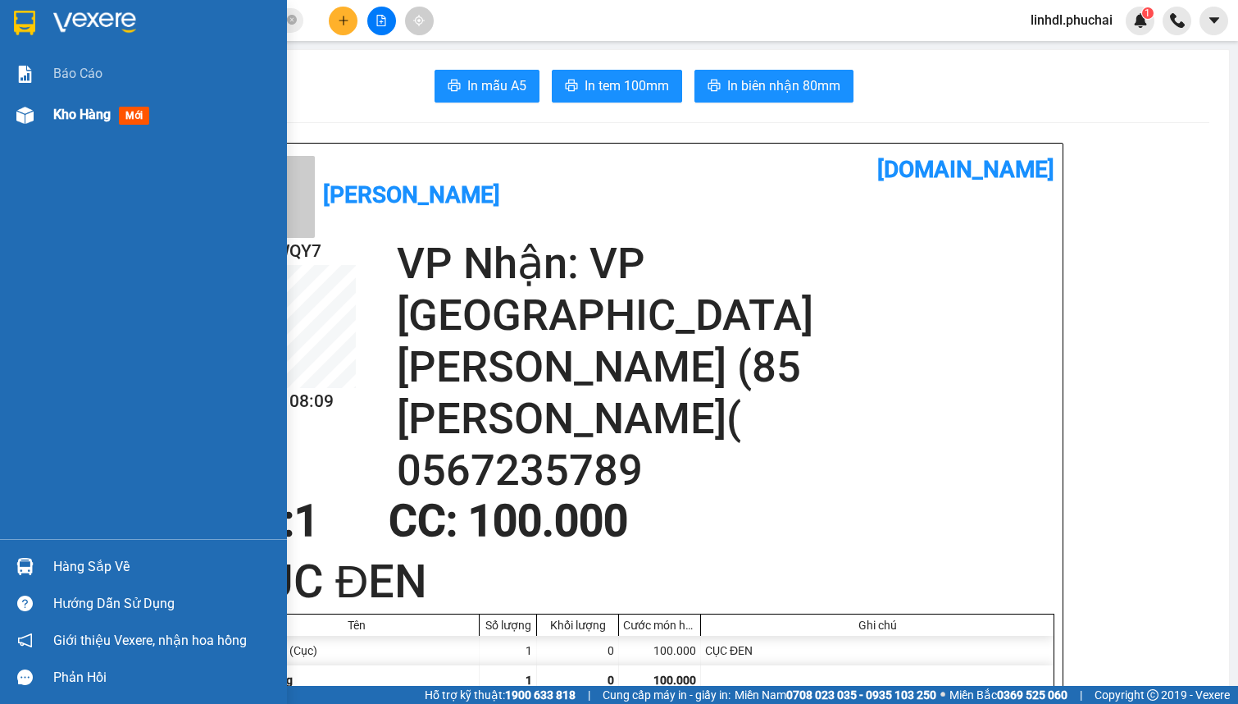
click at [36, 123] on div at bounding box center [25, 115] width 29 height 29
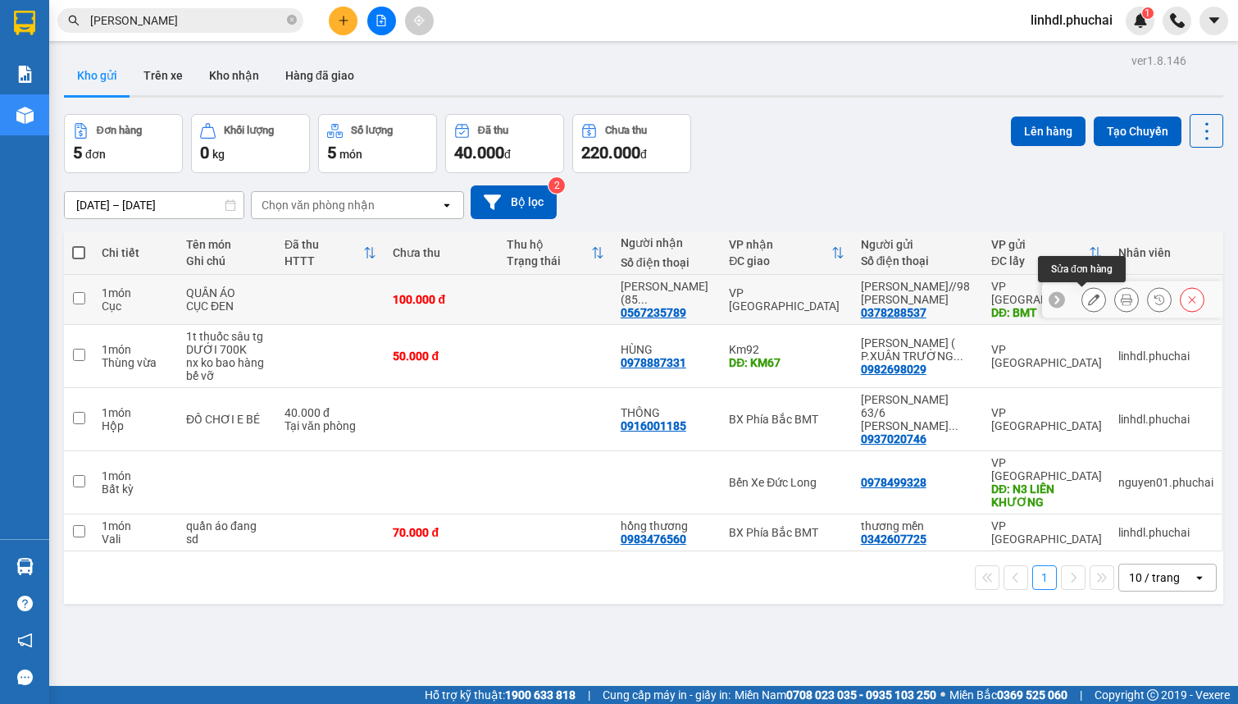
click at [1088, 299] on icon at bounding box center [1093, 299] width 11 height 11
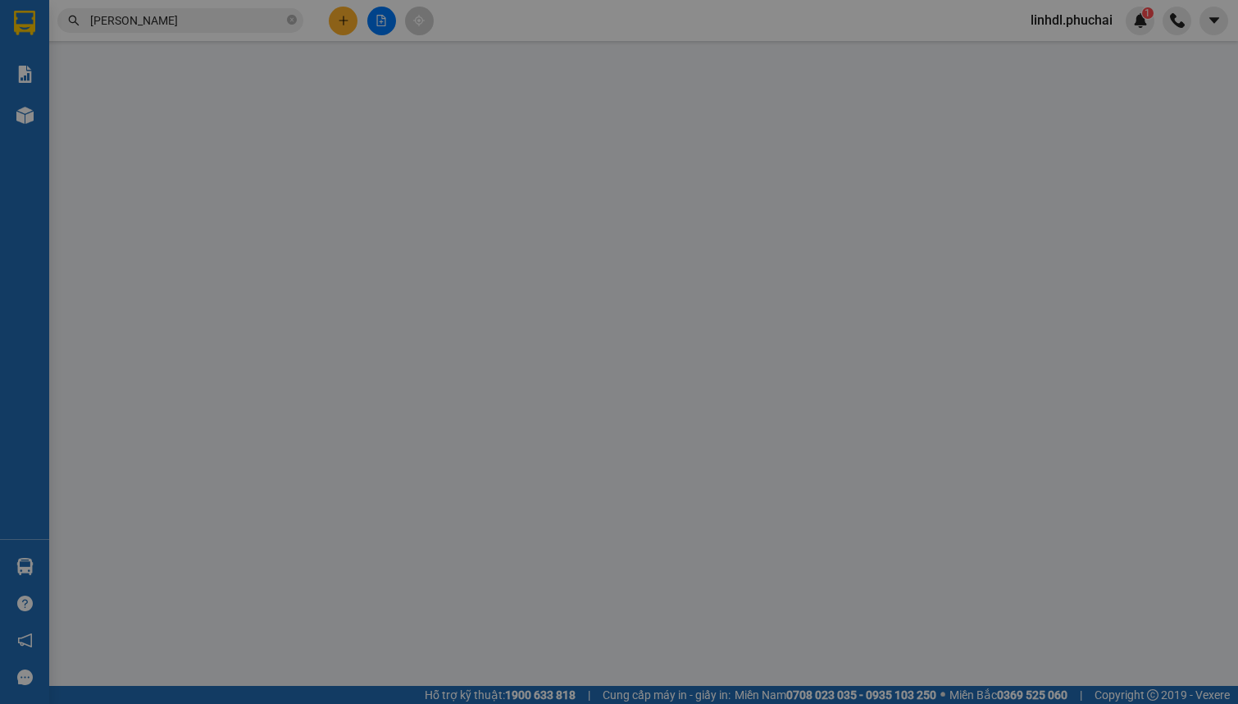
type input "0567235789"
type input "0378288537"
type input "BMT"
type input "100.000"
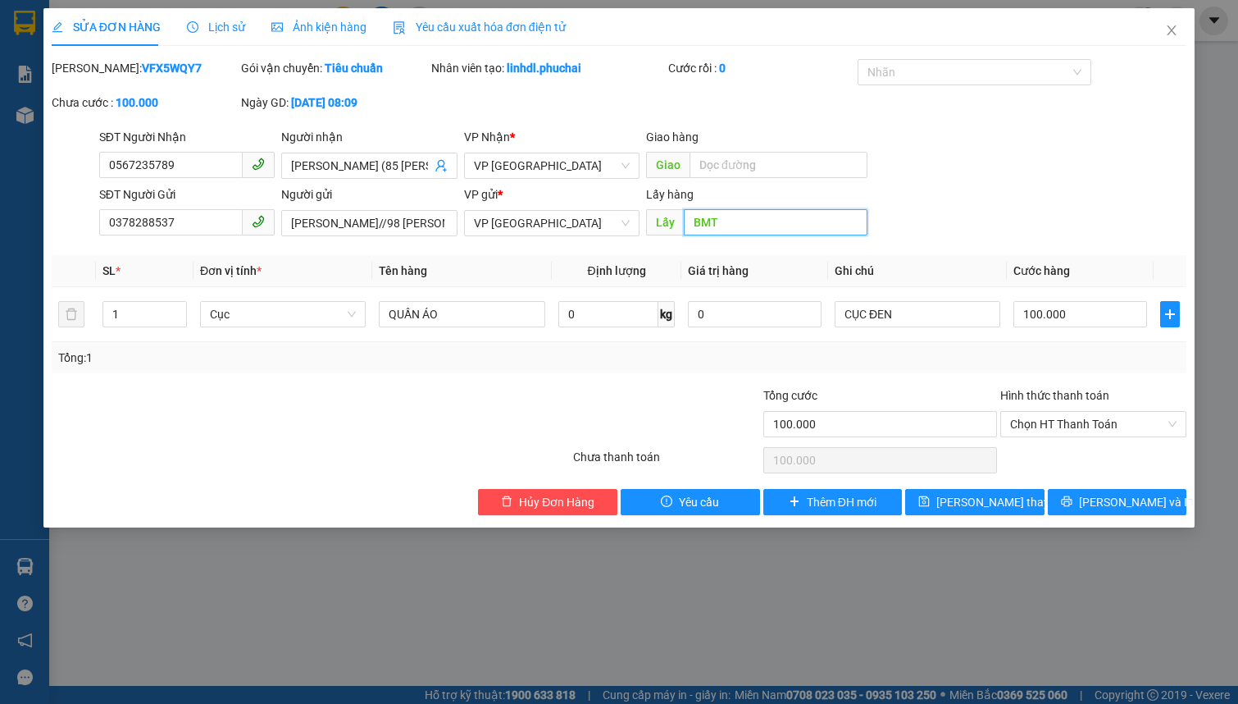
click at [773, 230] on input "BMT" at bounding box center [776, 222] width 184 height 26
click at [1024, 502] on button "[PERSON_NAME] thay đổi" at bounding box center [974, 502] width 139 height 26
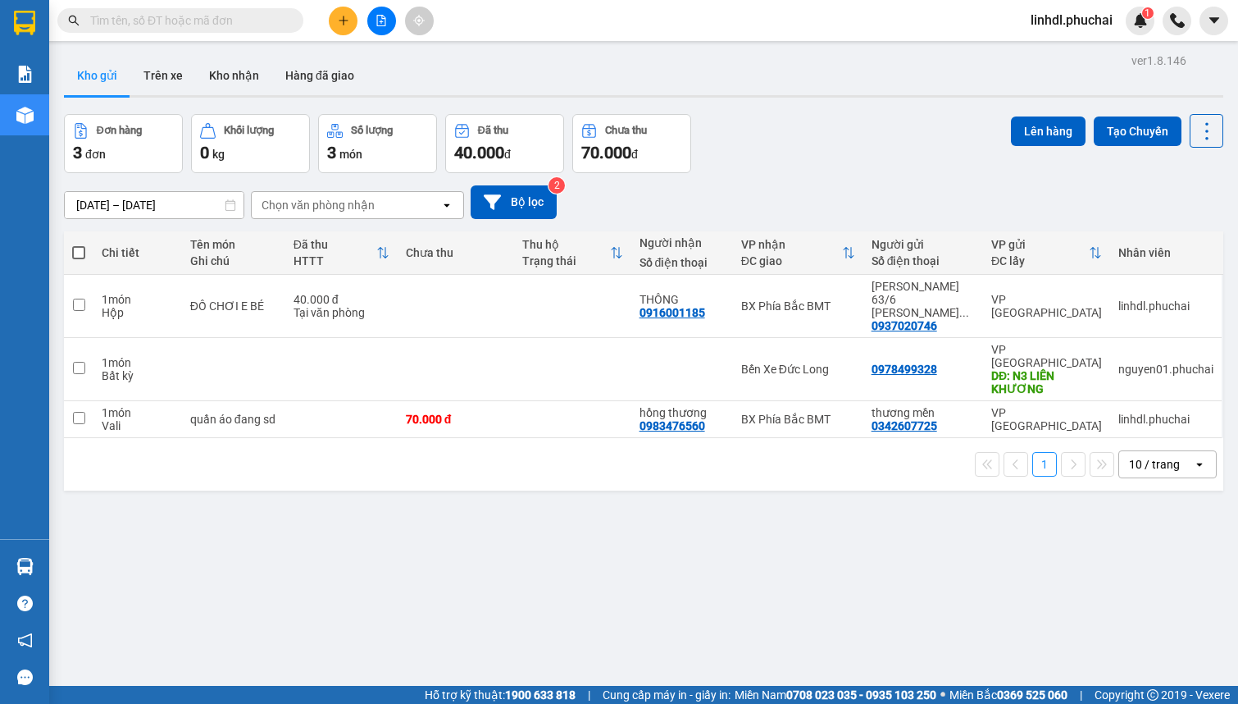
click at [198, 26] on input "text" at bounding box center [187, 20] width 194 height 18
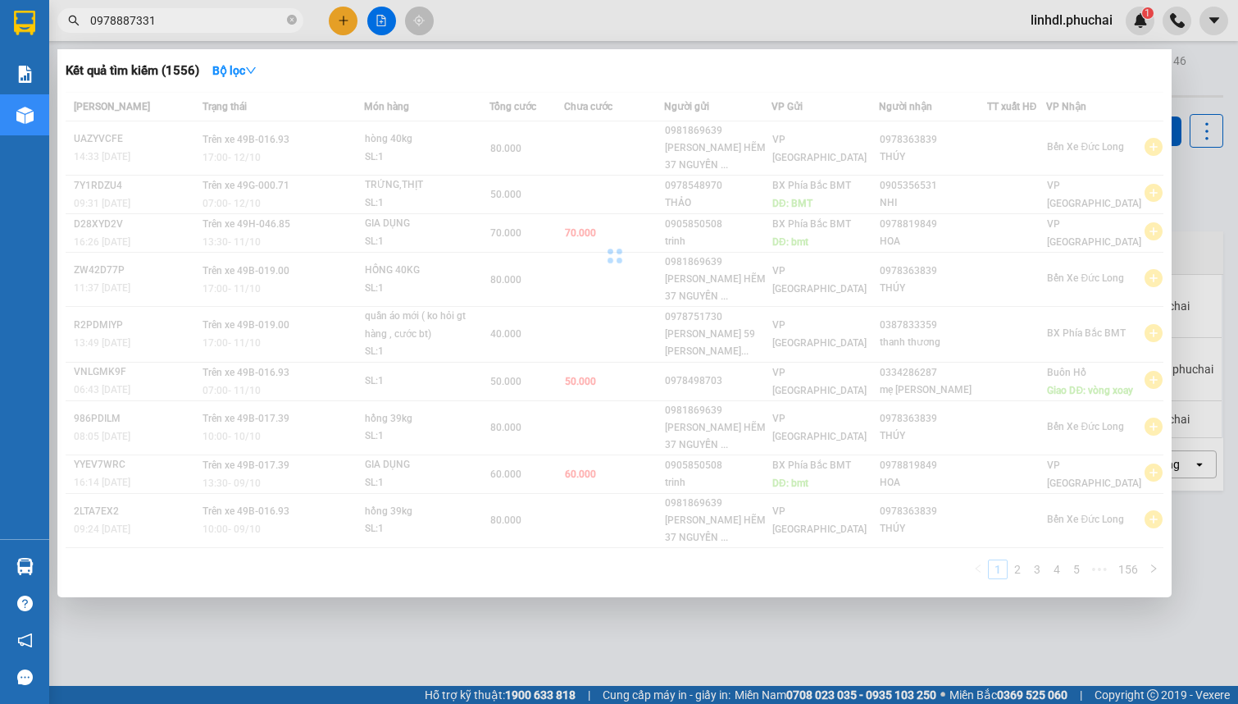
type input "0978887331"
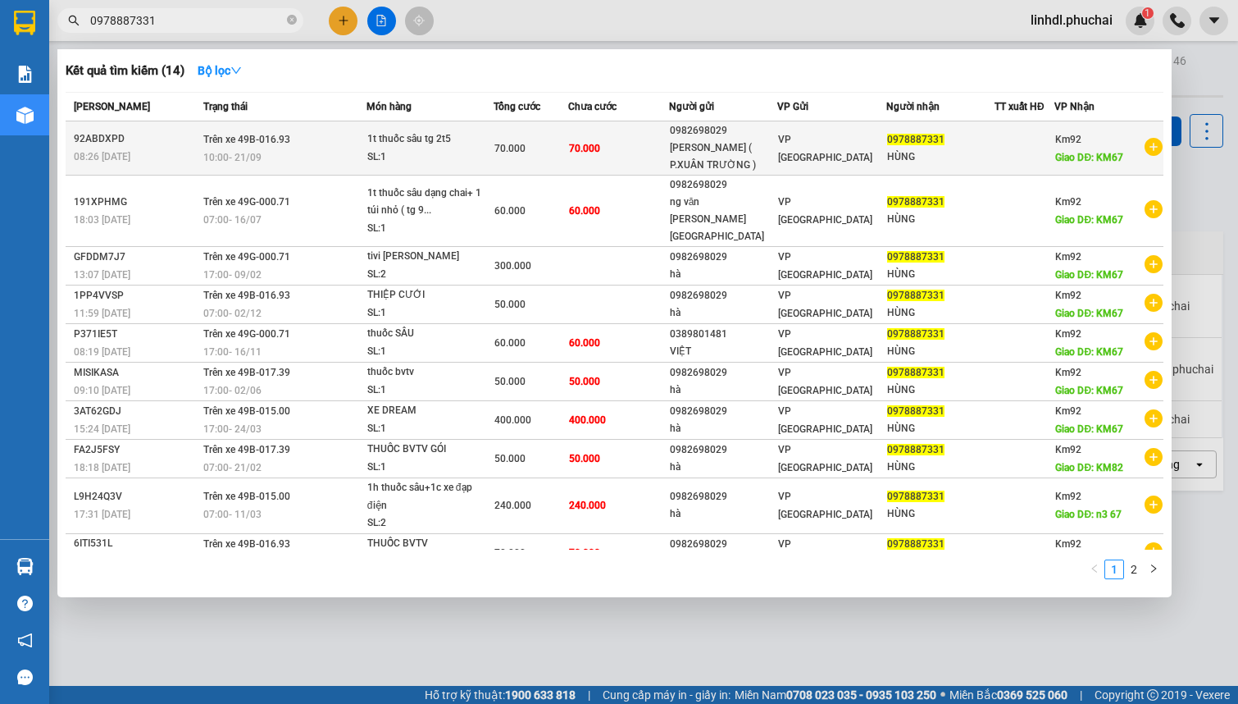
click at [534, 155] on div "70.000" at bounding box center [532, 148] width 74 height 18
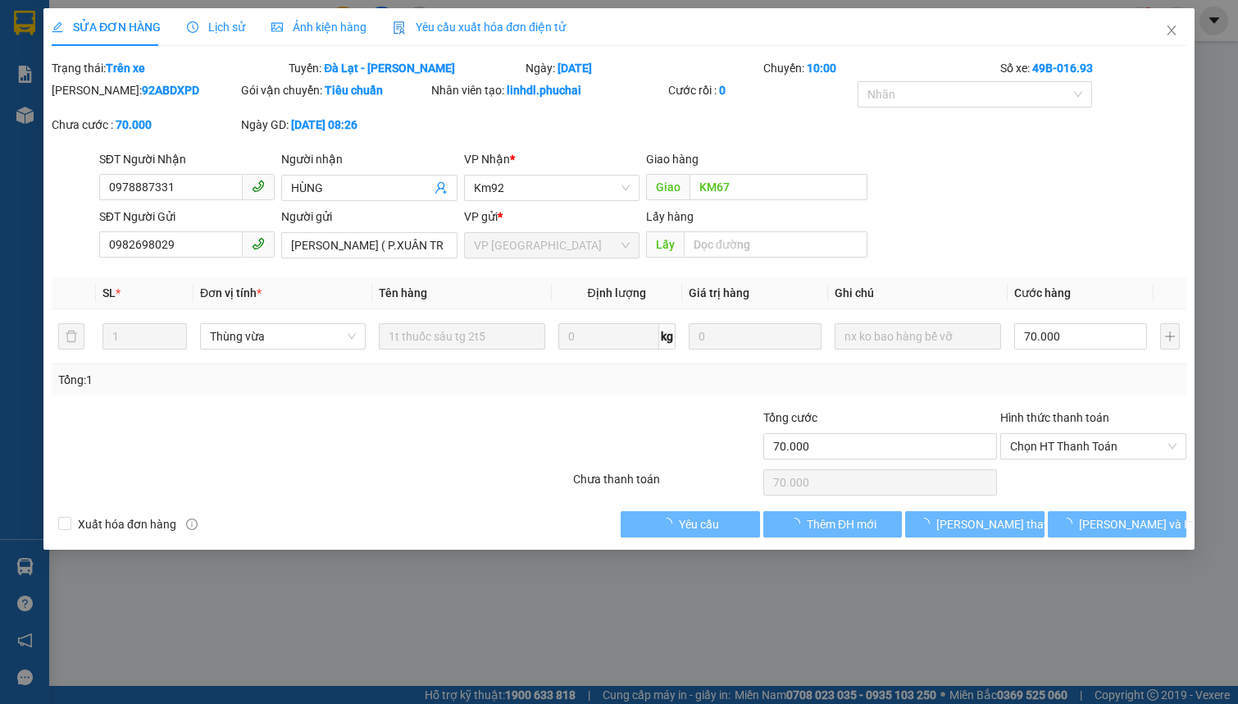
type input "0978887331"
type input "KM67"
type input "0982698029"
type input "70.000"
